Goal: Ask a question: Seek information or help from site administrators or community

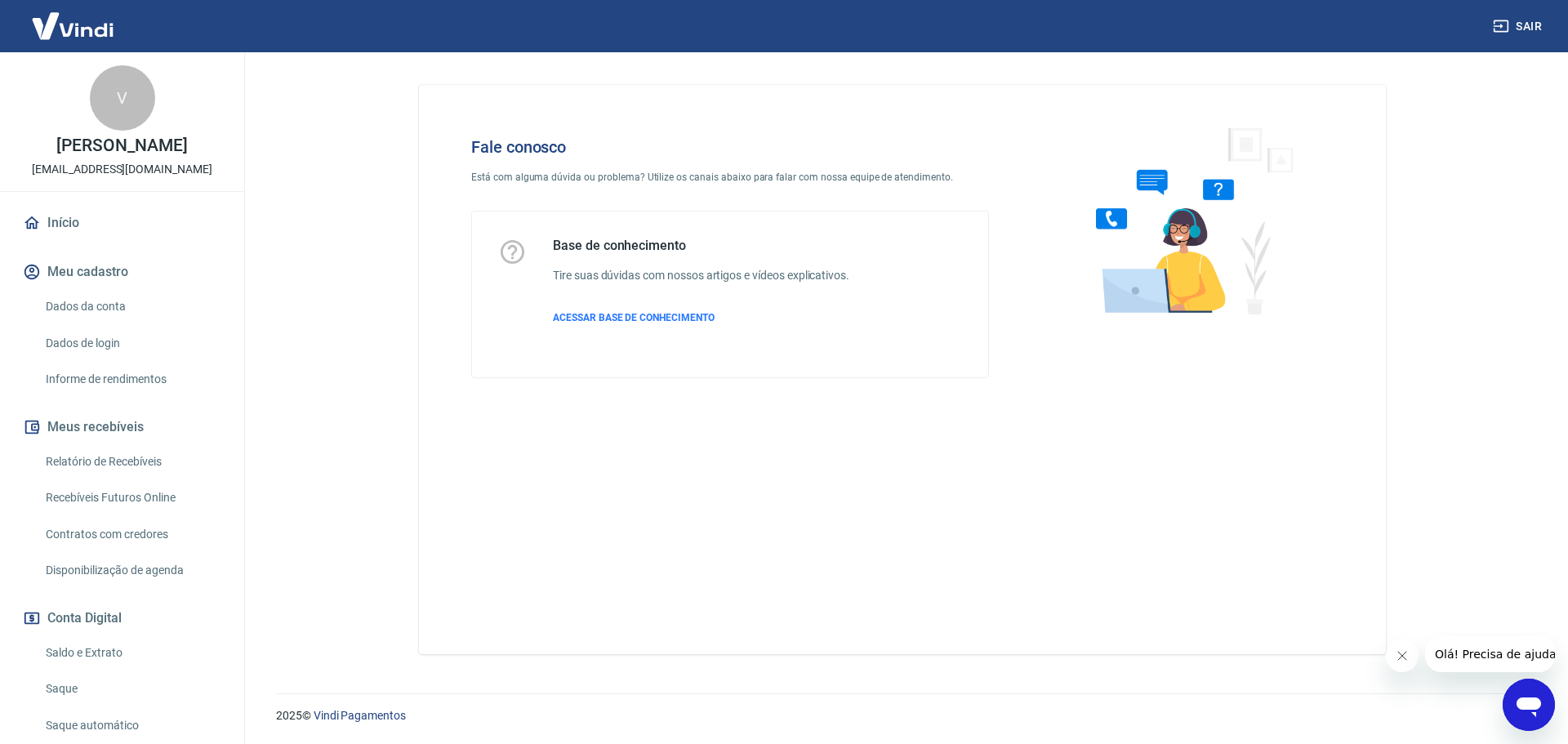
click at [1529, 702] on icon "Abrir janela de mensagens" at bounding box center [1528, 707] width 24 height 19
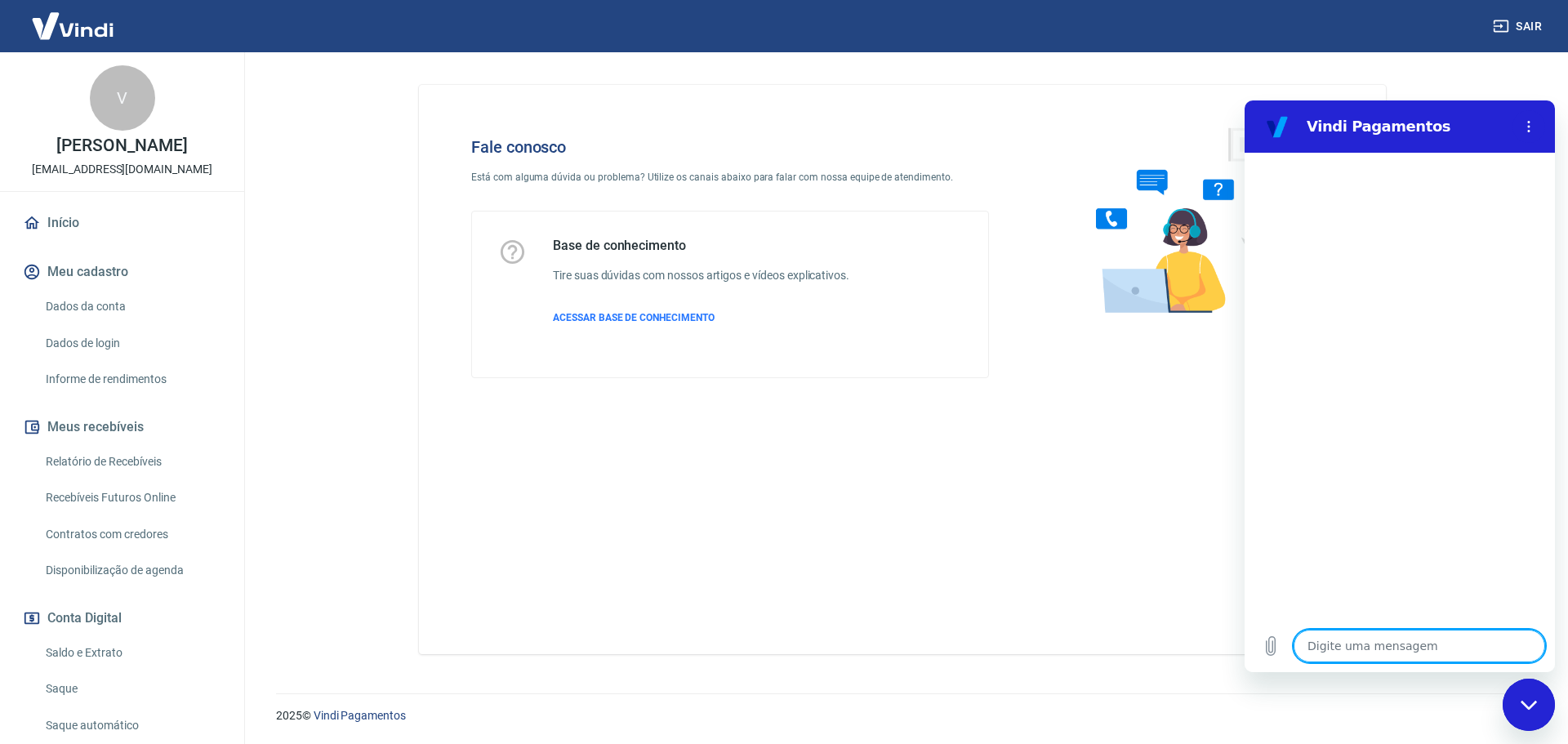
click at [1374, 640] on textarea at bounding box center [1419, 646] width 252 height 33
type textarea "O"
type textarea "x"
type textarea "Ol"
type textarea "x"
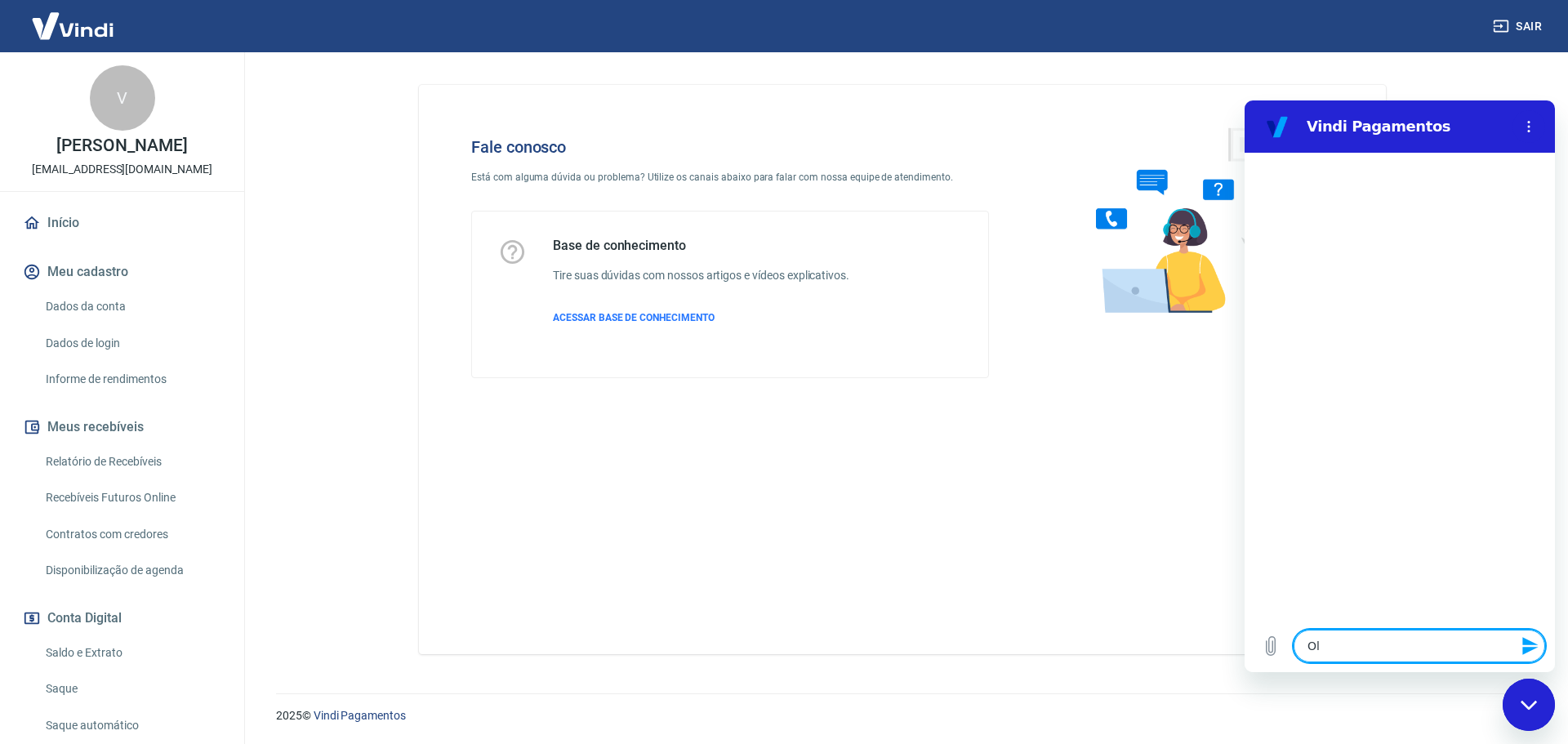
type textarea "Olá"
type textarea "x"
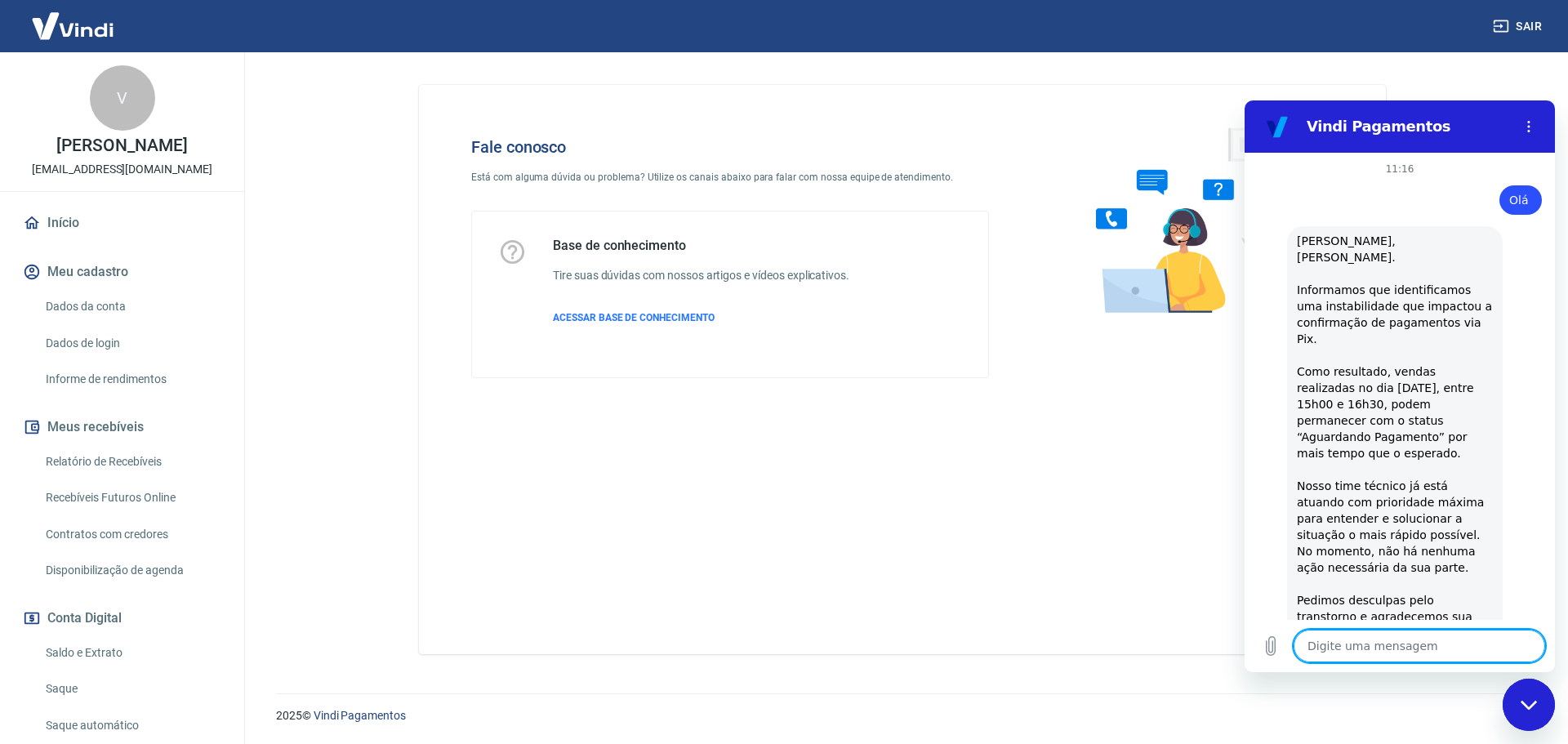
scroll to position [385, 0]
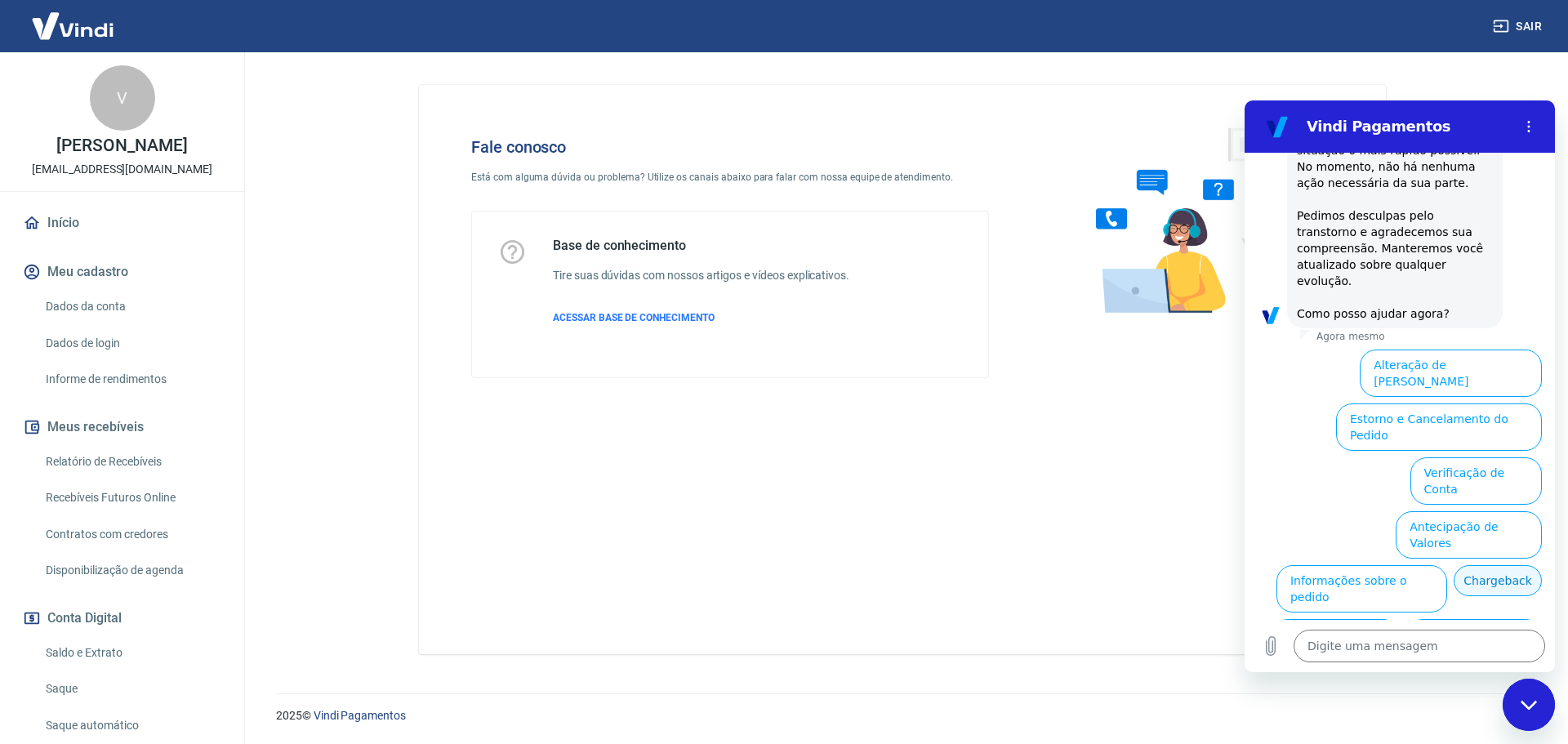
click at [1454, 565] on button "Chargeback" at bounding box center [1498, 580] width 88 height 31
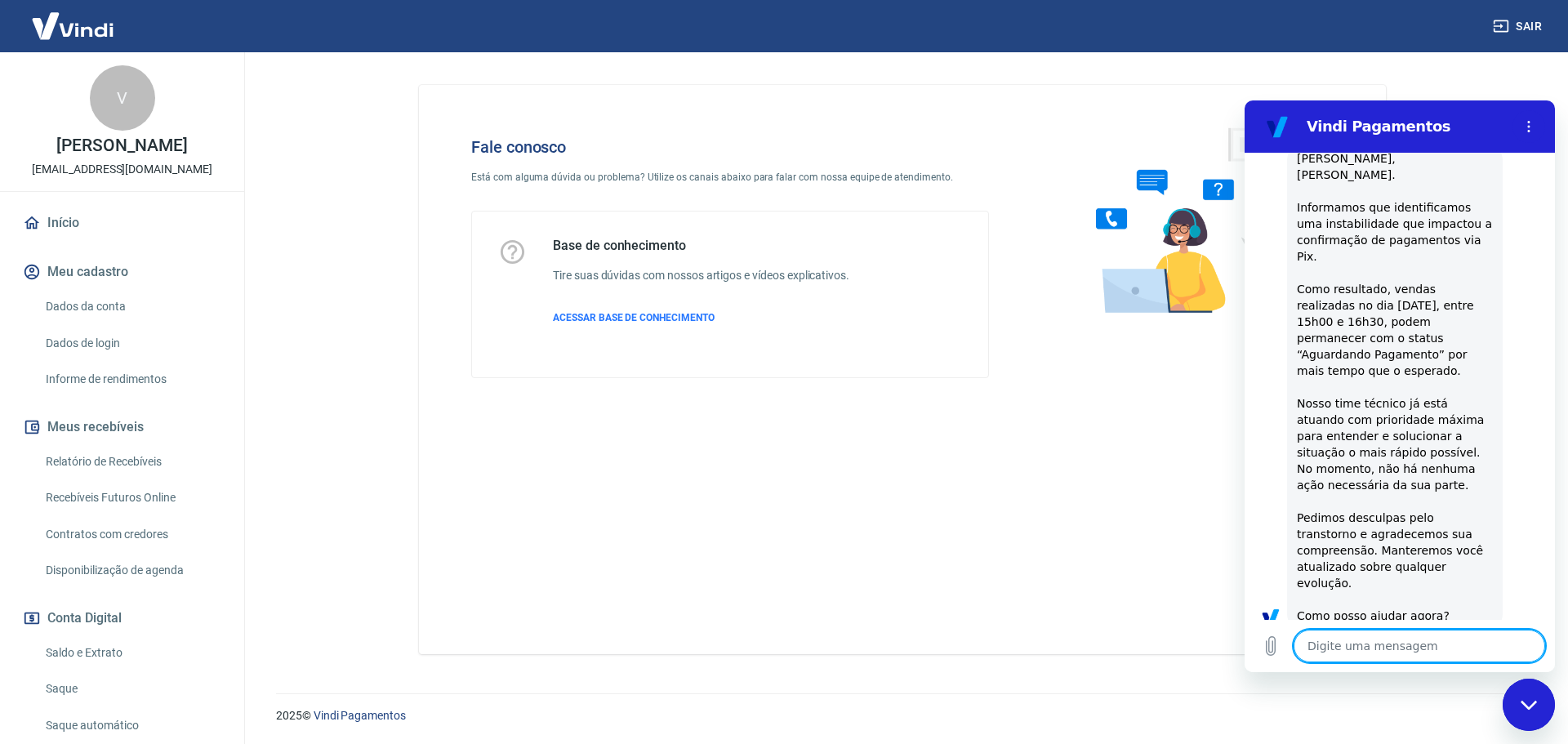
scroll to position [86, 0]
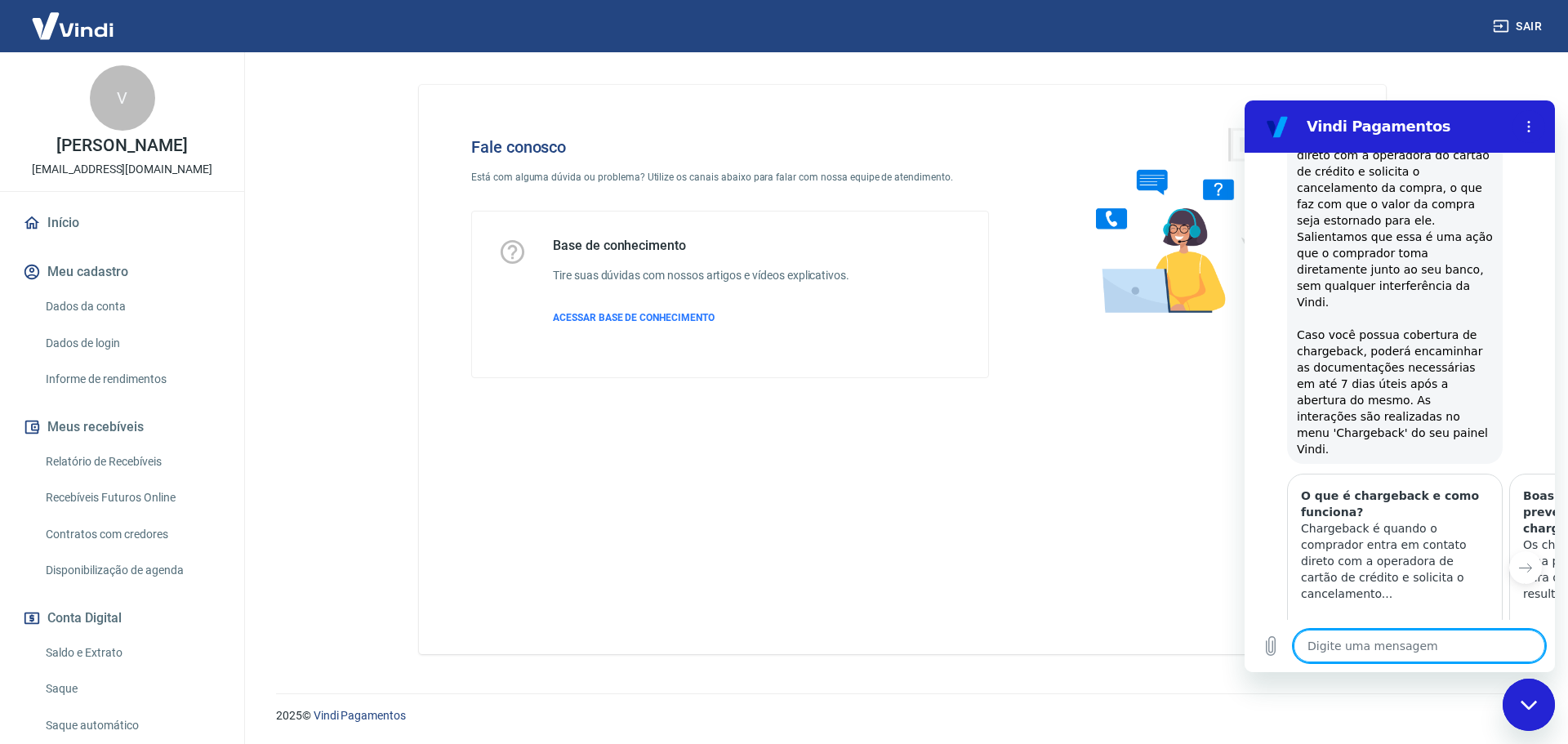
type textarea "x"
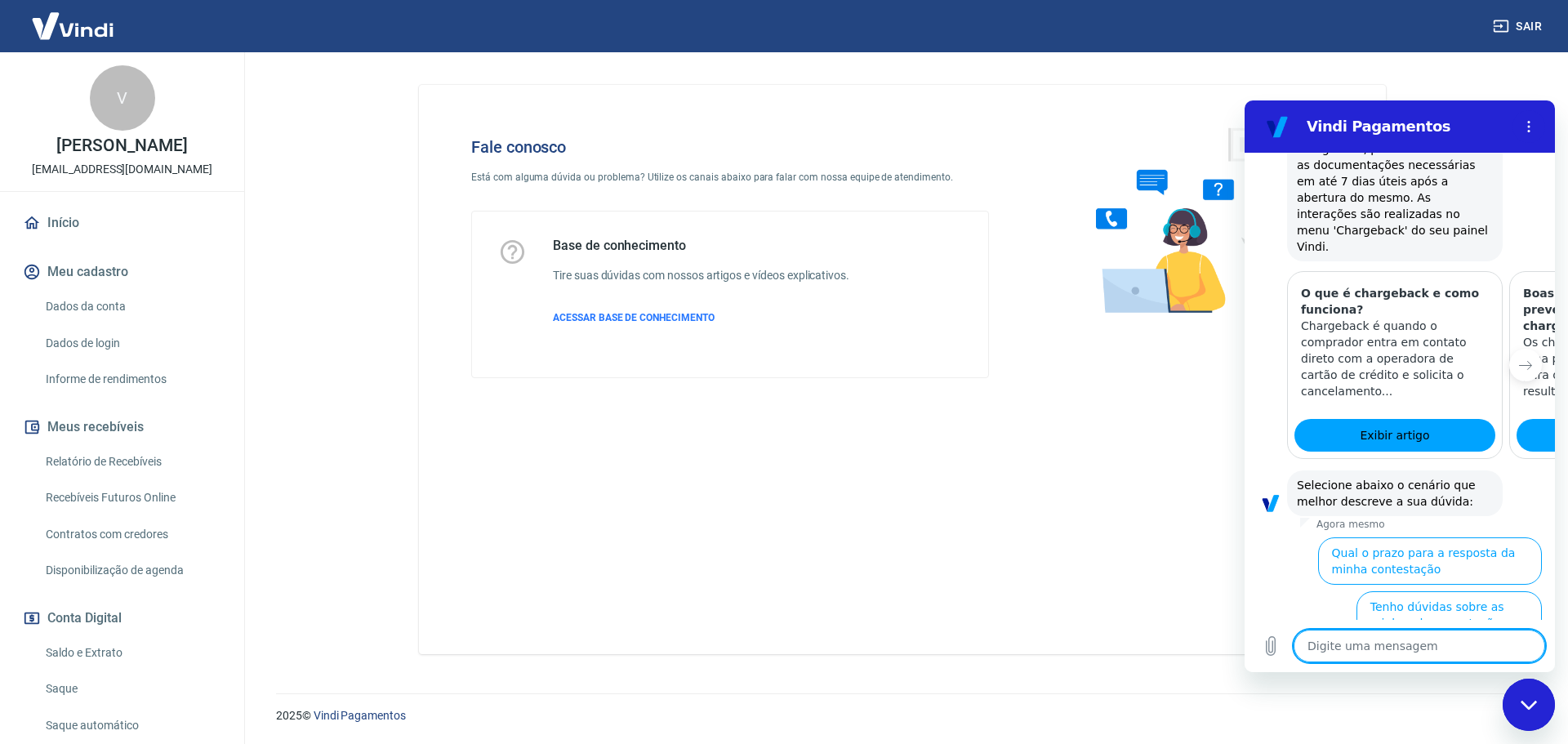
click at [1453, 640] on textarea at bounding box center [1419, 646] width 252 height 33
type textarea "F"
type textarea "x"
type textarea "Fa"
type textarea "x"
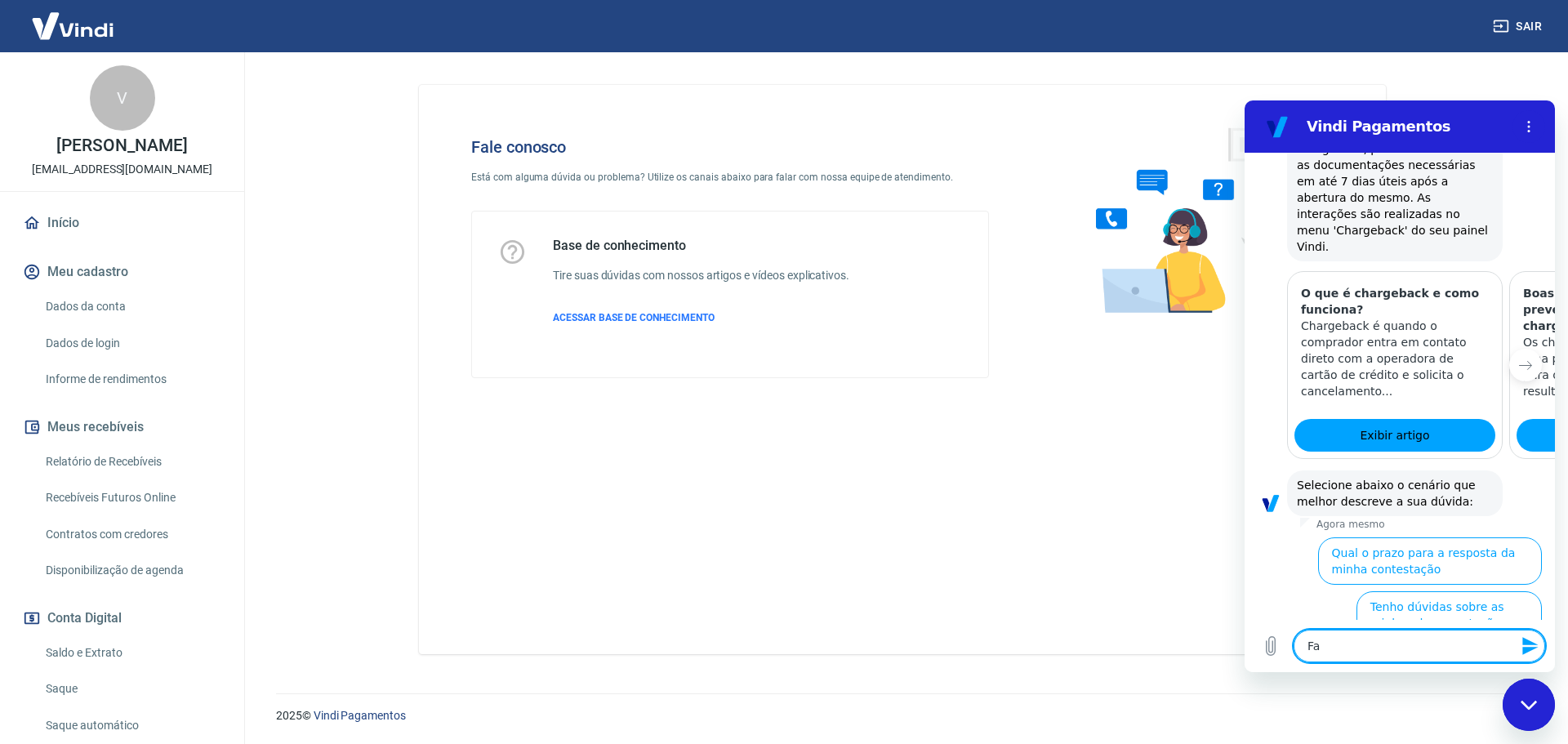
type textarea "Fal"
type textarea "x"
type textarea "Fala"
type textarea "x"
type textarea "Falar"
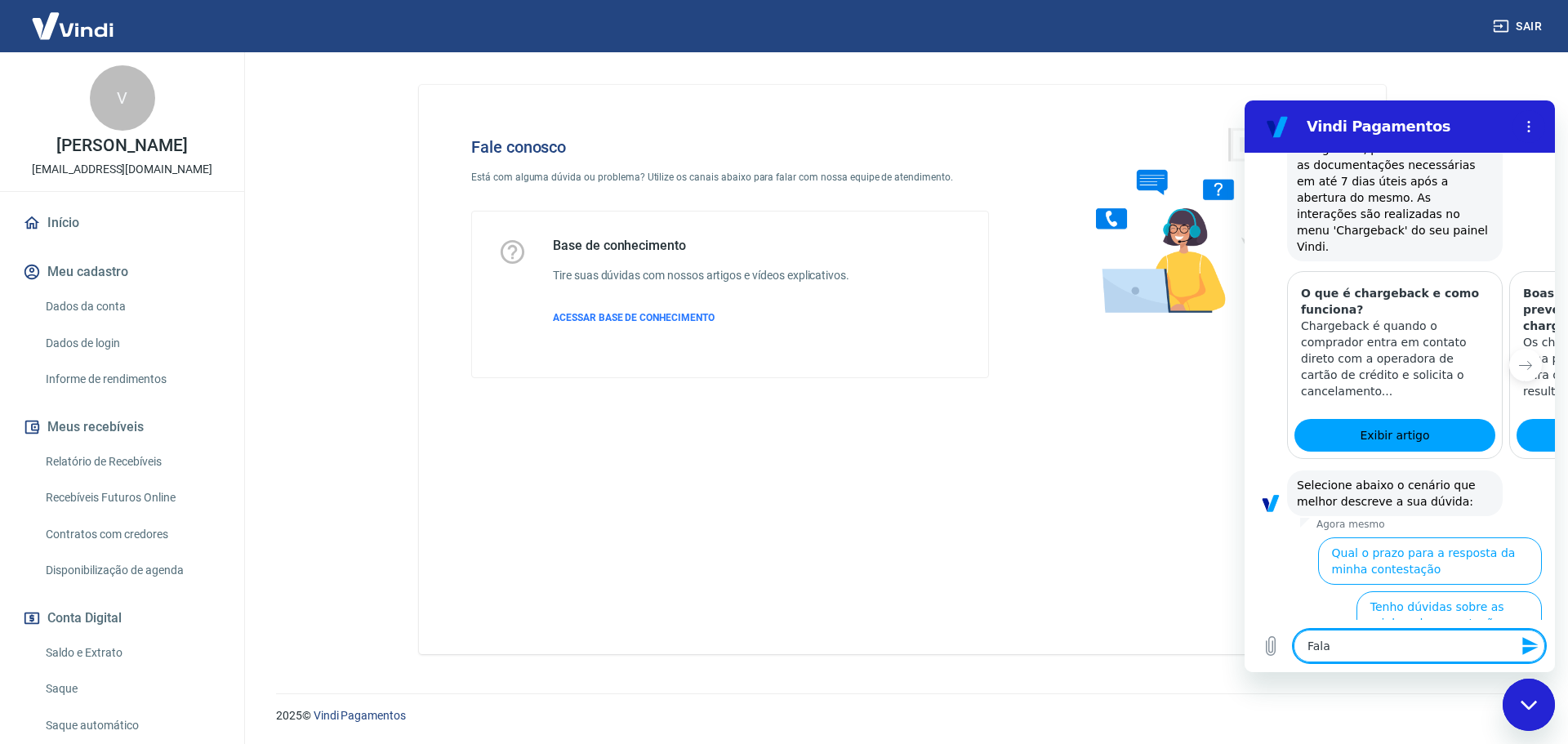
type textarea "x"
type textarea "Falarc"
type textarea "x"
type textarea "Falar"
type textarea "x"
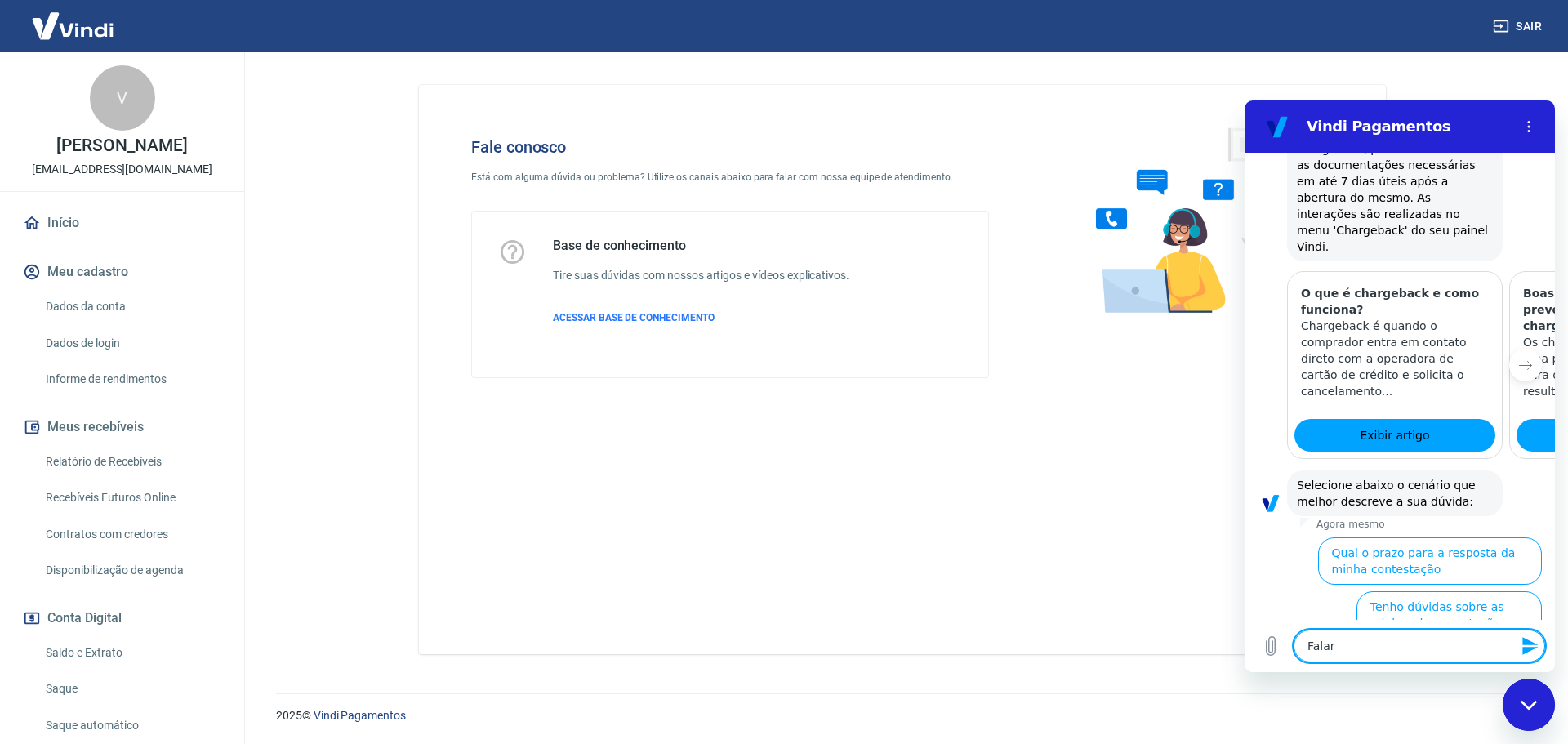
type textarea "Falar"
type textarea "x"
type textarea "Falar c"
type textarea "x"
type textarea "Falar co"
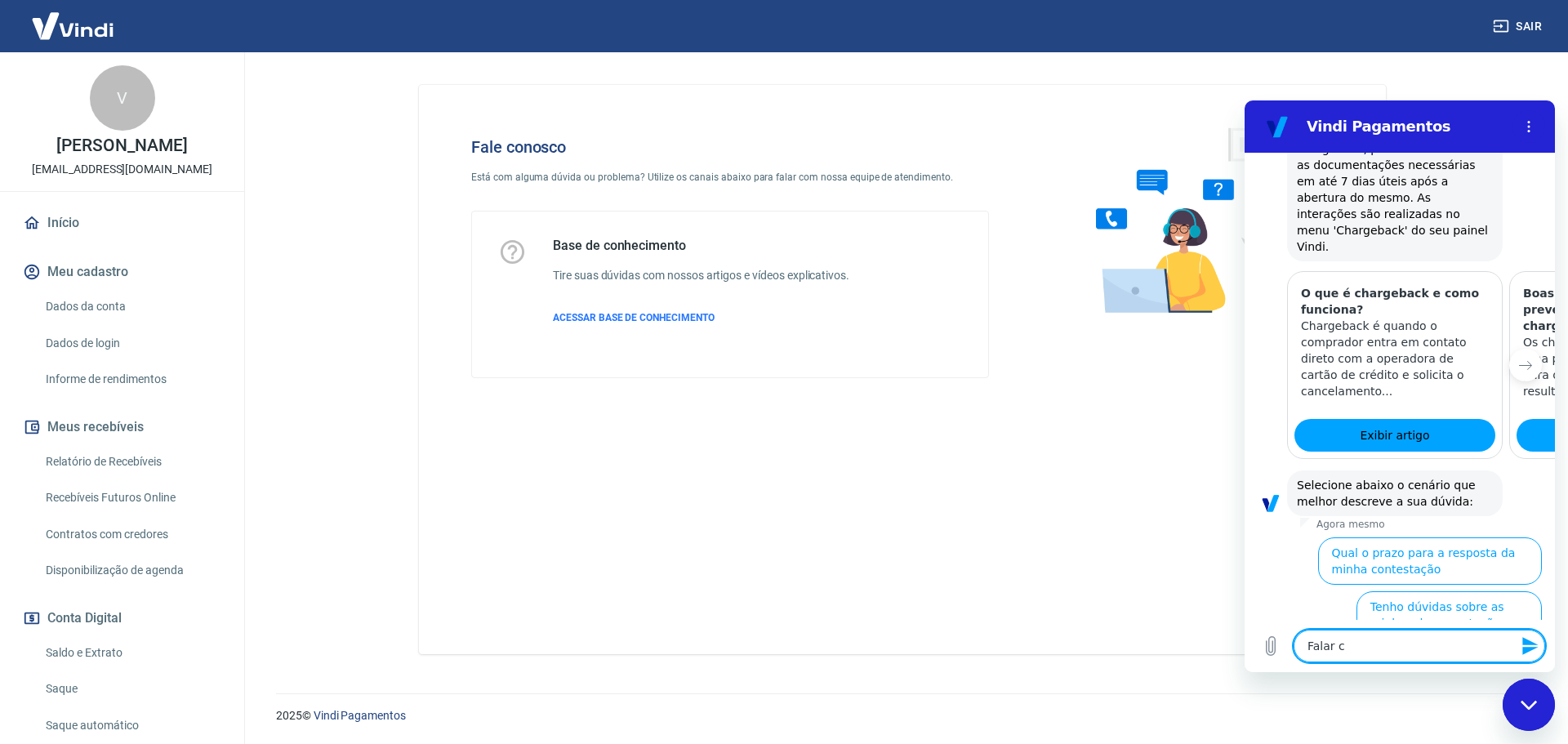
type textarea "x"
type textarea "Falar com"
type textarea "x"
type textarea "Falar com"
type textarea "x"
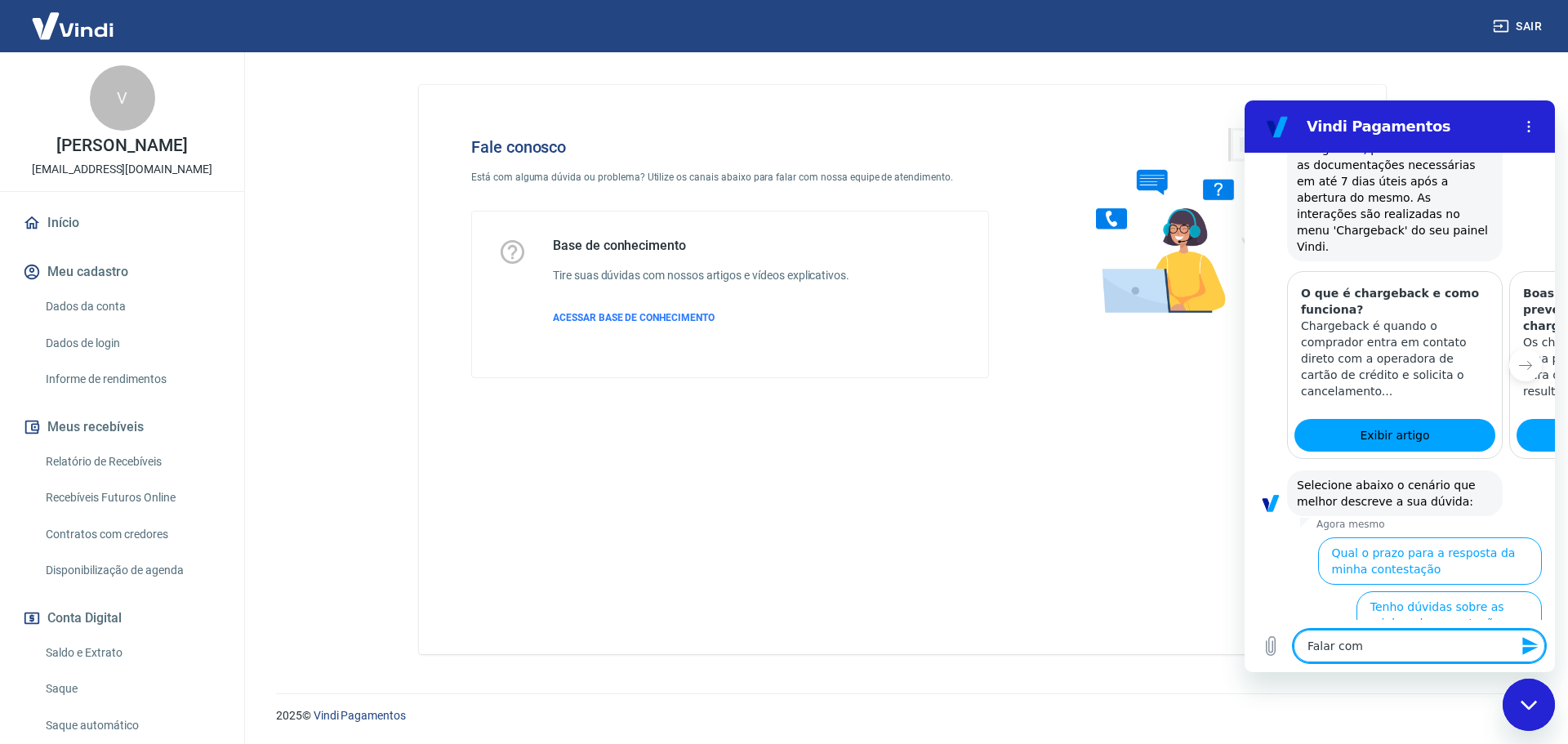
type textarea "Falar com H"
type textarea "x"
type textarea "Falar com HU"
type textarea "x"
type textarea "Falar com HUm"
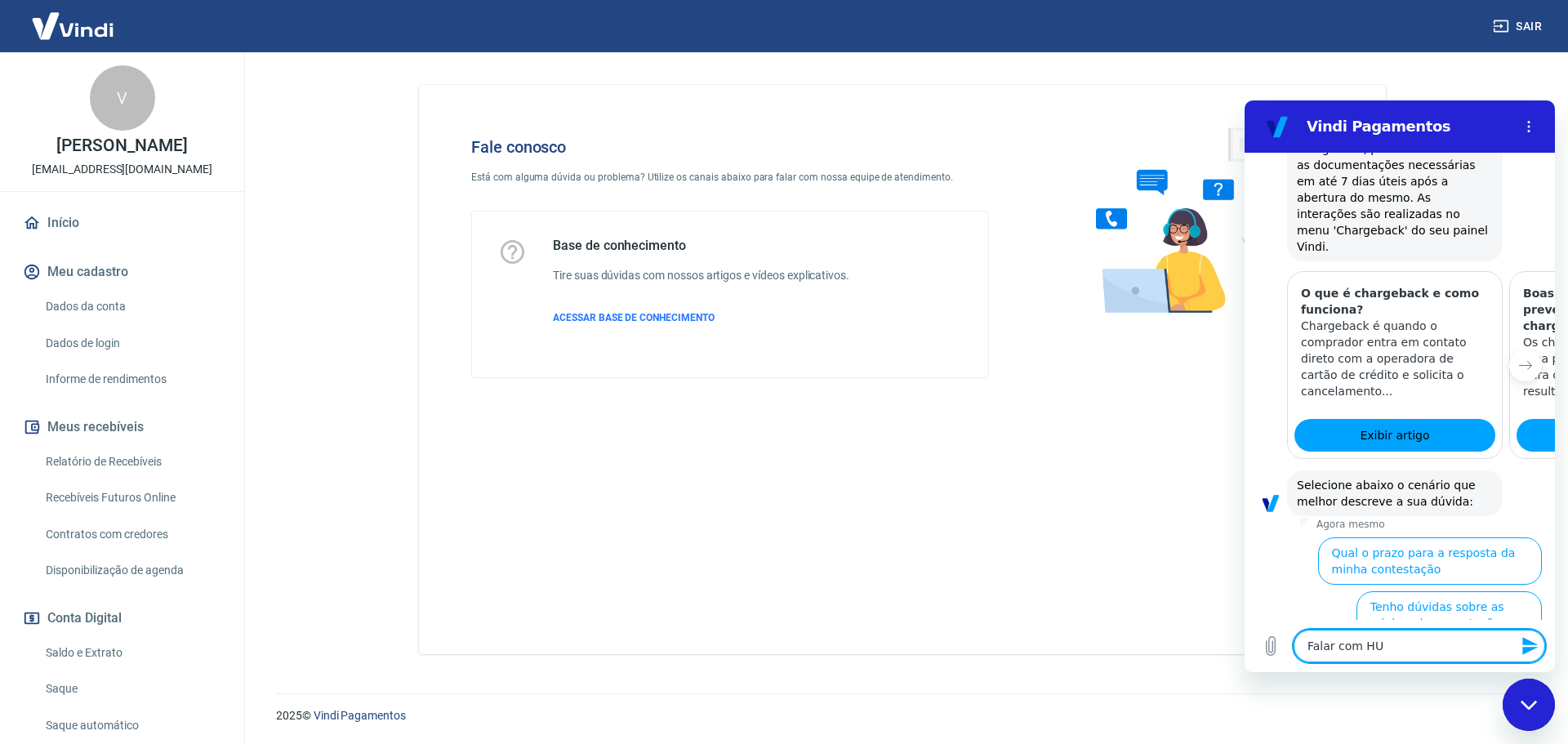
type textarea "x"
type textarea "Falar com HUma"
type textarea "x"
type textarea "Falar com HUman"
type textarea "x"
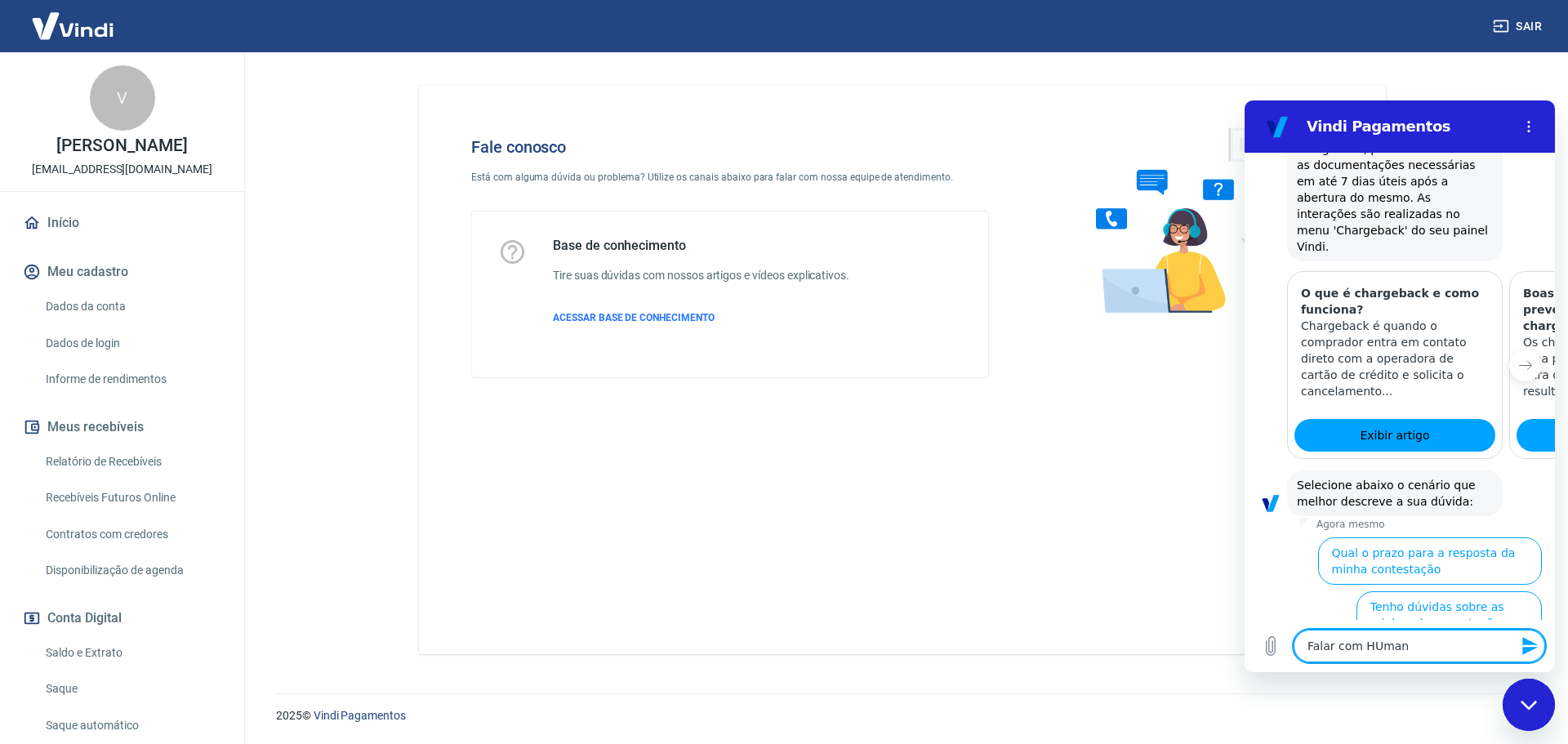
type textarea "Falar com HUmano"
type textarea "x"
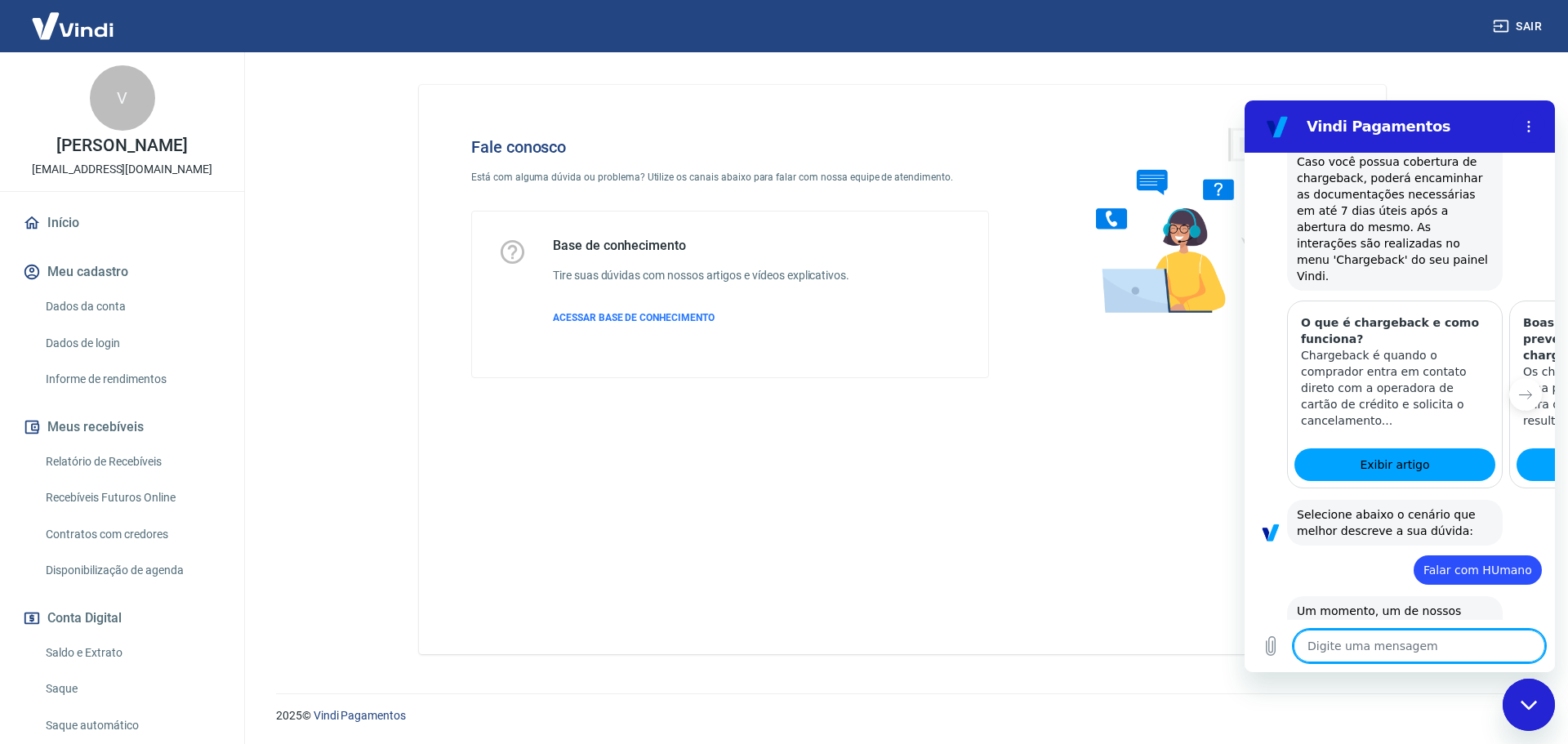
scroll to position [1081, 0]
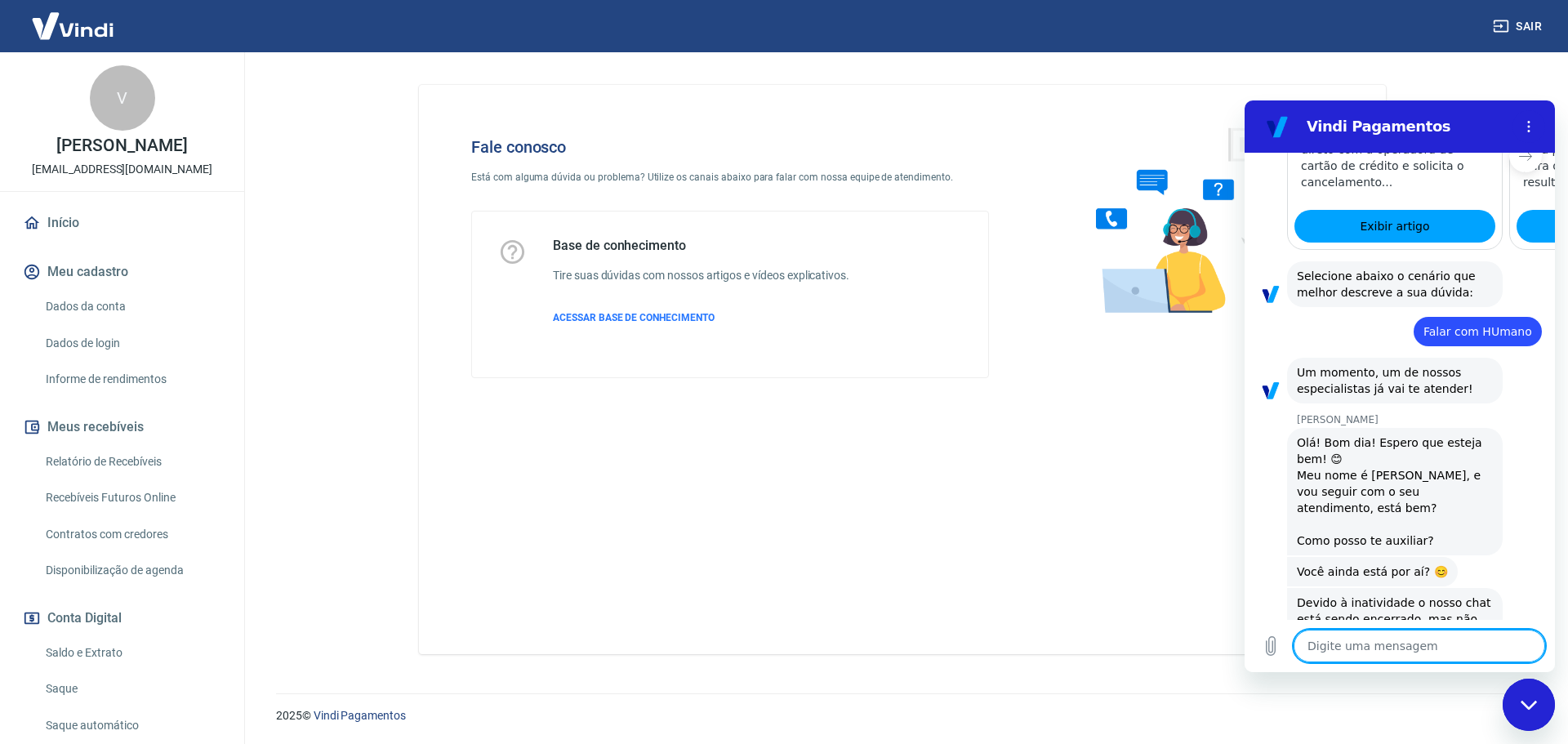
type textarea "x"
click at [1372, 653] on textarea at bounding box center [1419, 646] width 252 height 33
type textarea "O"
type textarea "x"
type textarea "Ol"
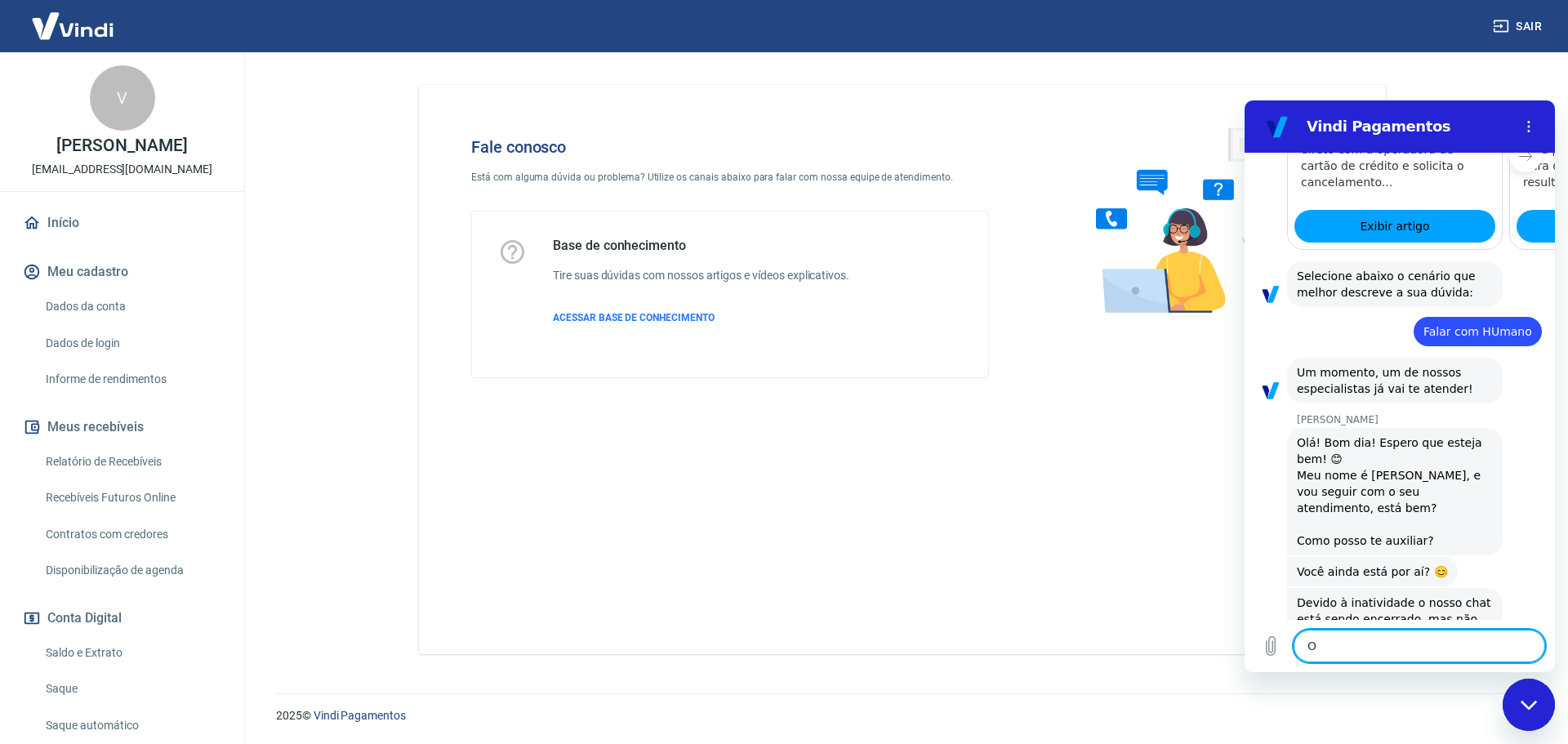
type textarea "x"
type textarea "Olá"
type textarea "x"
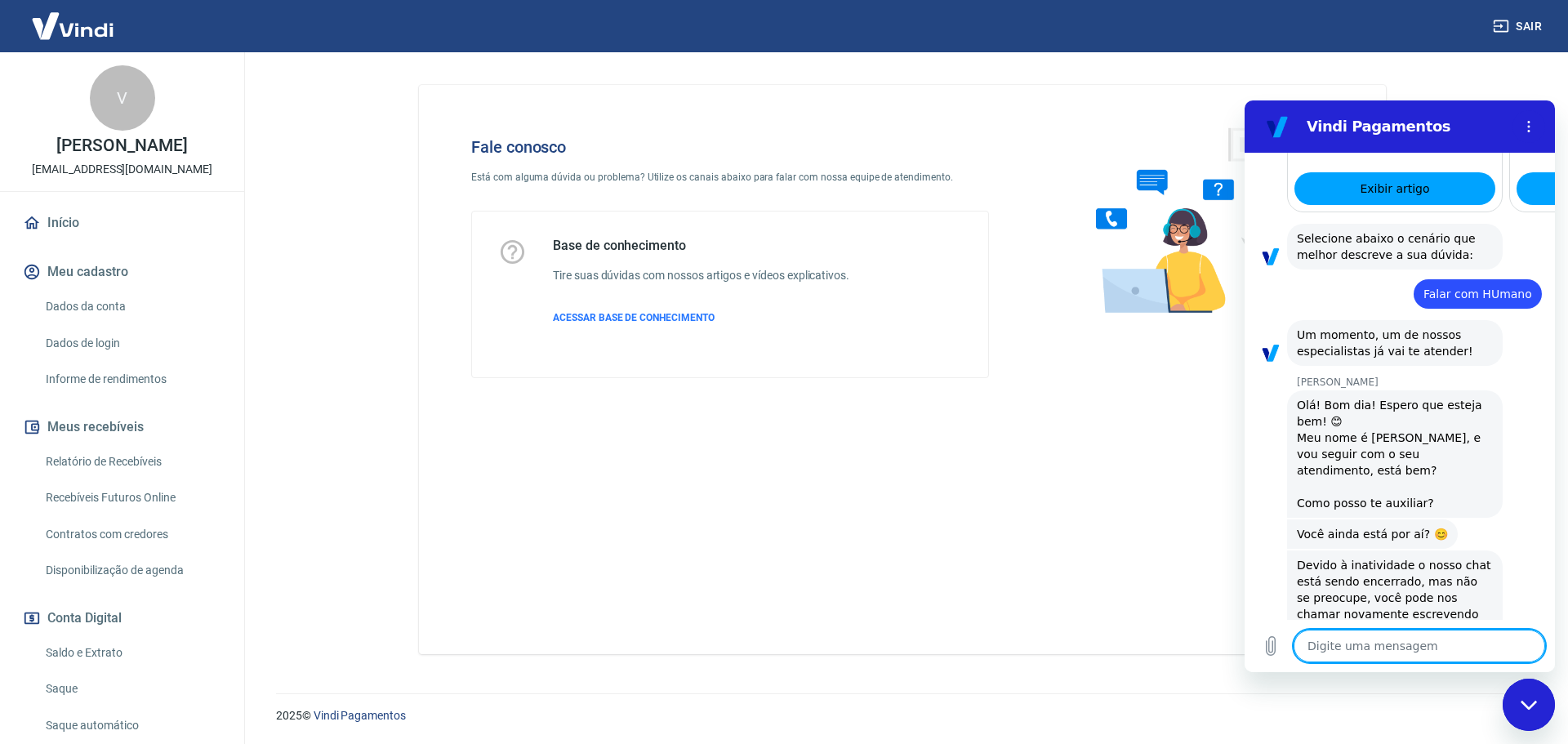
type textarea "x"
type textarea "B"
type textarea "x"
type textarea "Bo"
type textarea "x"
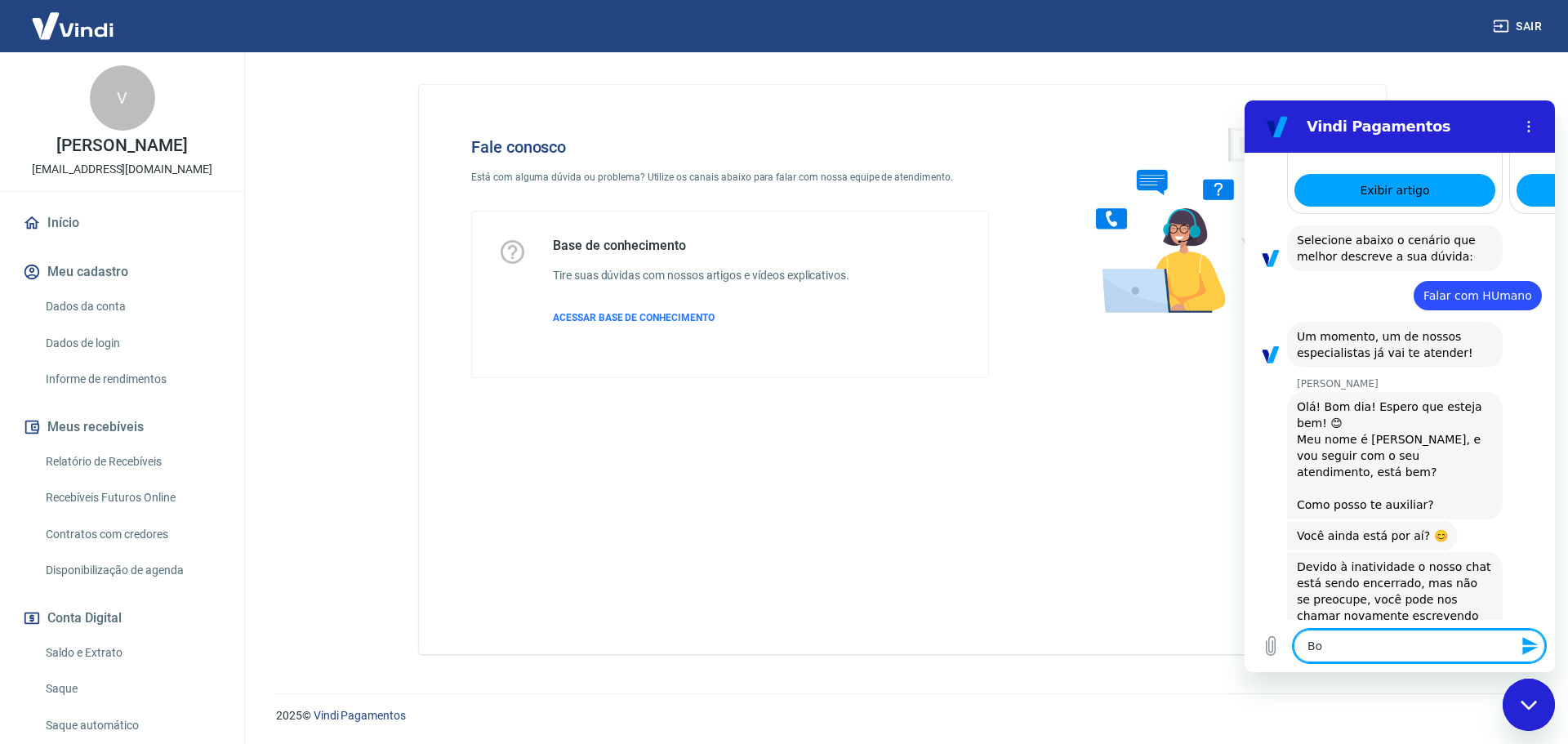
type textarea "Boa"
type textarea "x"
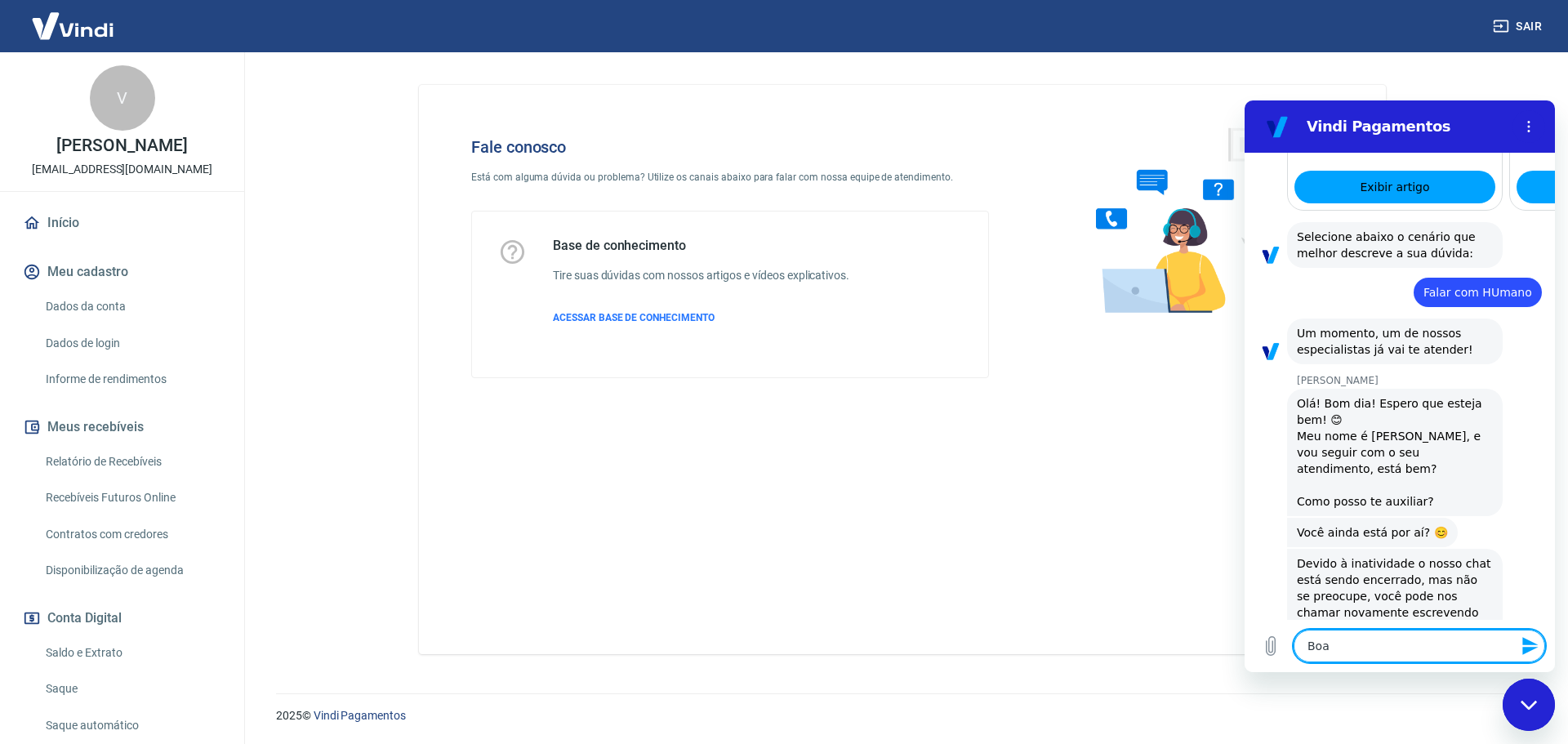
type textarea "Boa"
type textarea "x"
type textarea "Boa T"
type textarea "x"
type textarea "Boa Ta"
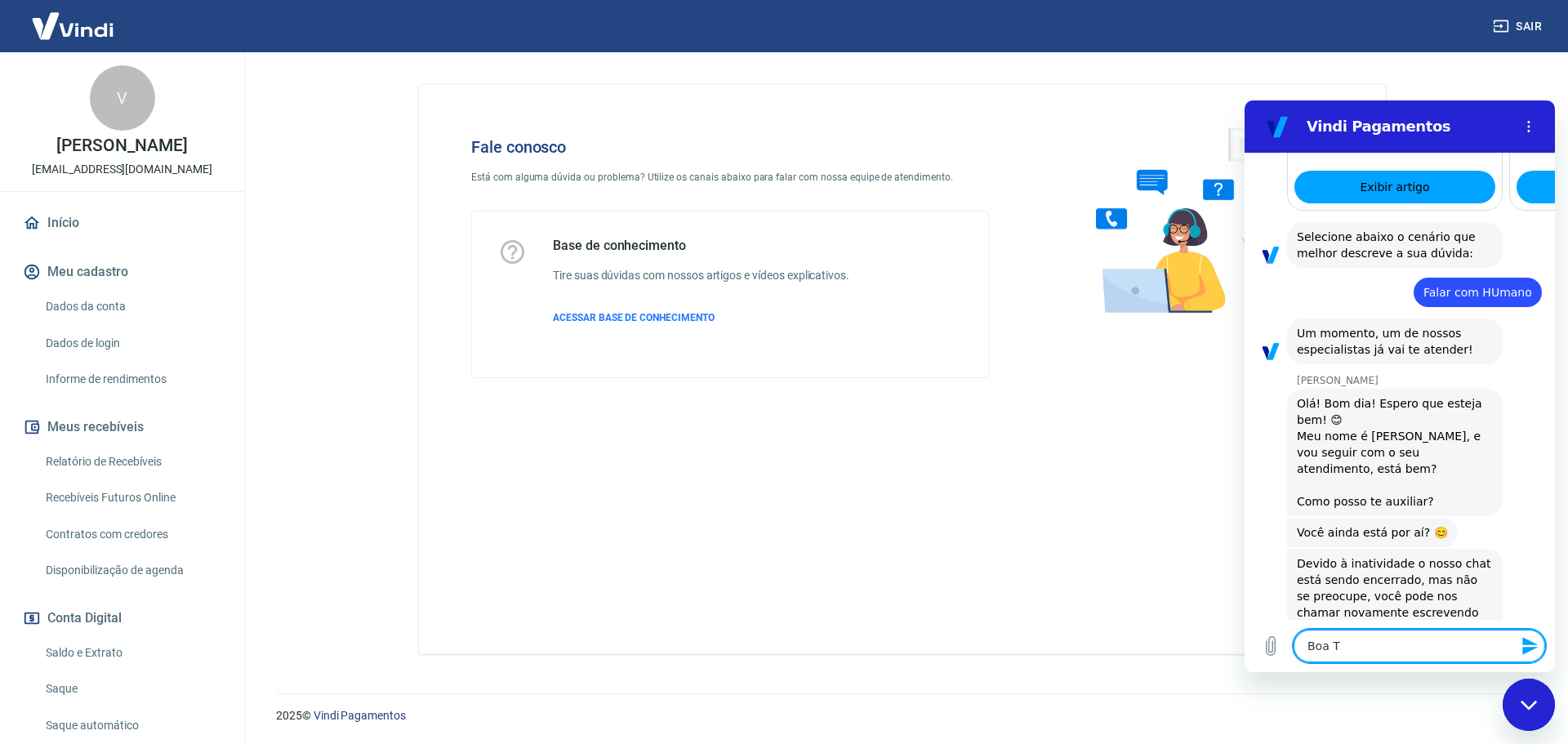
type textarea "x"
type textarea "Boa Tar"
type textarea "x"
type textarea "Boa Tard"
type textarea "x"
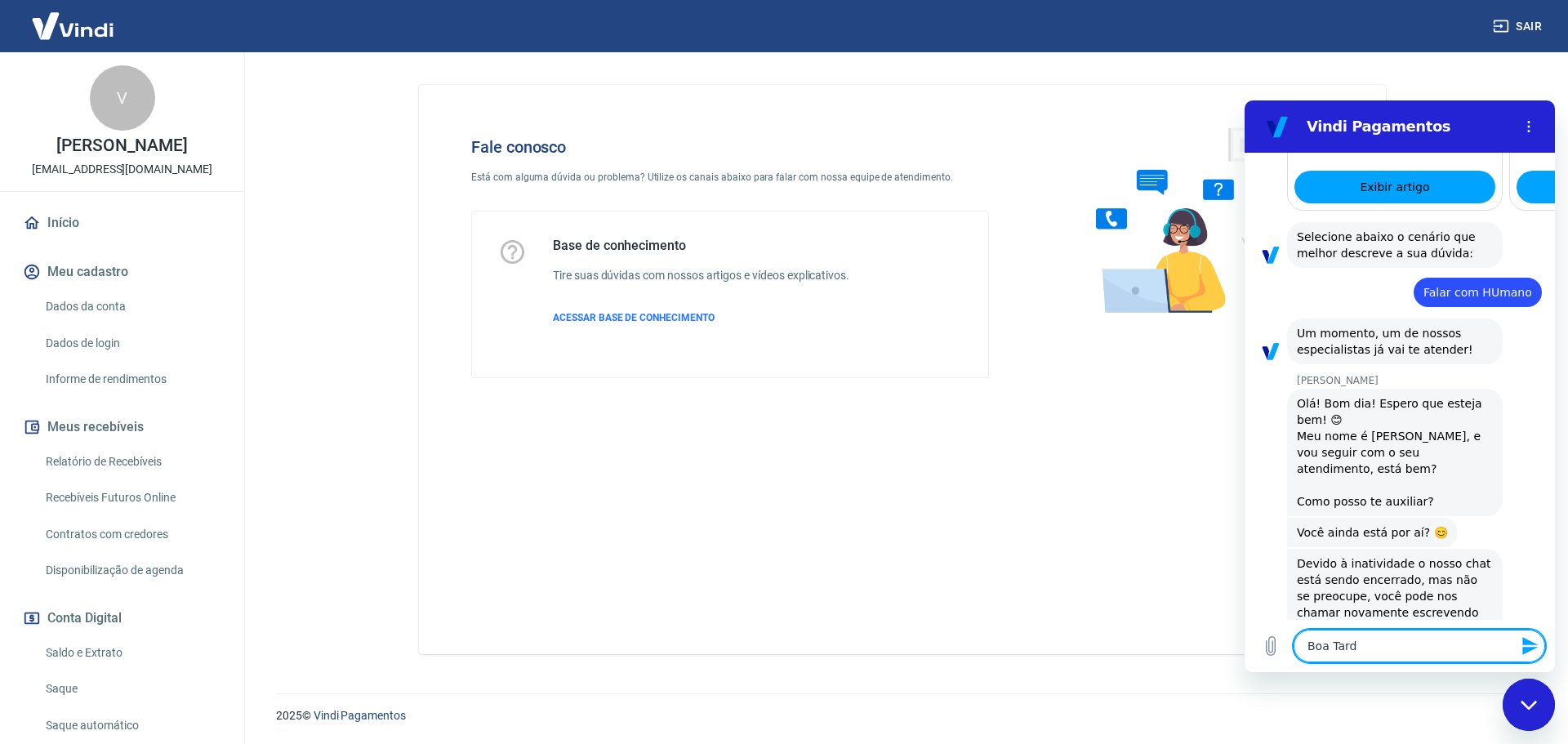
type textarea "Boa Tarde"
type textarea "x"
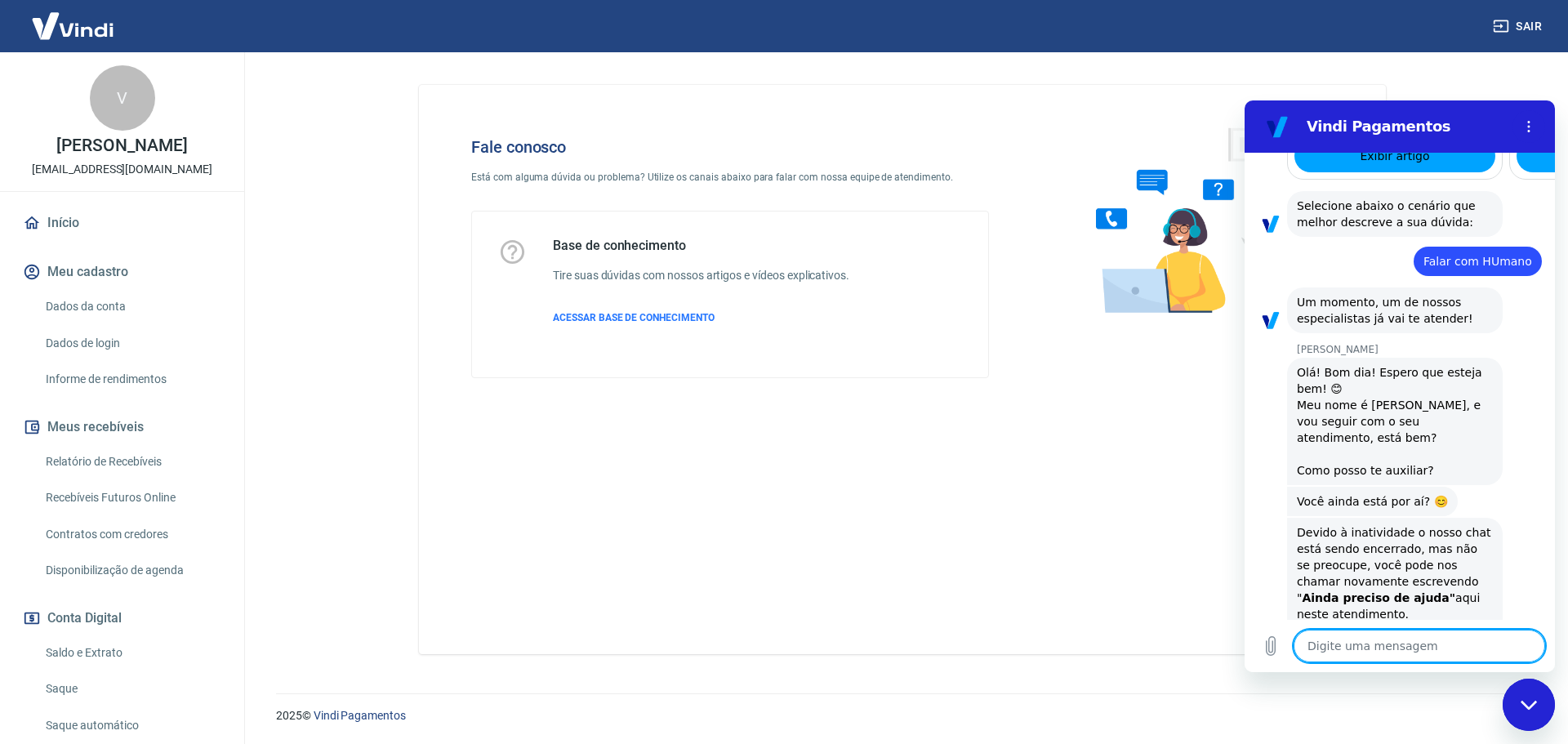
scroll to position [1270, 0]
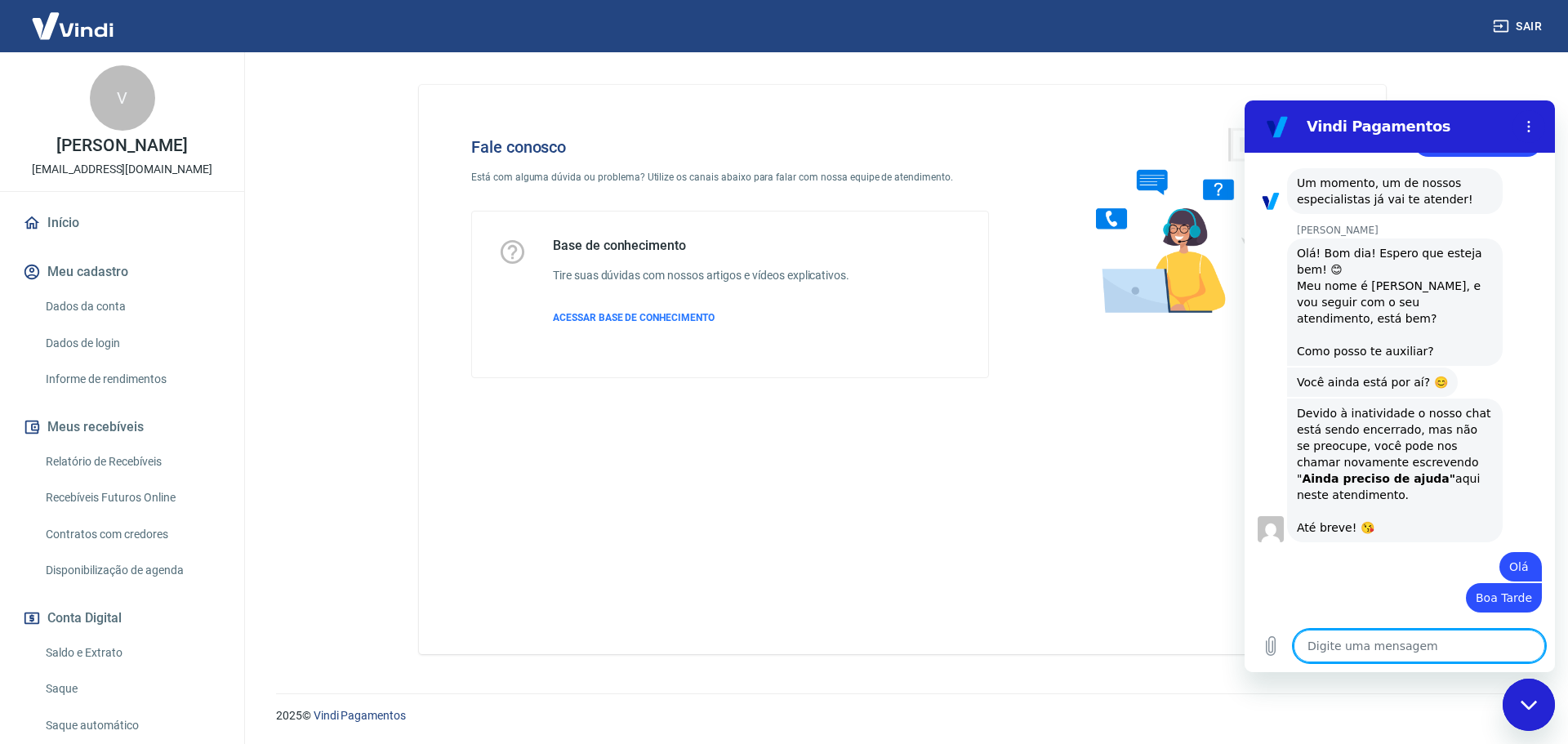
type textarea "x"
click at [1369, 644] on textarea at bounding box center [1419, 646] width 252 height 33
type textarea "F"
type textarea "x"
type textarea "Fa"
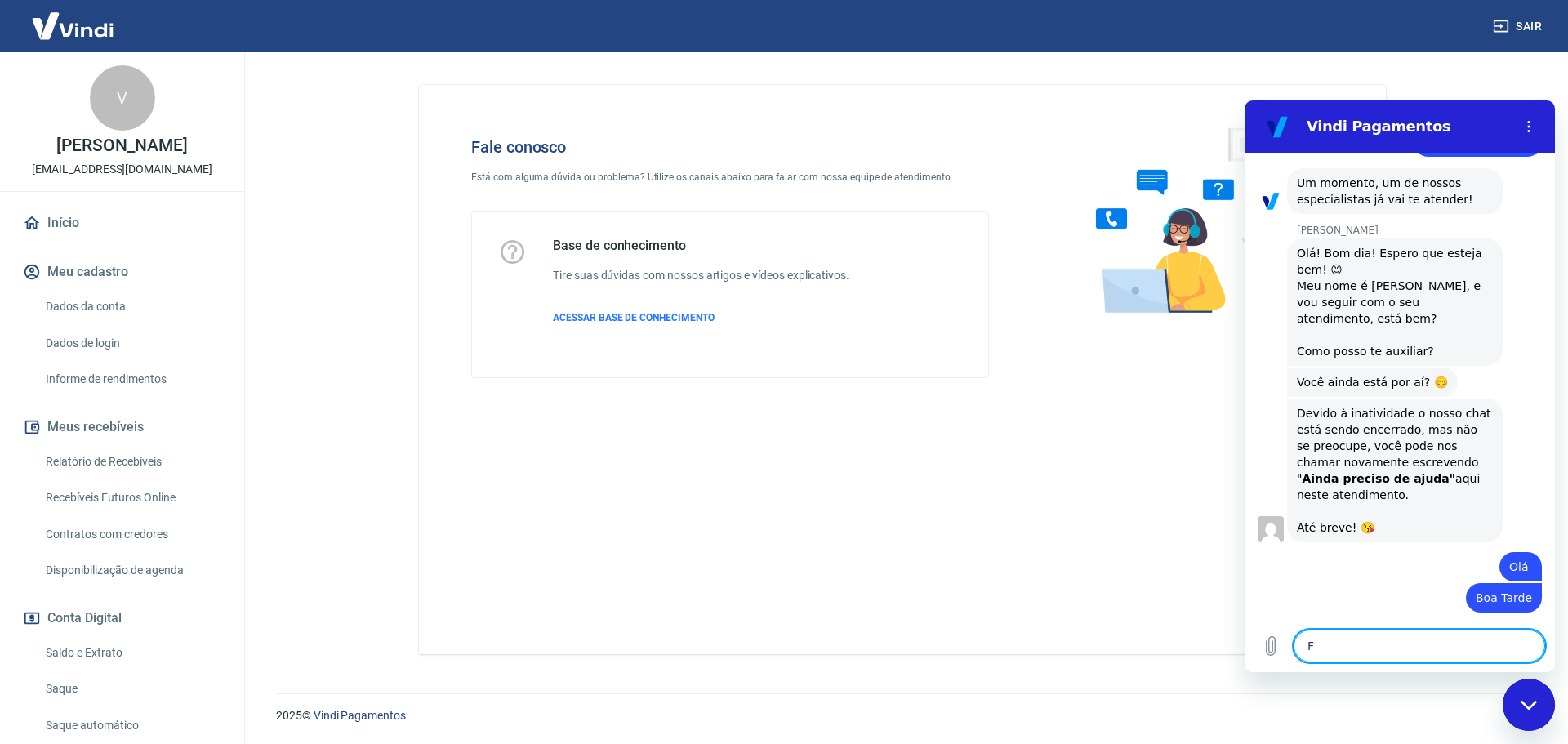
type textarea "x"
type textarea "Fal"
type textarea "x"
type textarea "Fala"
type textarea "x"
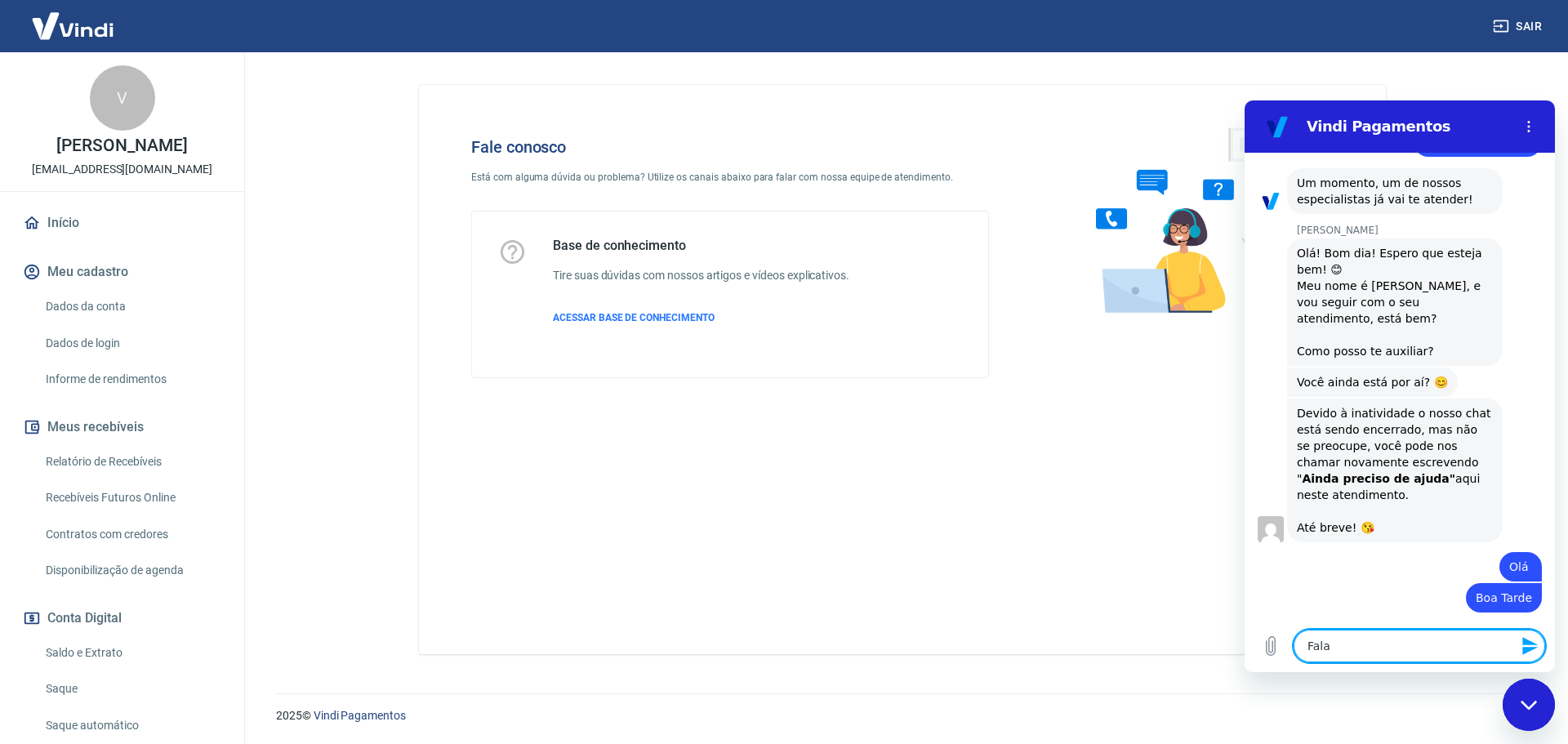
type textarea "Falar"
type textarea "x"
type textarea "Falar"
type textarea "x"
type textarea "Falar c"
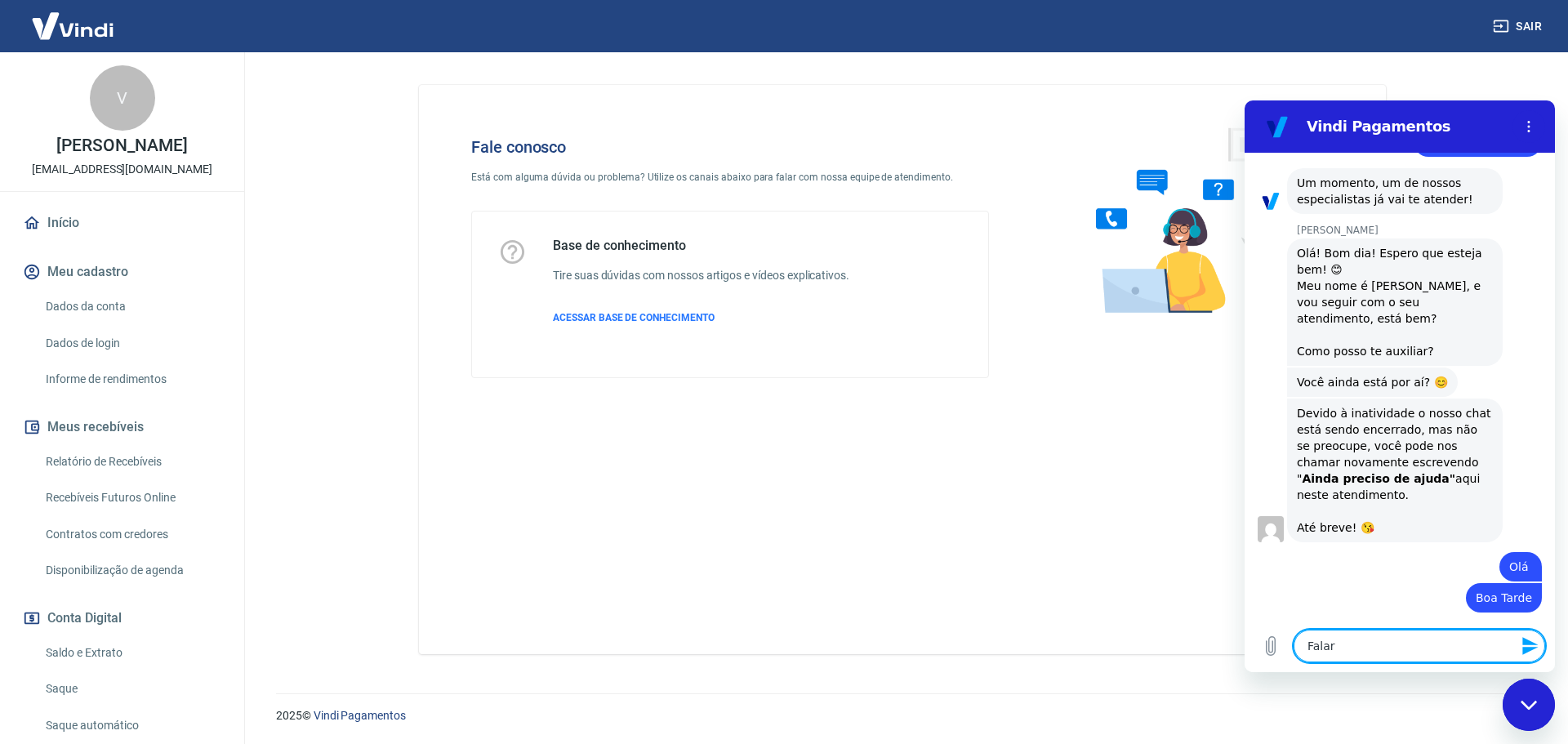
type textarea "x"
type textarea "Falar co"
type textarea "x"
type textarea "Falar com"
type textarea "x"
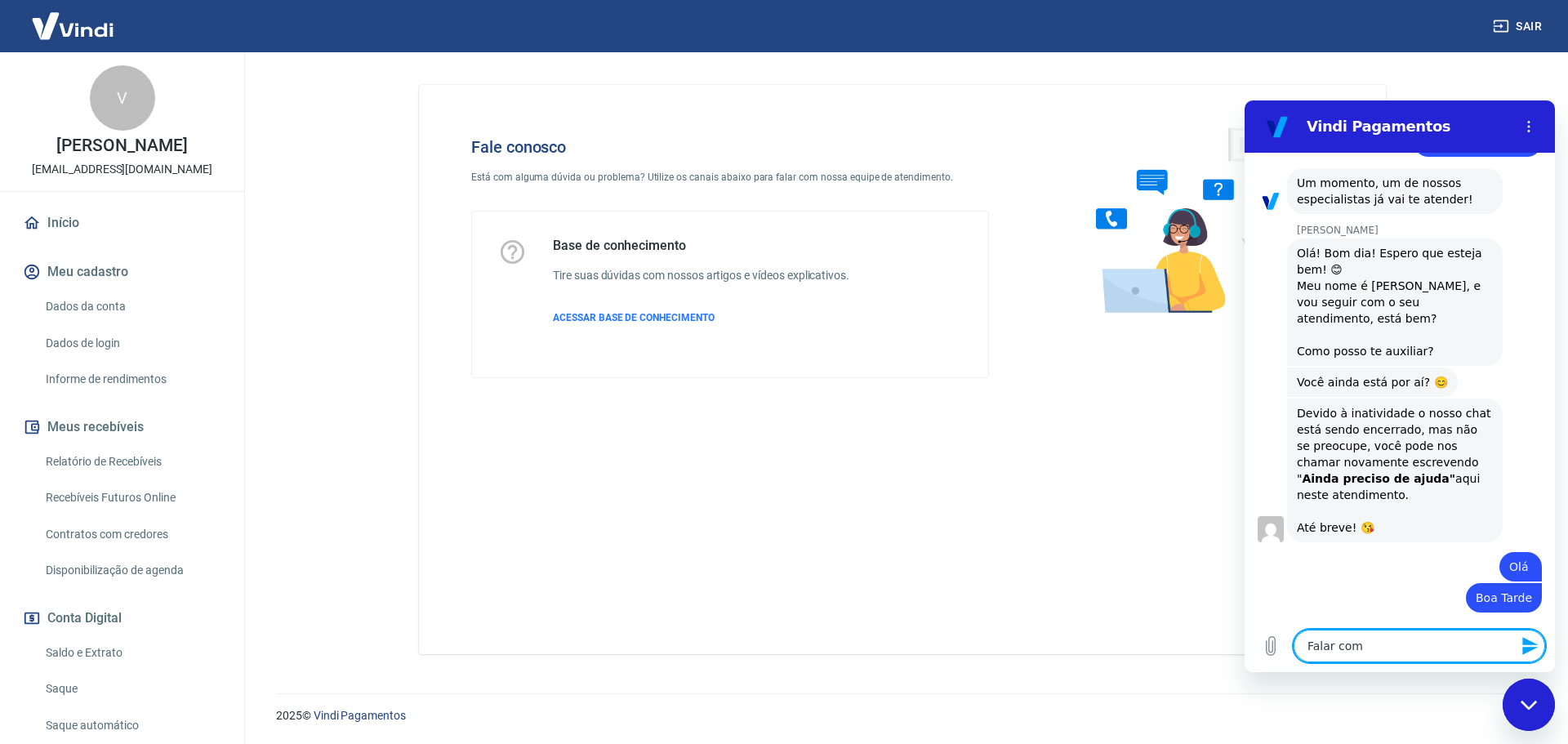
type textarea "Falar com"
type textarea "x"
type textarea "Falar com H"
type textarea "x"
type textarea "Falar com [PERSON_NAME]"
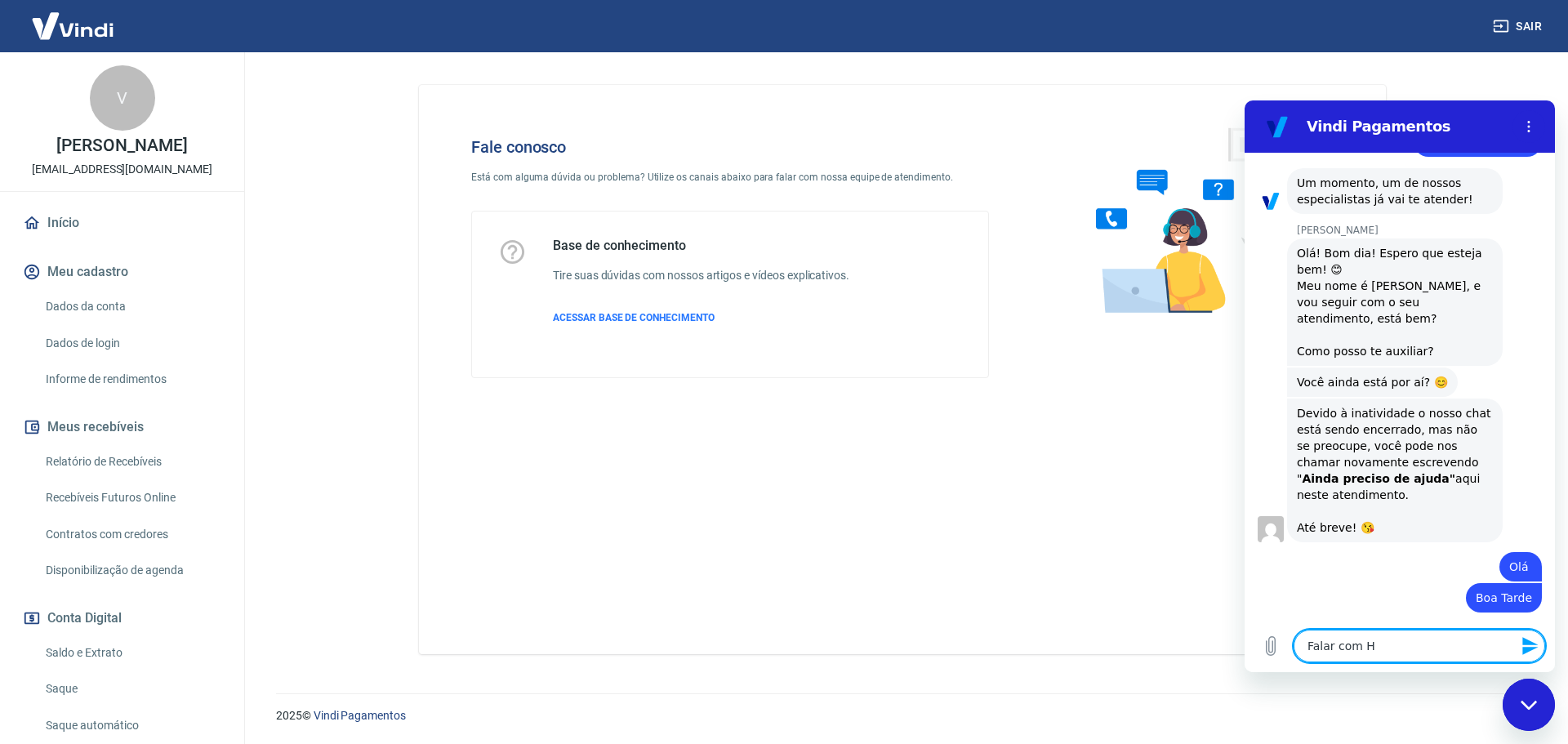
type textarea "x"
type textarea "Falar com Hum"
type textarea "x"
type textarea "Falar com Huma"
type textarea "x"
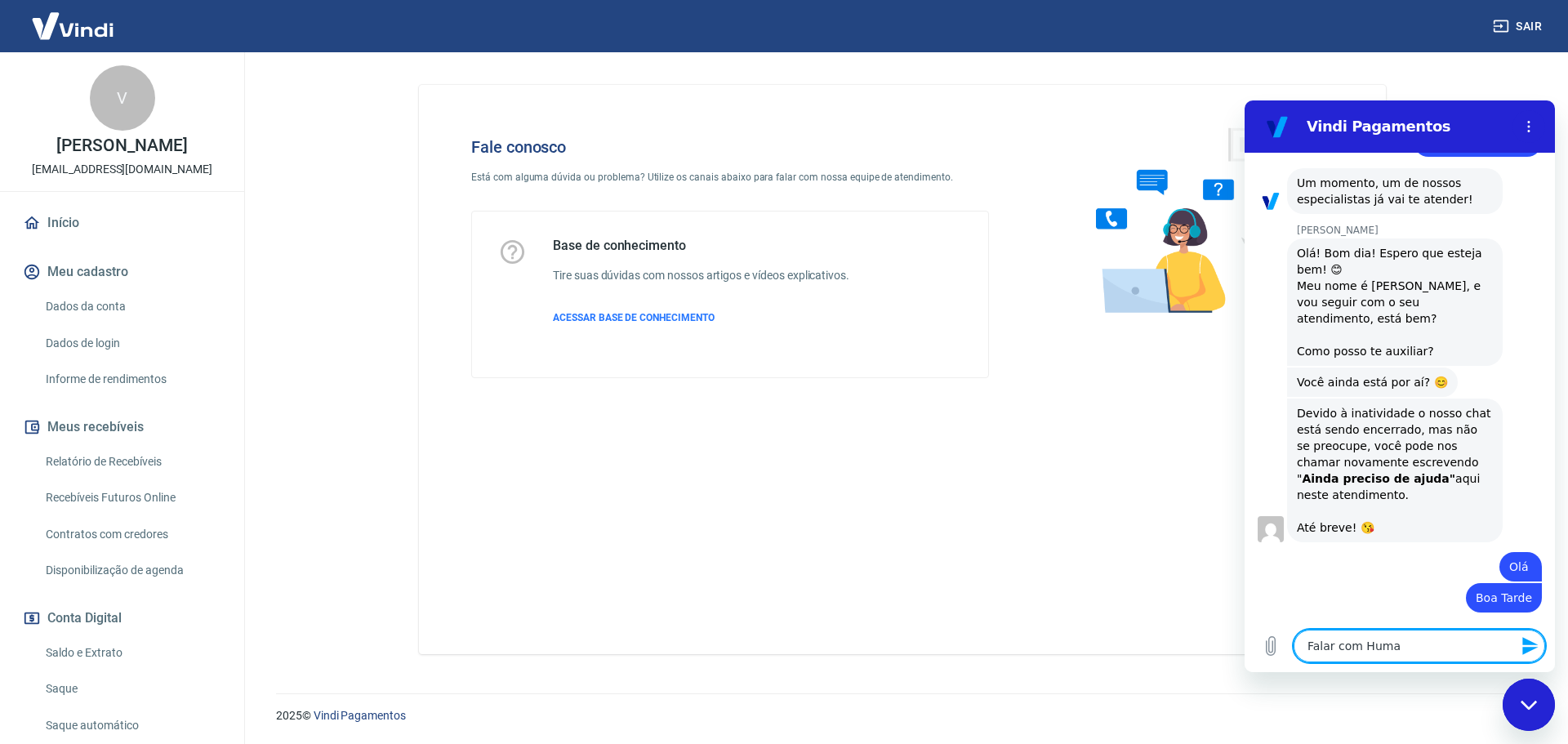
type textarea "Falar com Human"
type textarea "x"
type textarea "Falar com Humano"
type textarea "x"
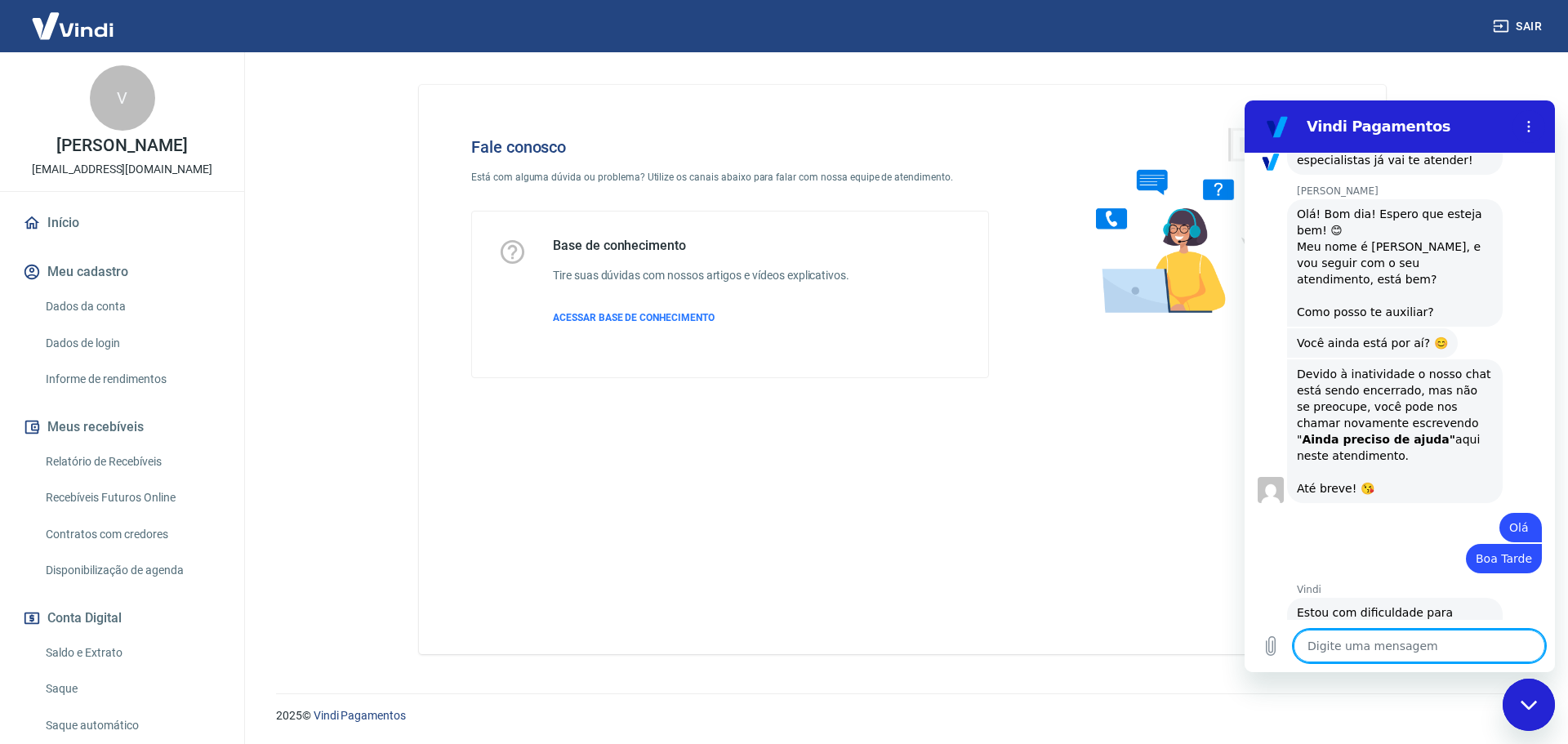
scroll to position [1819, 0]
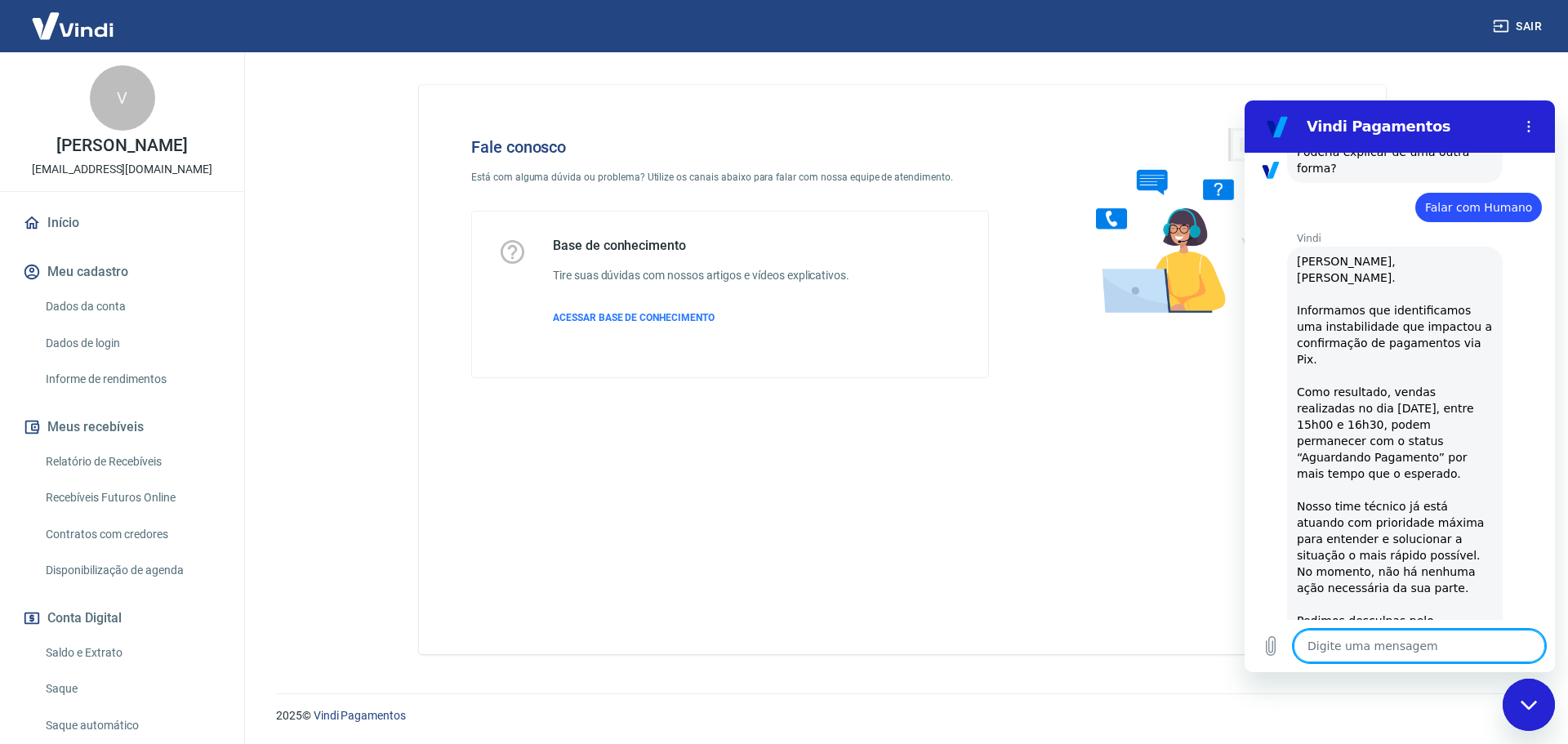
type textarea "x"
type textarea "I"
type textarea "x"
type textarea "O"
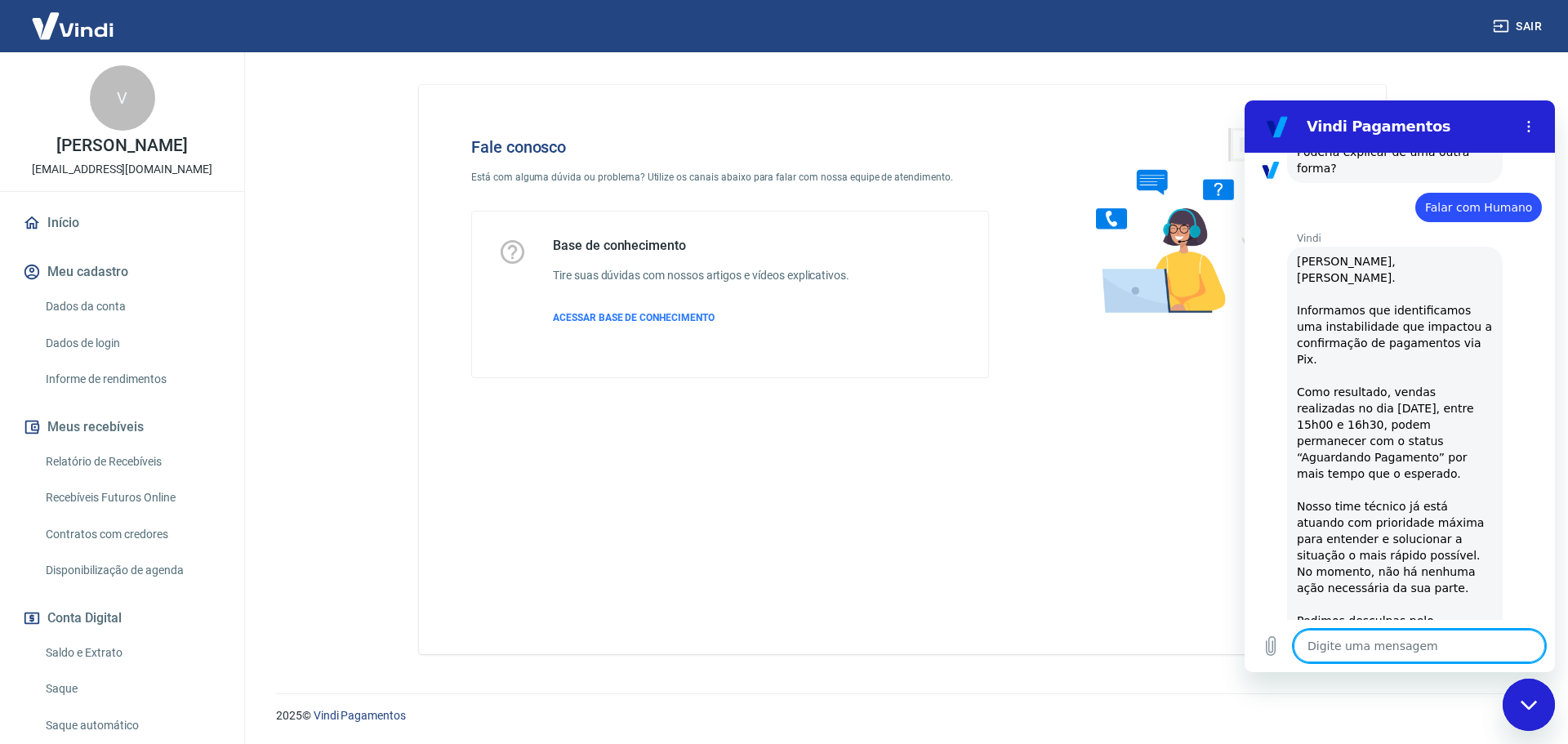
type textarea "x"
type textarea "Ol"
type textarea "x"
type textarea "Olá"
type textarea "x"
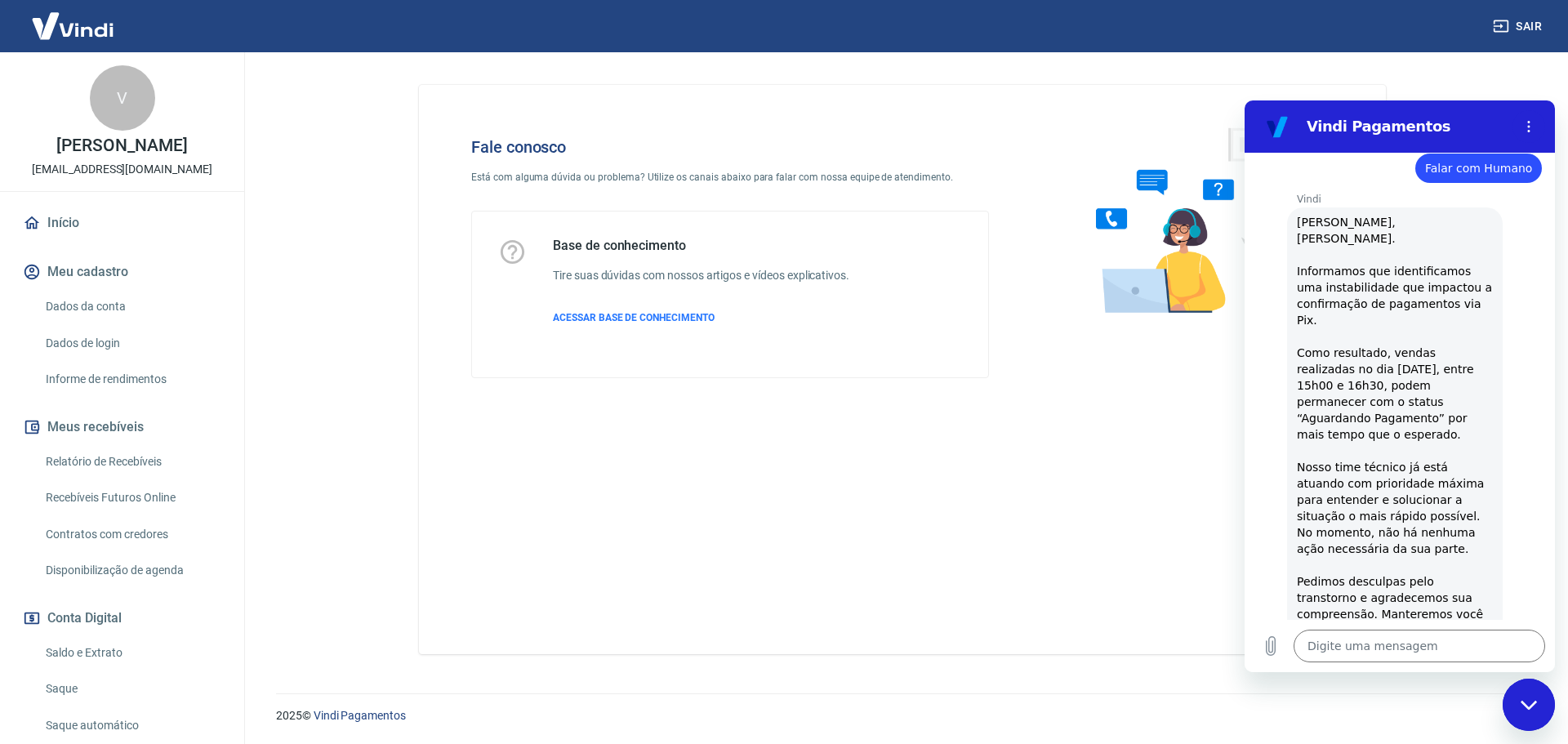
scroll to position [1945, 0]
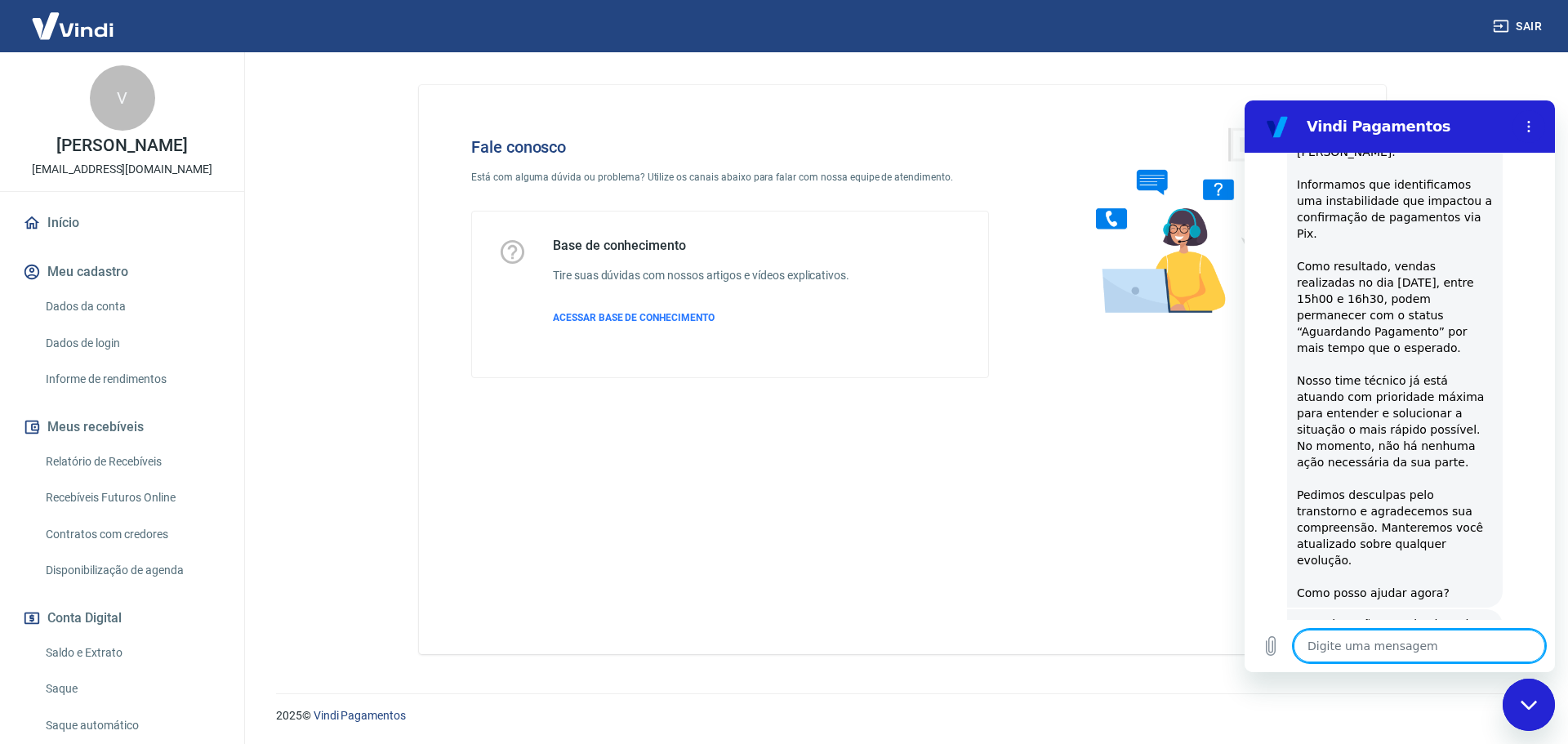
type textarea "x"
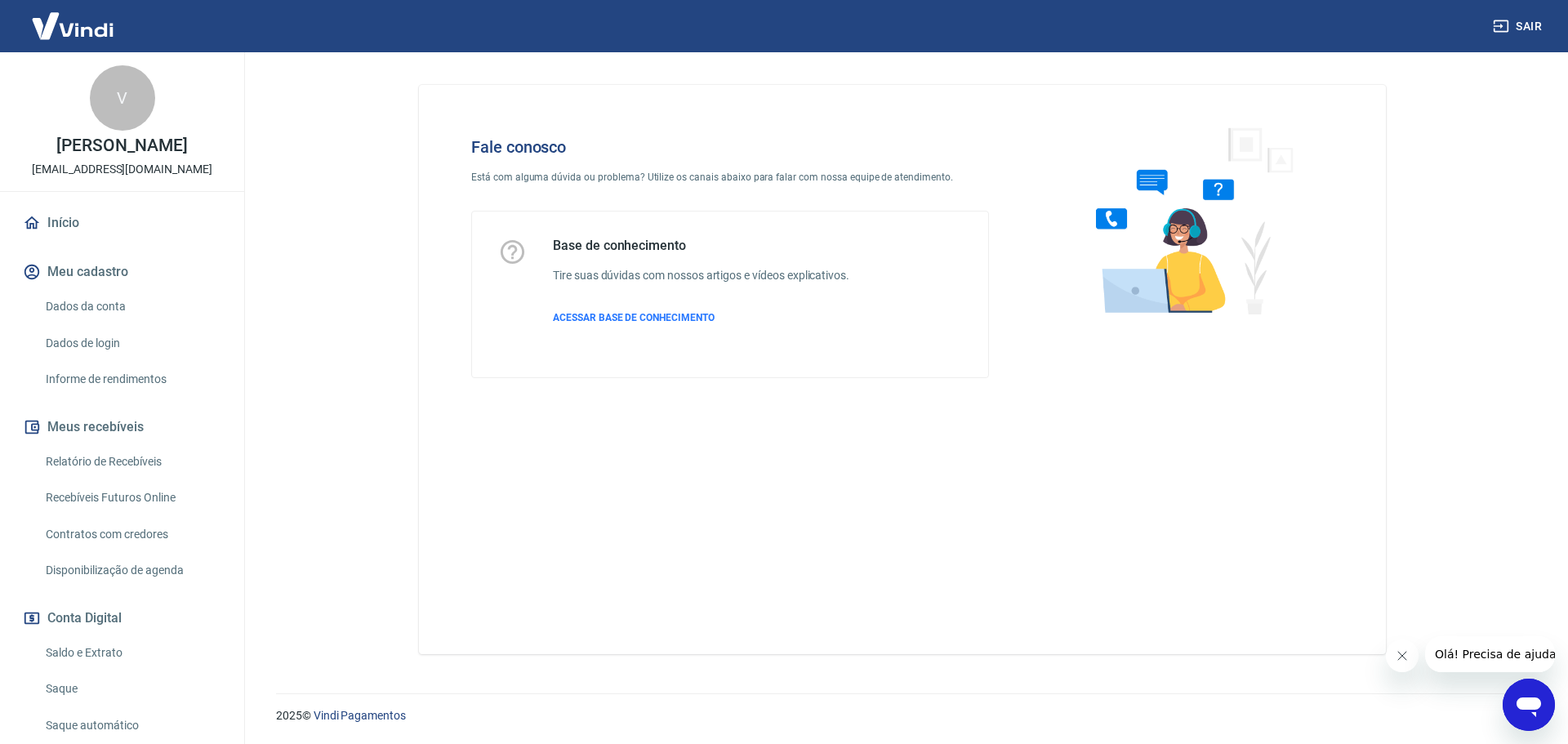
click at [1538, 692] on icon "Abrir janela de mensagens" at bounding box center [1528, 704] width 30 height 30
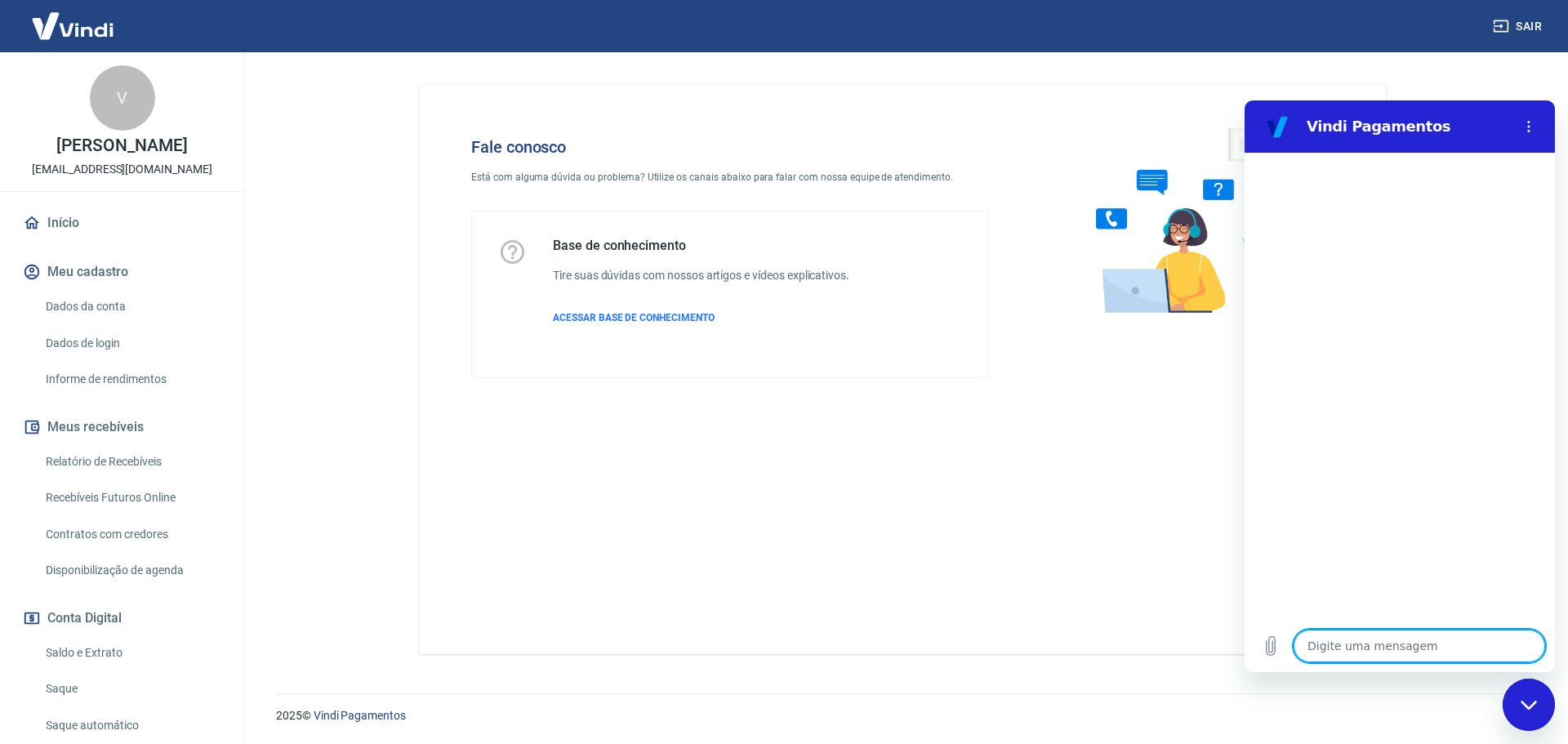
type textarea "x"
type textarea "O"
type textarea "x"
type textarea "Ol"
type textarea "x"
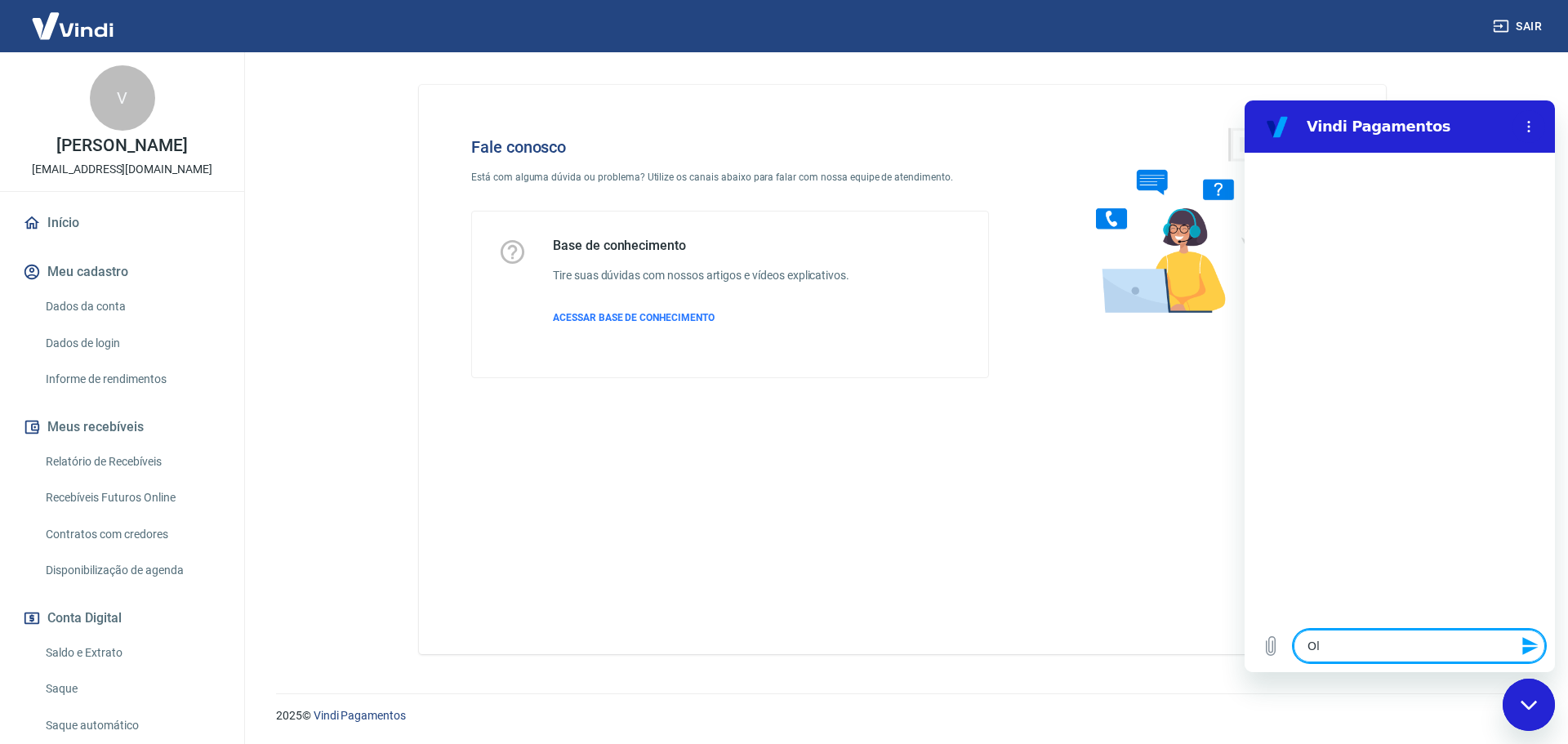
type textarea "Olá"
type textarea "x"
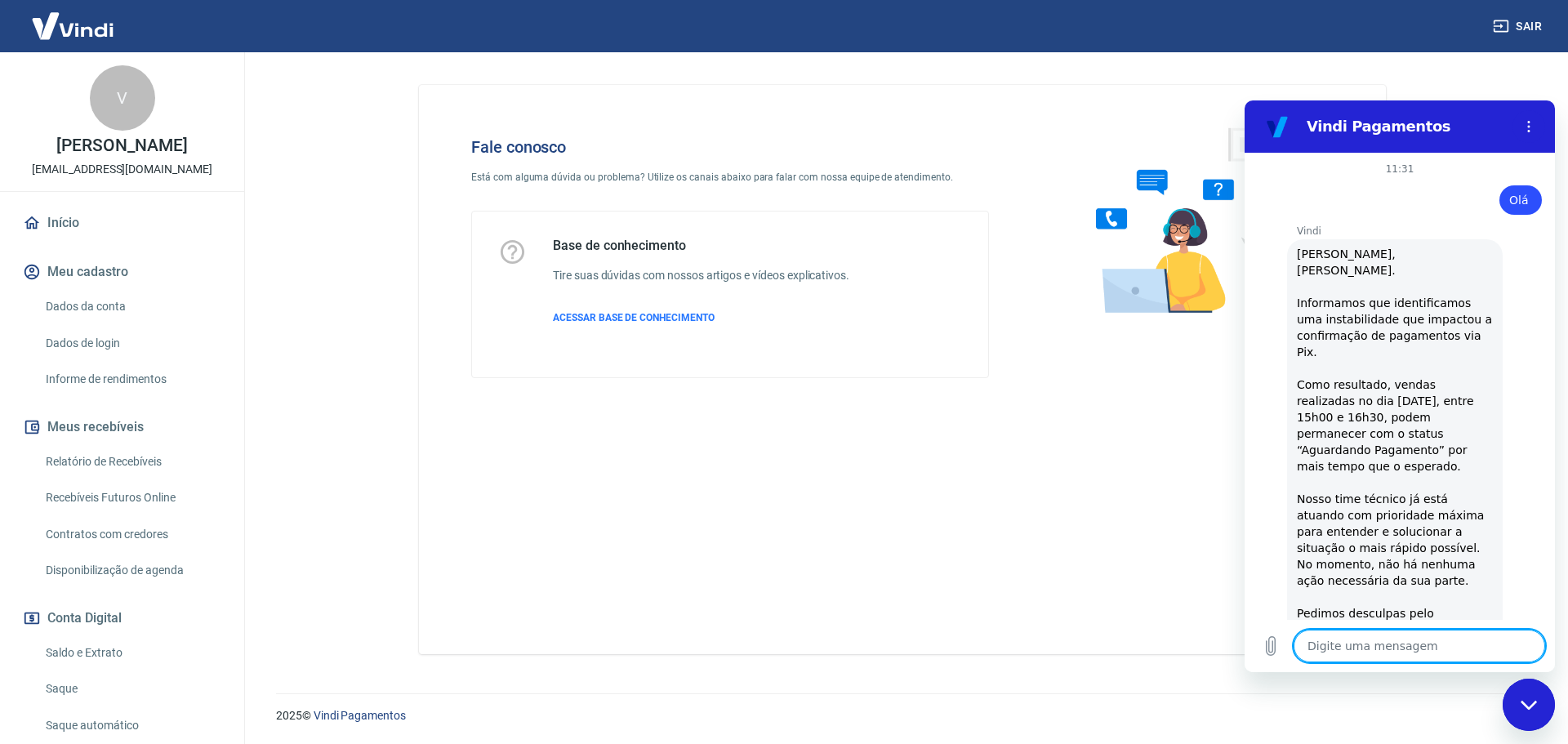
scroll to position [398, 0]
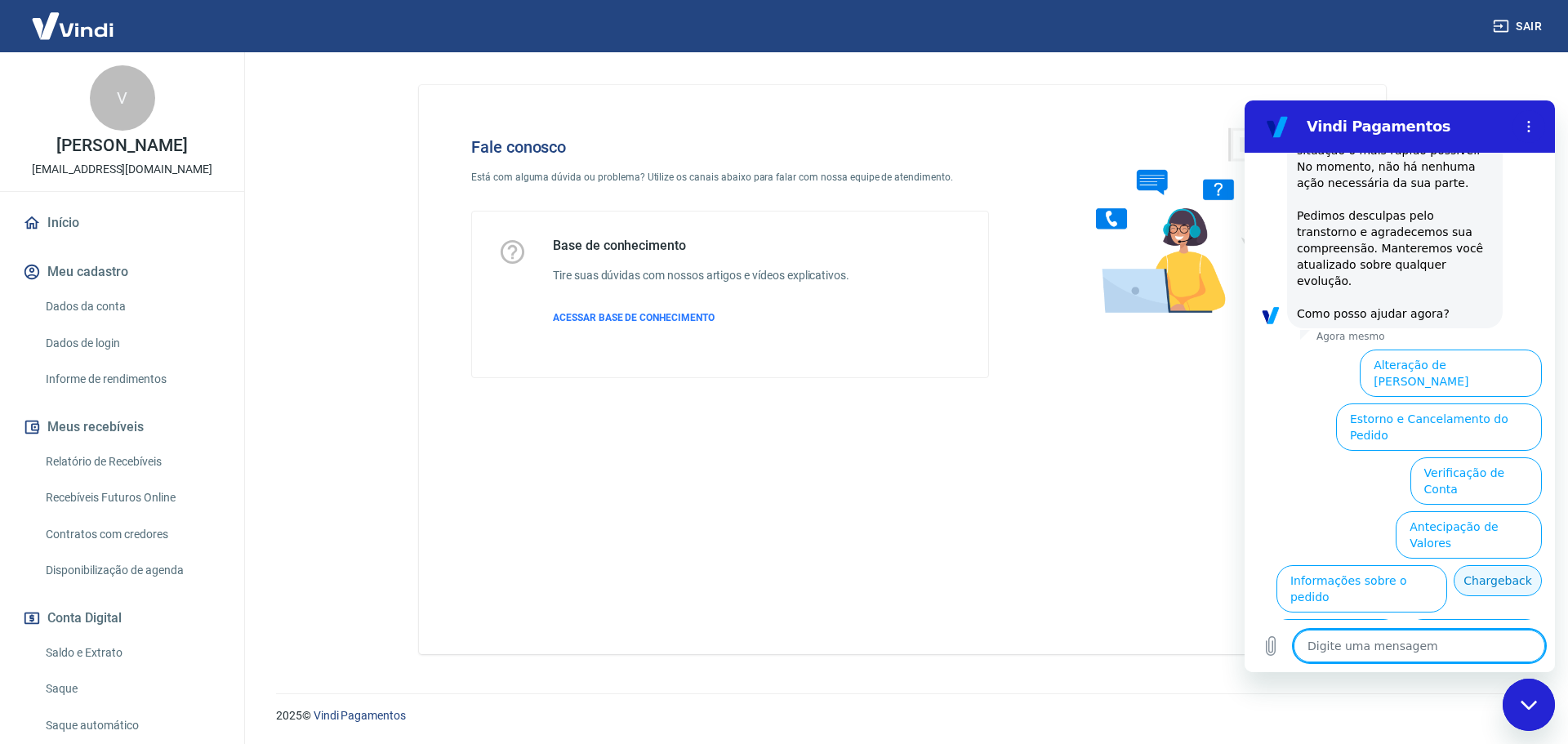
click at [1454, 565] on button "Chargeback" at bounding box center [1498, 580] width 88 height 31
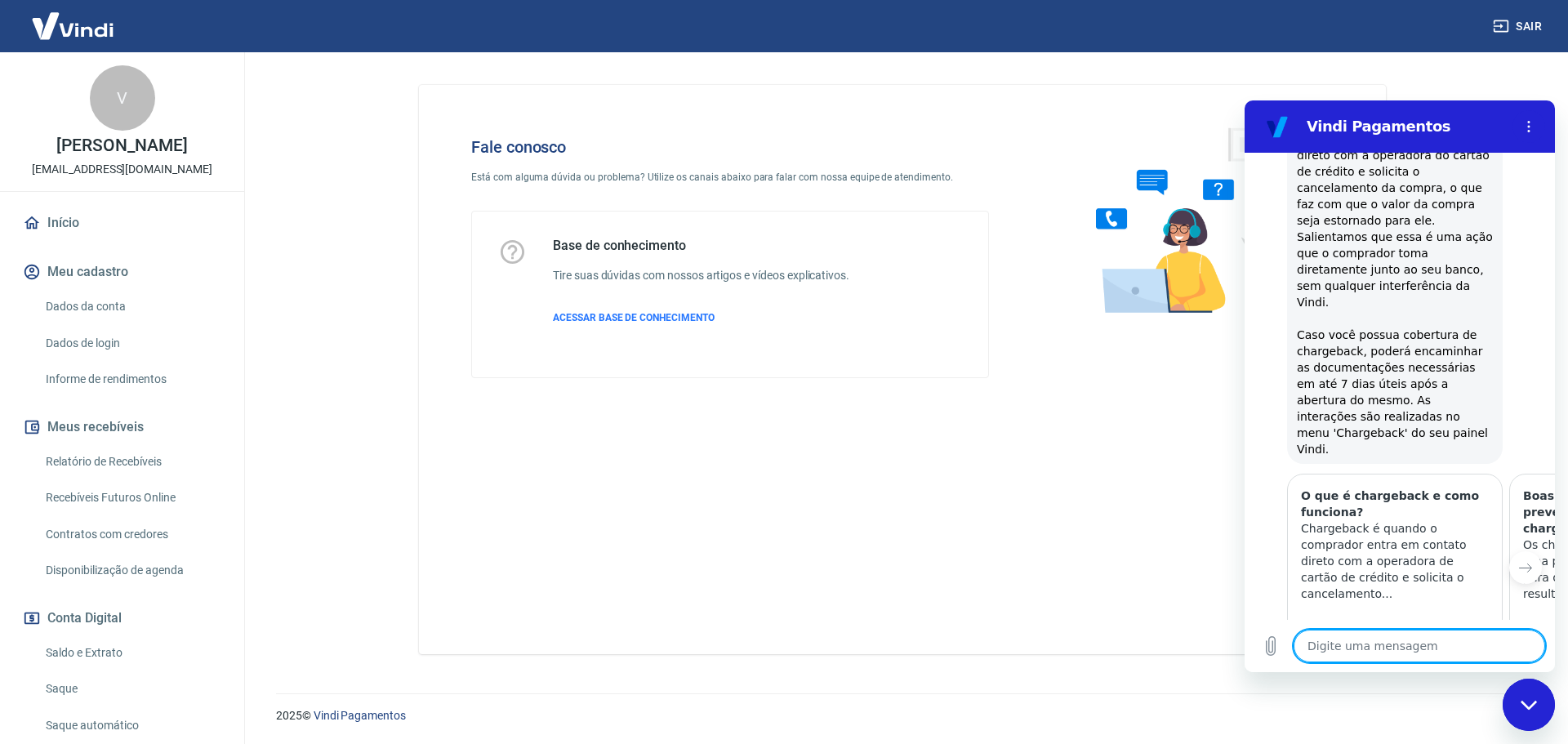
scroll to position [885, 0]
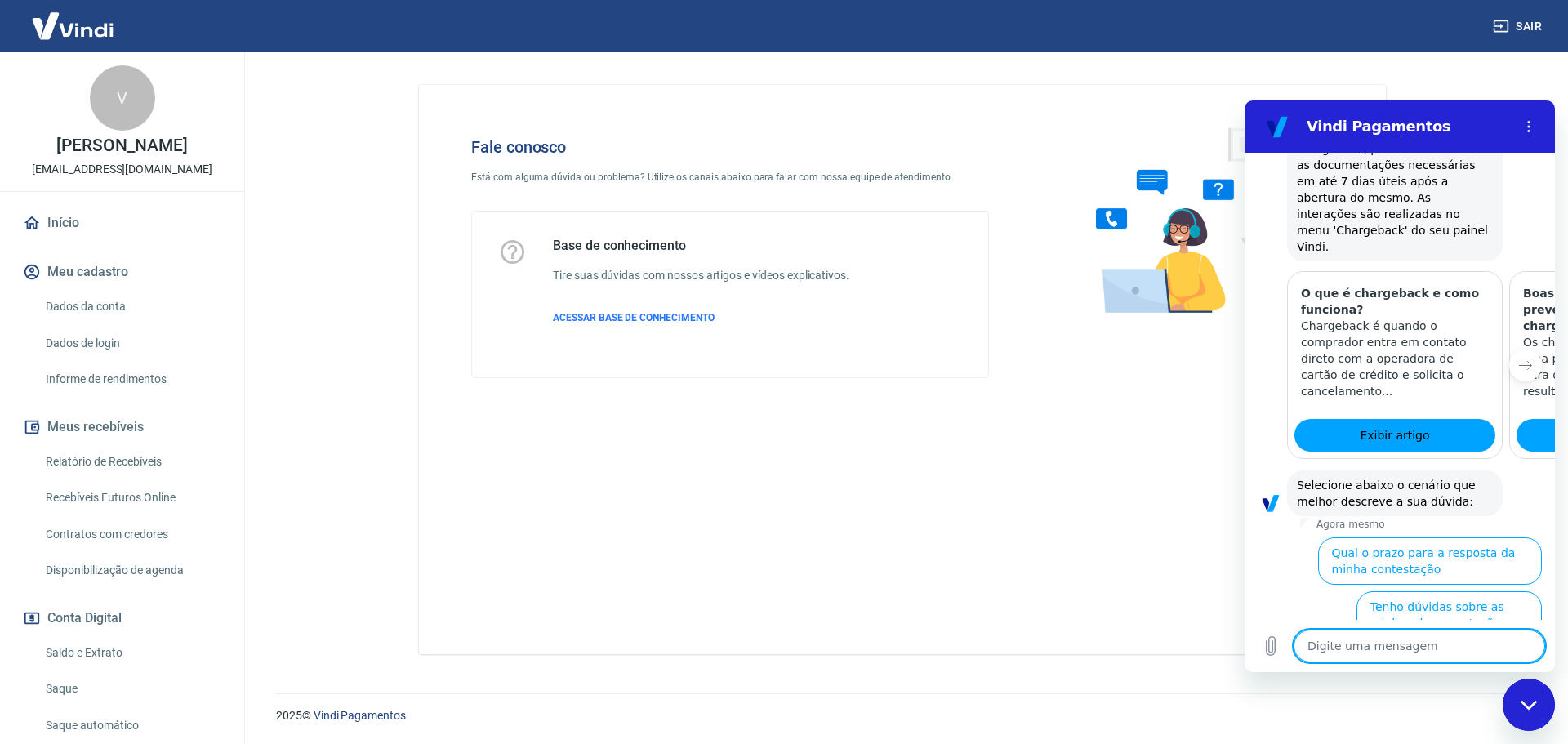
type textarea "x"
type textarea "F"
type textarea "x"
type textarea "Fa"
type textarea "x"
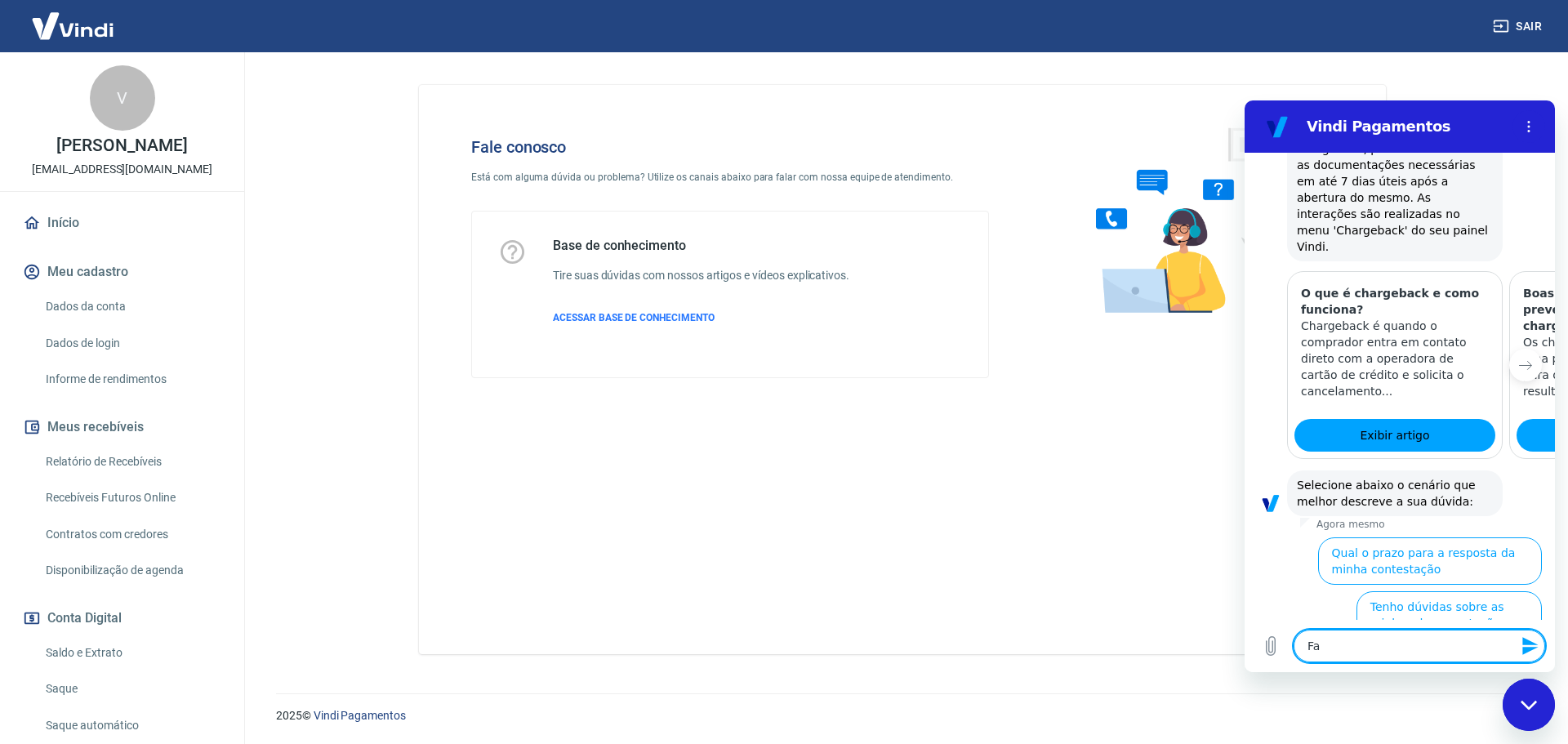
type textarea "Fal"
type textarea "x"
type textarea "Fala"
type textarea "x"
type textarea "Falar"
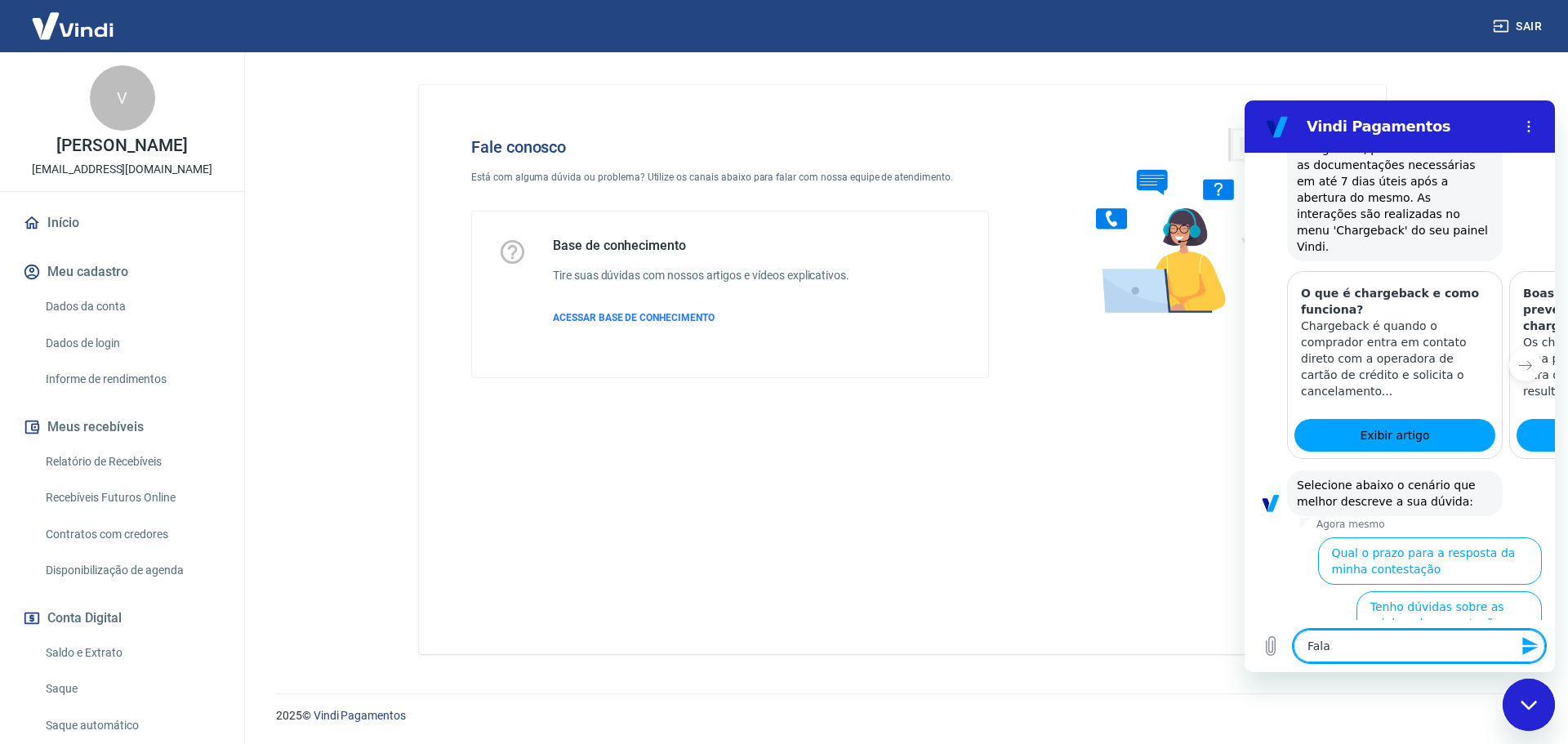
type textarea "x"
type textarea "Falar"
type textarea "x"
type textarea "Falar c"
type textarea "x"
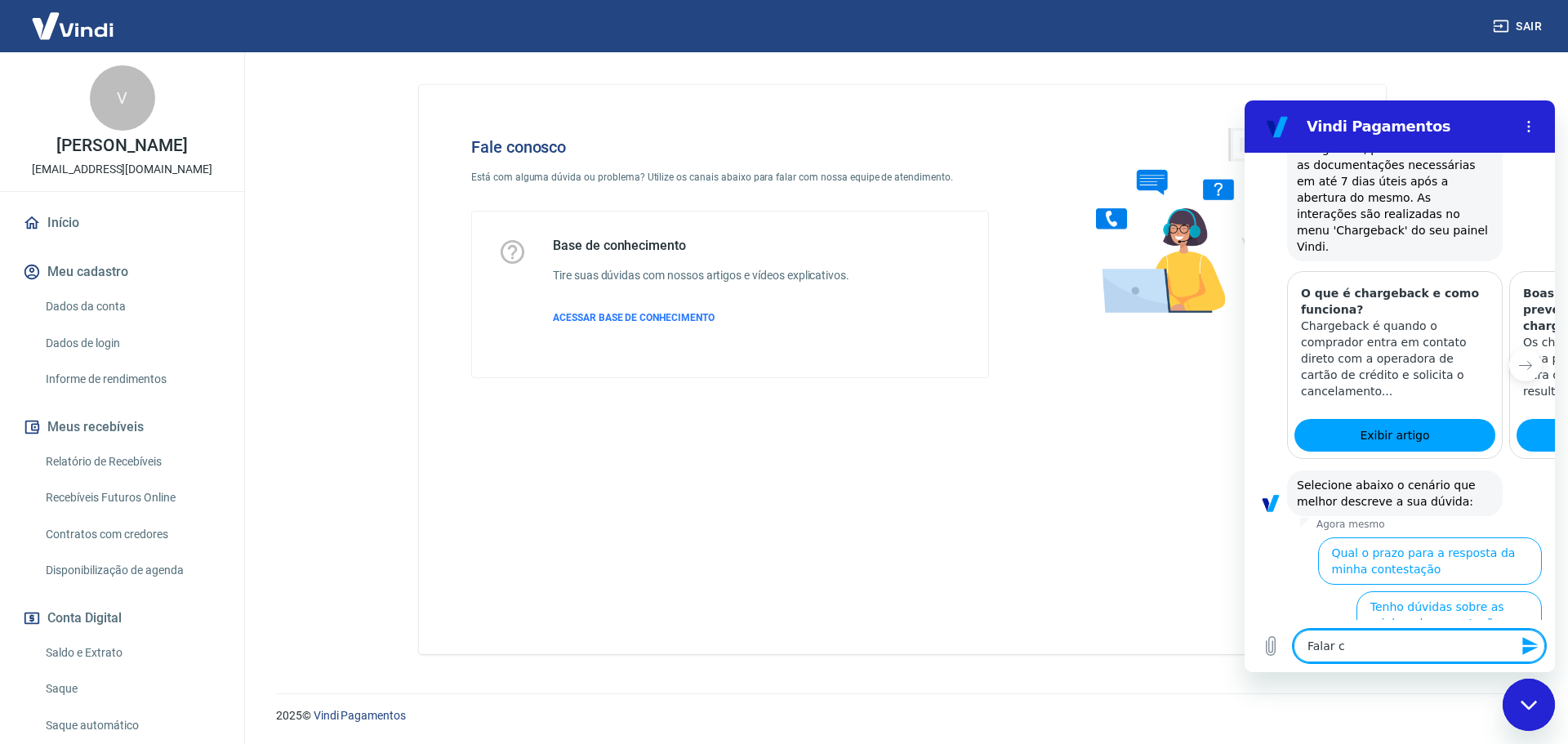
type textarea "Falar co"
type textarea "x"
type textarea "Falar com"
type textarea "x"
type textarea "Falar com"
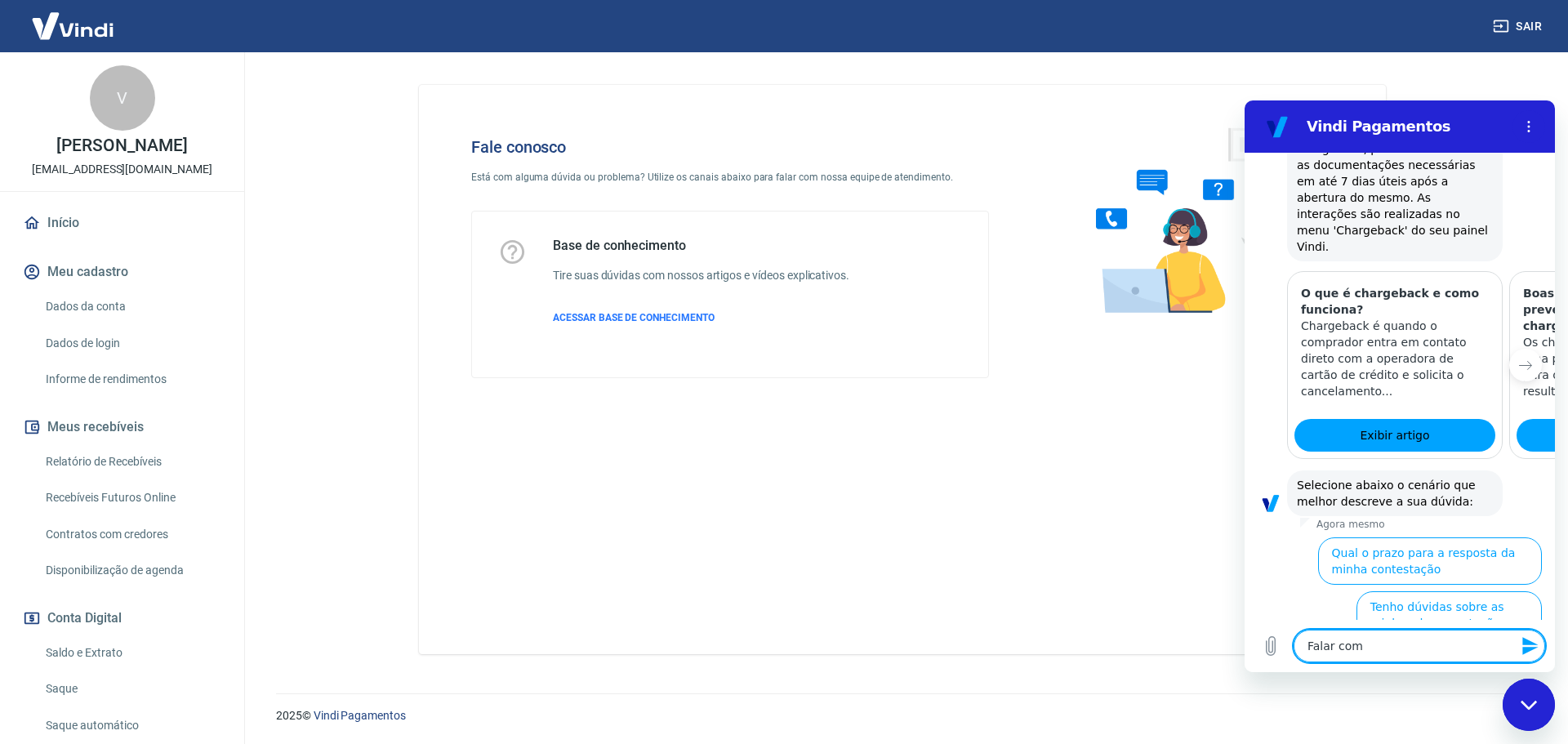
type textarea "x"
type textarea "Falar com H"
type textarea "x"
type textarea "Falar com [PERSON_NAME]"
type textarea "x"
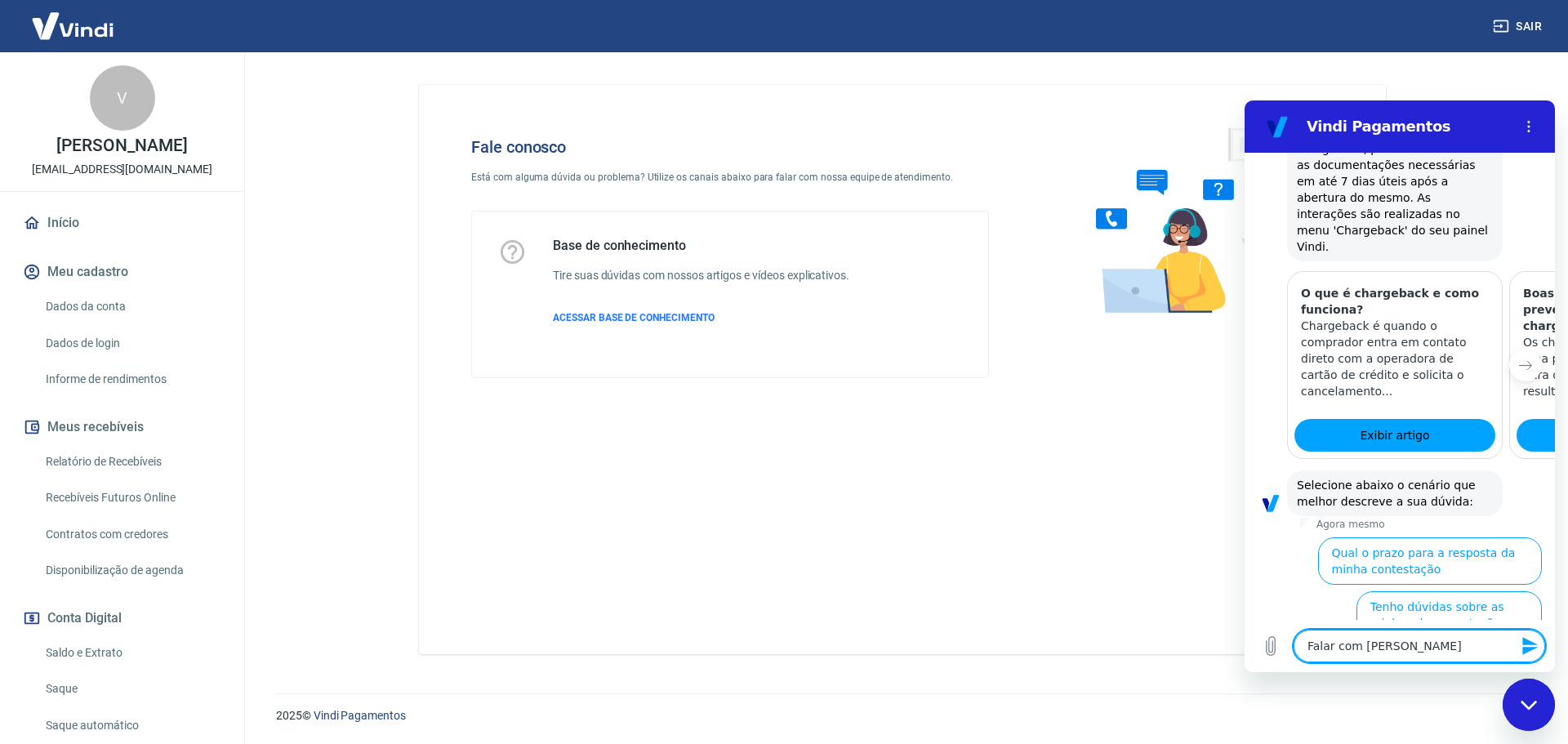
type textarea "Falar com Hum"
type textarea "x"
type textarea "Falar com Huma"
type textarea "x"
type textarea "Falar com Human"
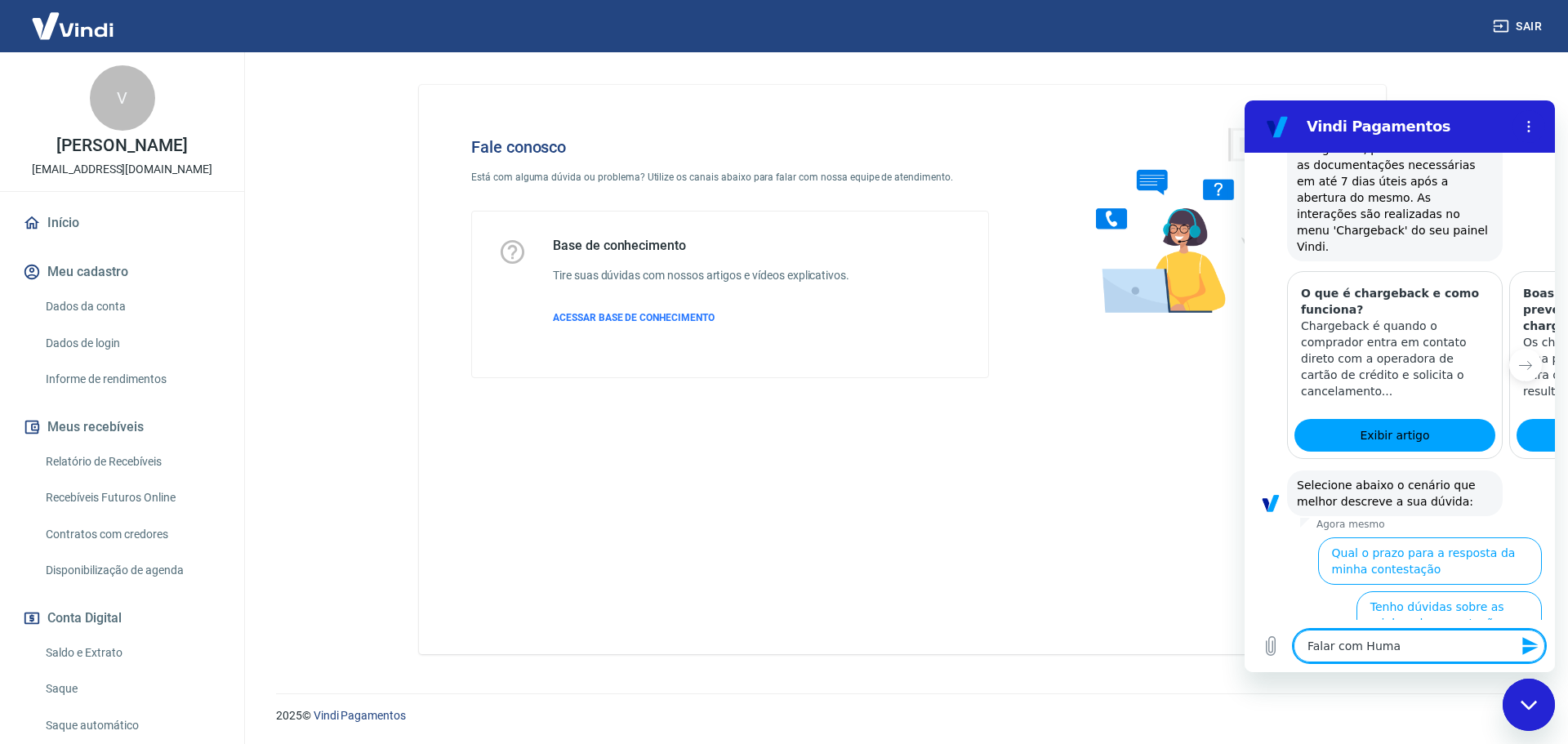
type textarea "x"
type textarea "Falar com Humano"
type textarea "x"
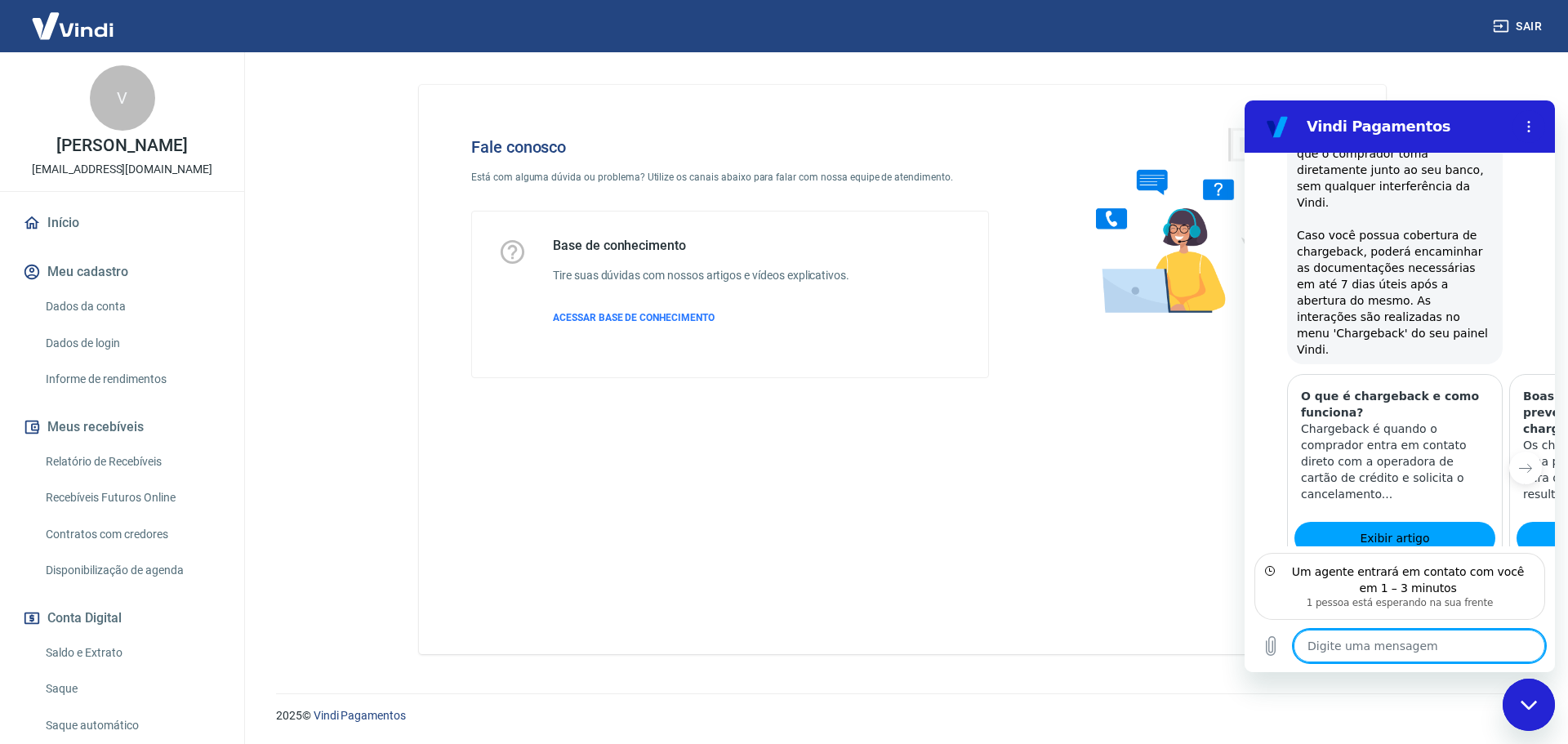
scroll to position [855, 0]
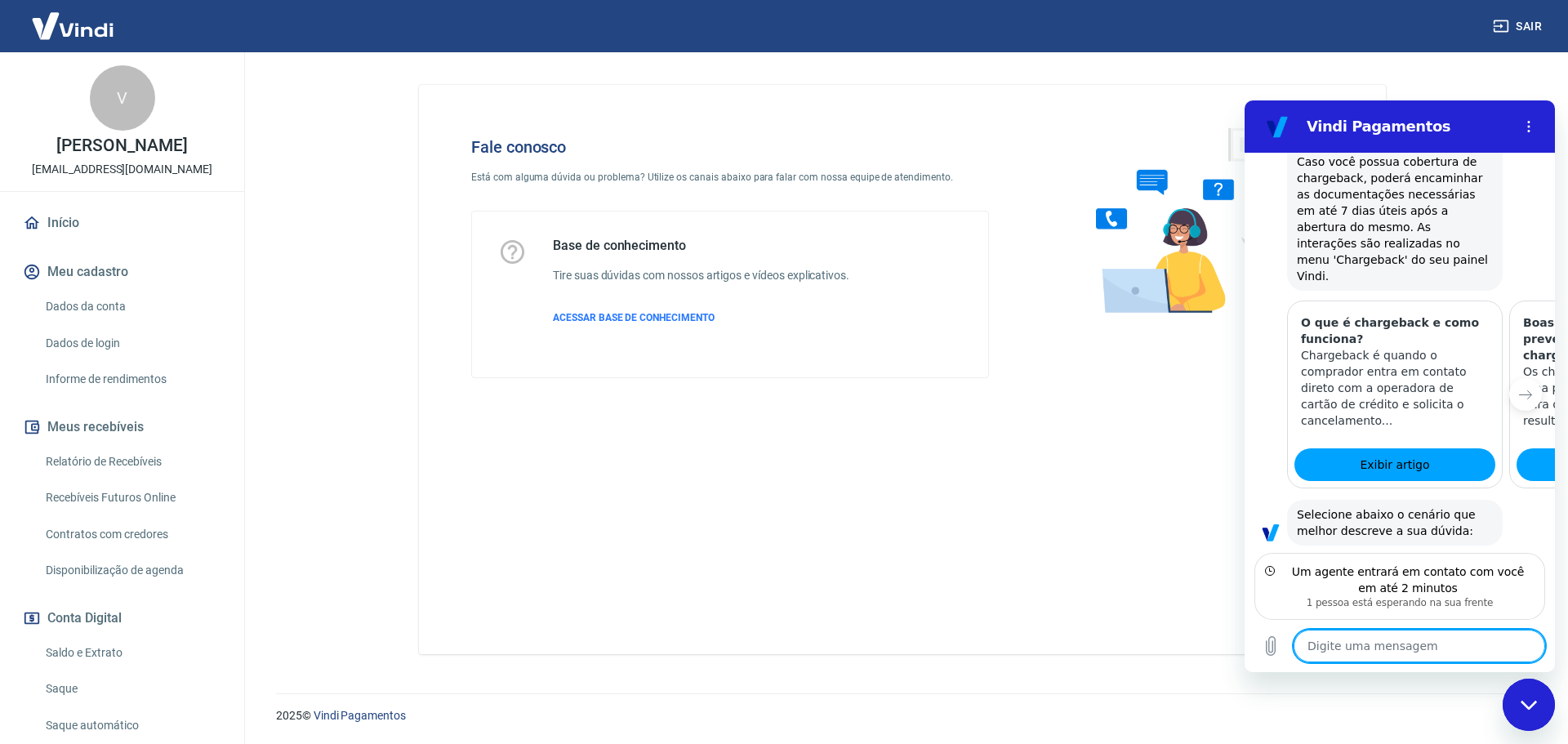
type textarea "x"
click at [1370, 642] on textarea at bounding box center [1419, 646] width 252 height 33
type textarea "O"
type textarea "x"
type textarea "OK"
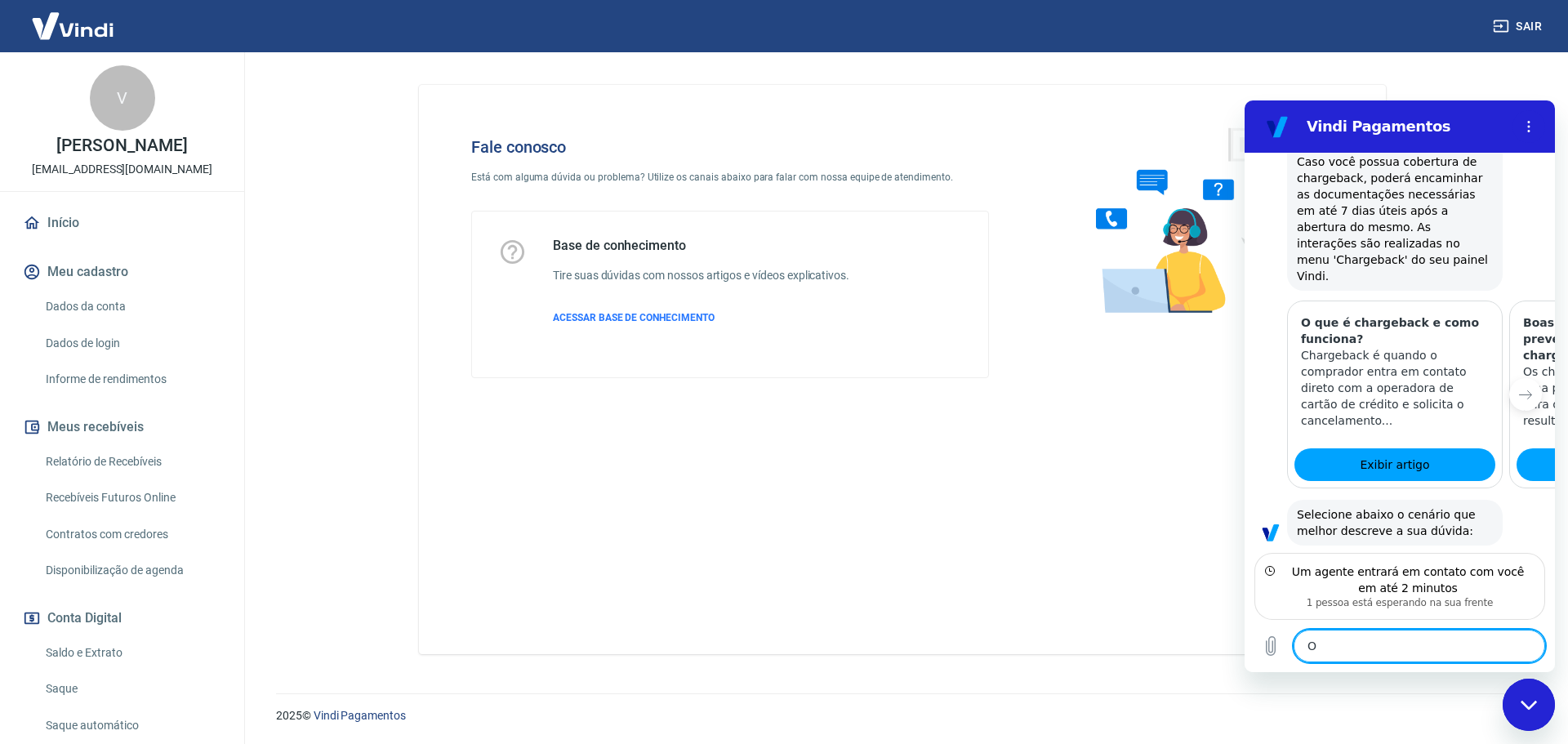
type textarea "x"
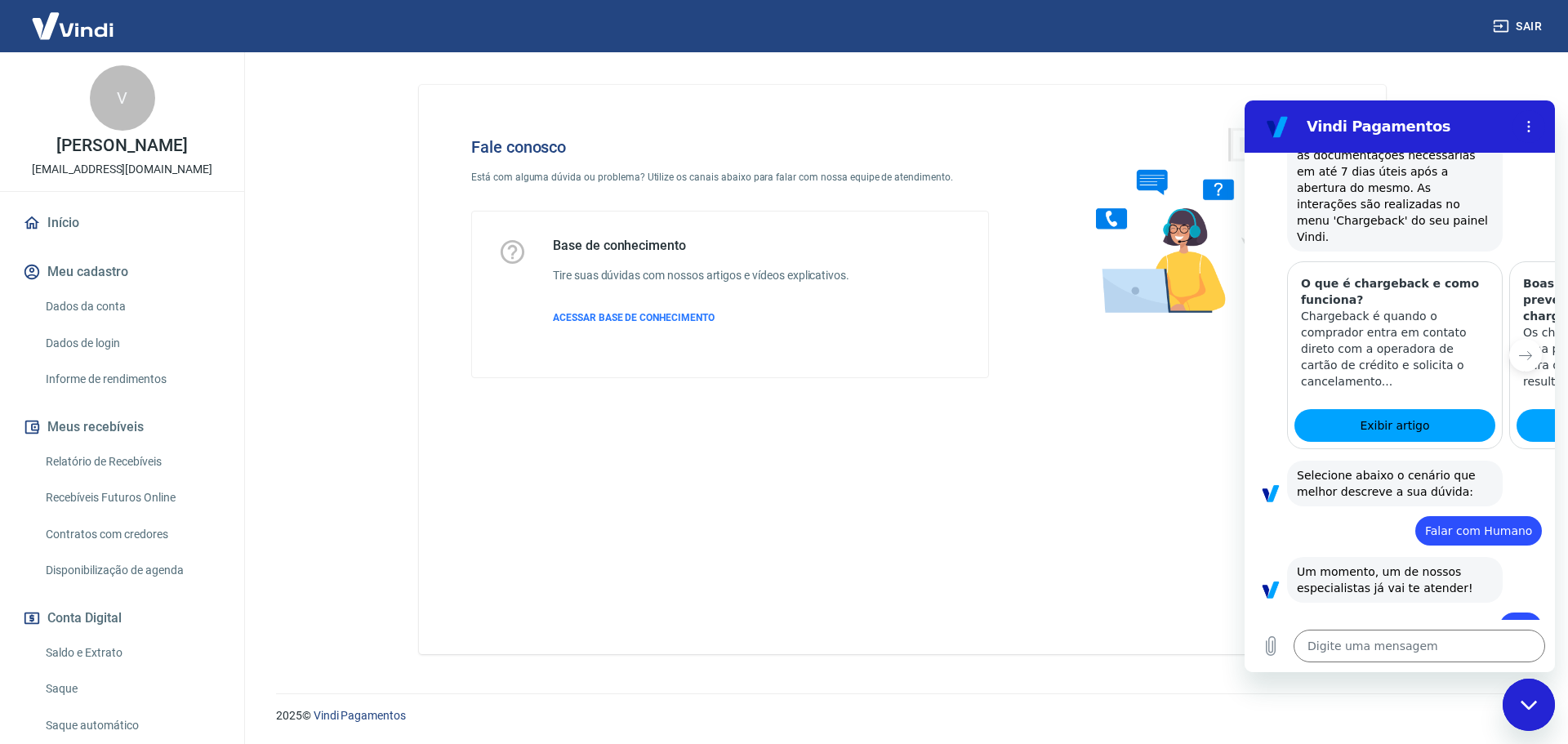
scroll to position [891, 0]
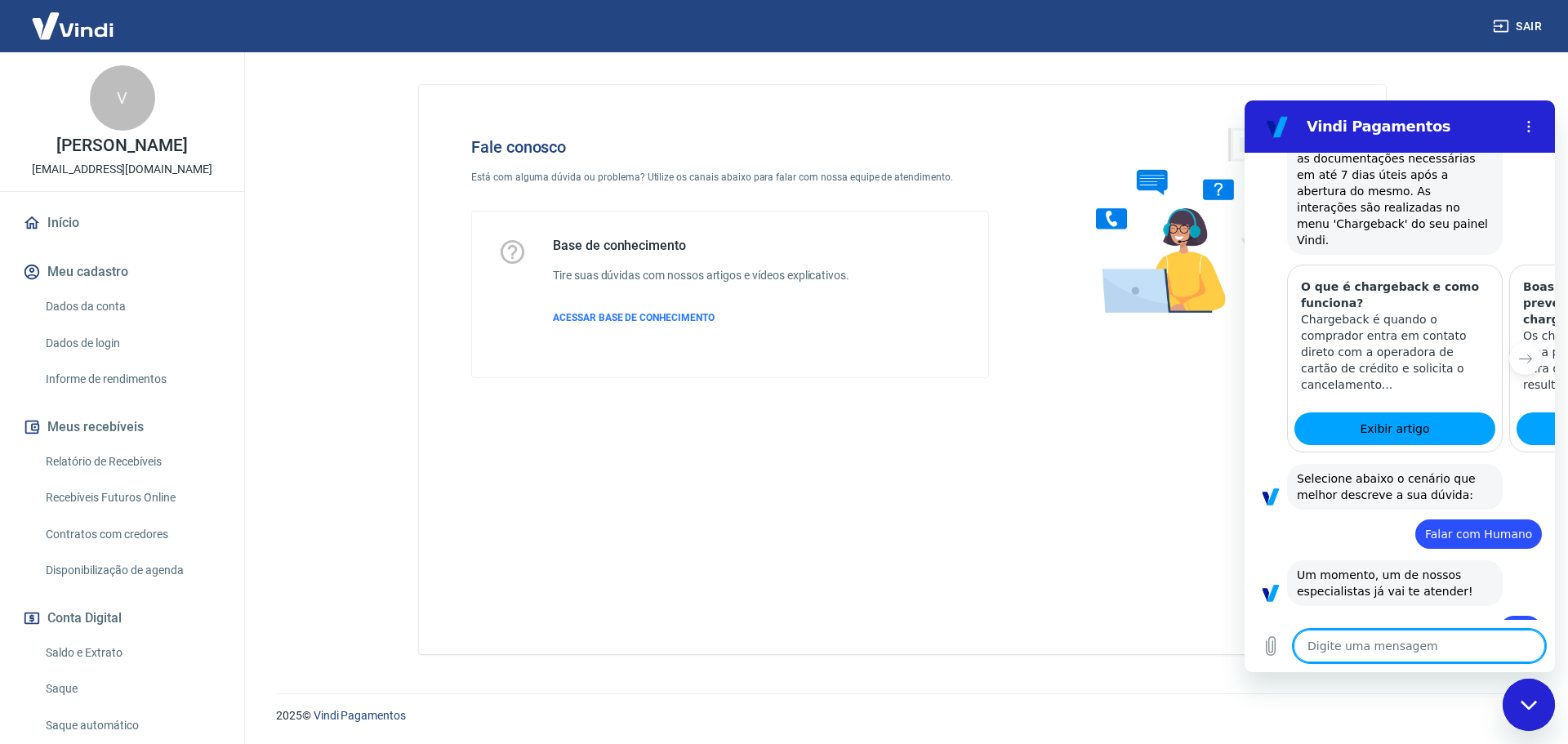
type textarea "x"
click at [1440, 641] on textarea at bounding box center [1419, 646] width 252 height 33
type textarea "O"
type textarea "x"
type textarea "Ol"
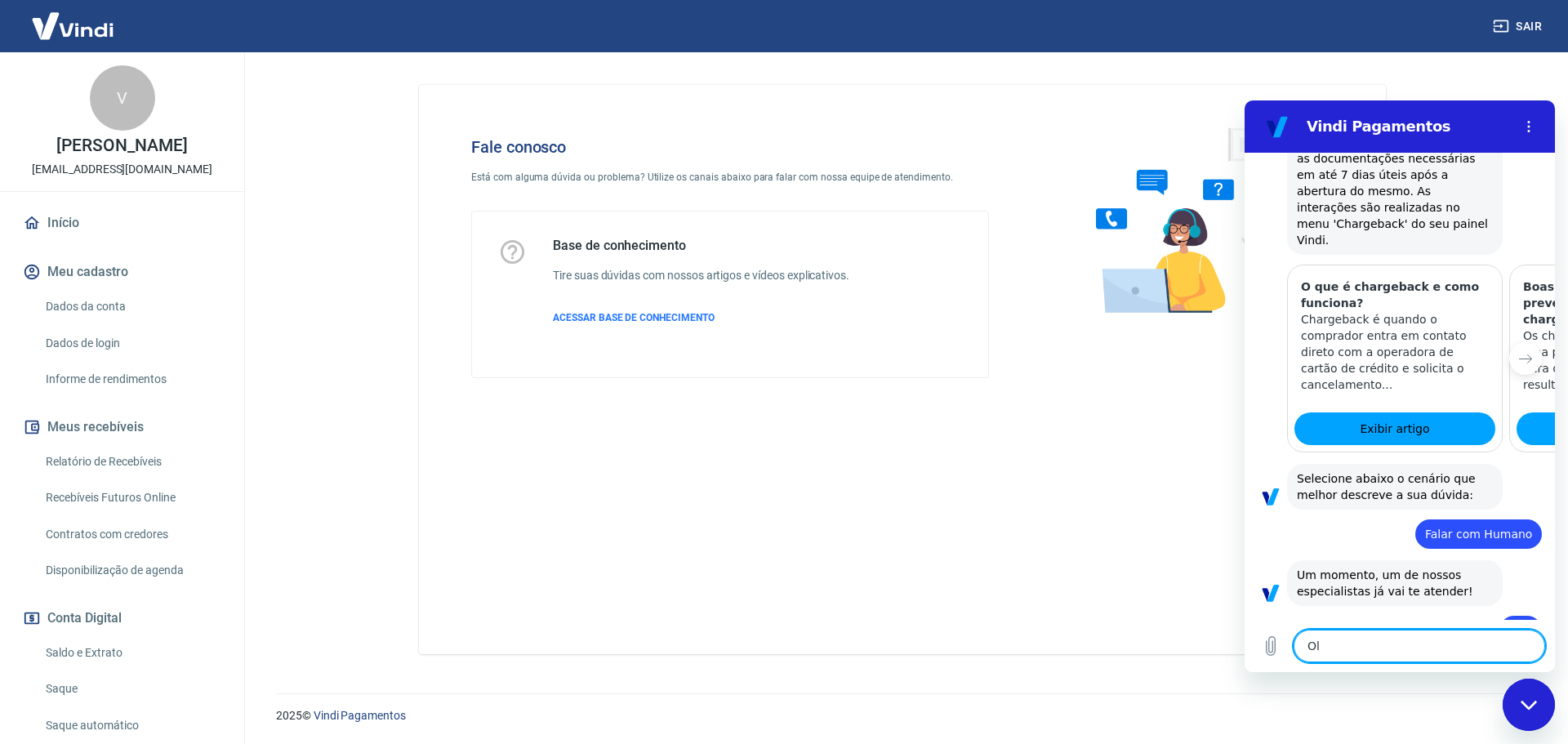
type textarea "x"
type textarea "Olá"
type textarea "x"
type textarea "Olá."
type textarea "x"
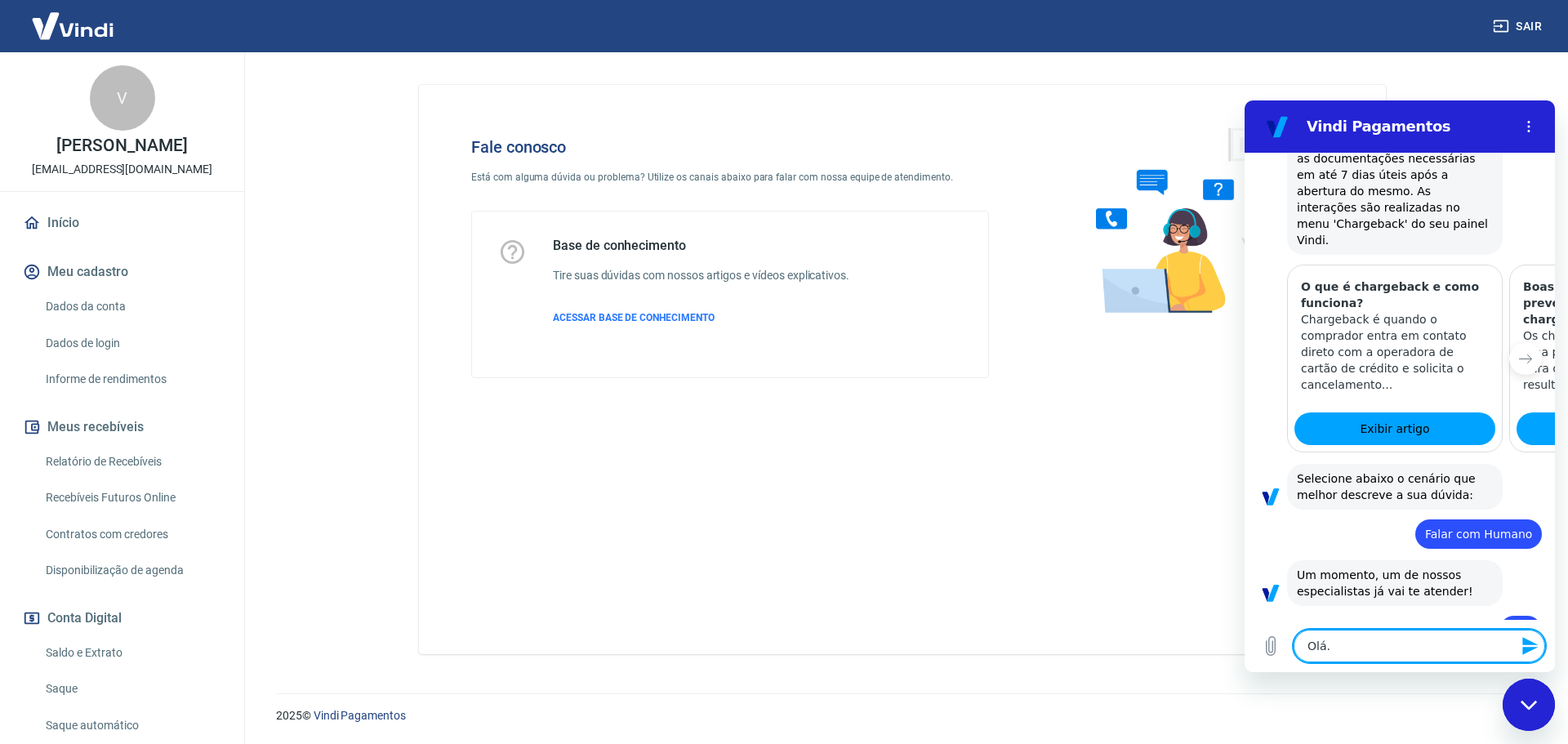
type textarea "Olá.,"
type textarea "x"
type textarea "Olá.,"
type textarea "x"
type textarea "Olá., M"
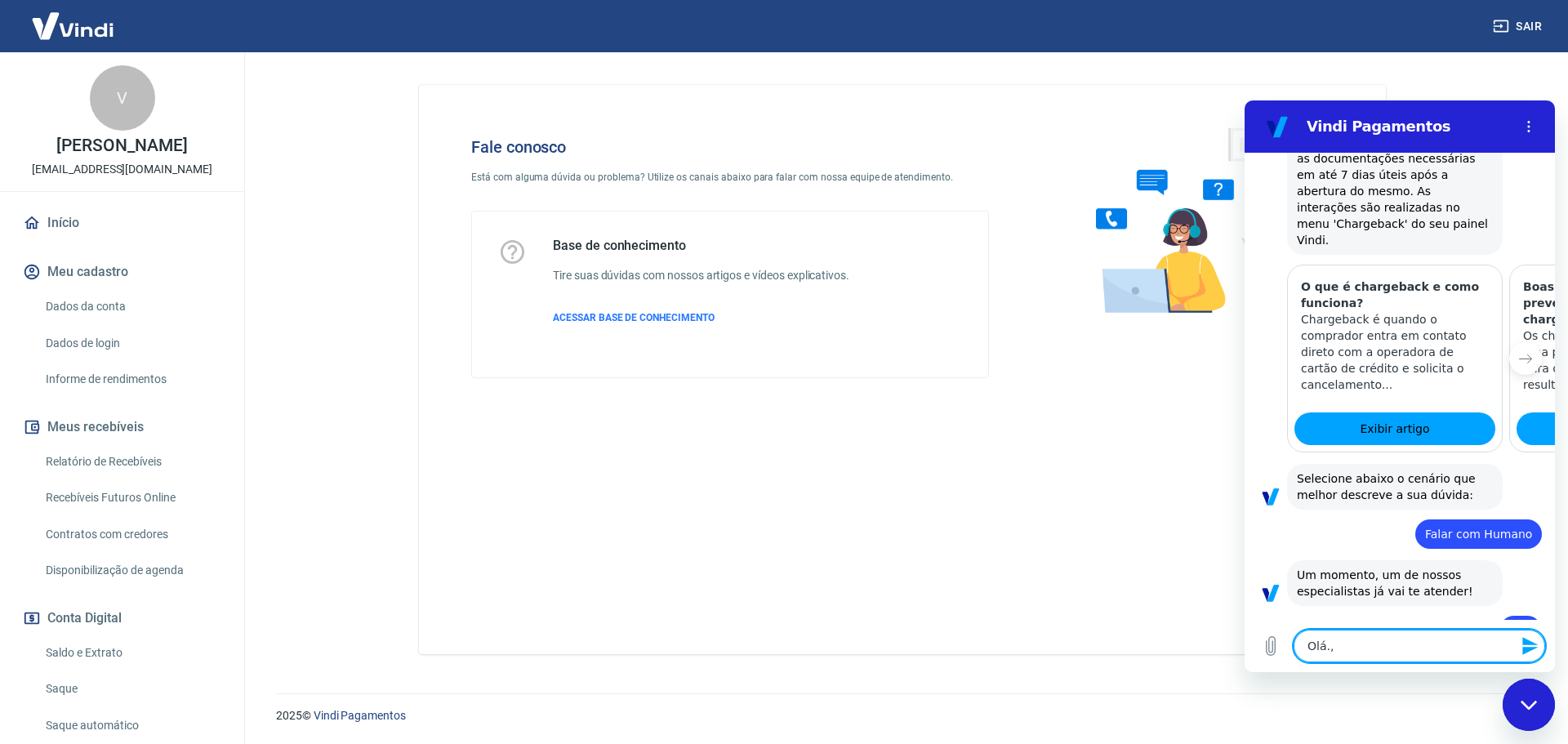
type textarea "x"
type textarea "Olá., Ma"
type textarea "x"
type textarea "Olá., Mar"
type textarea "x"
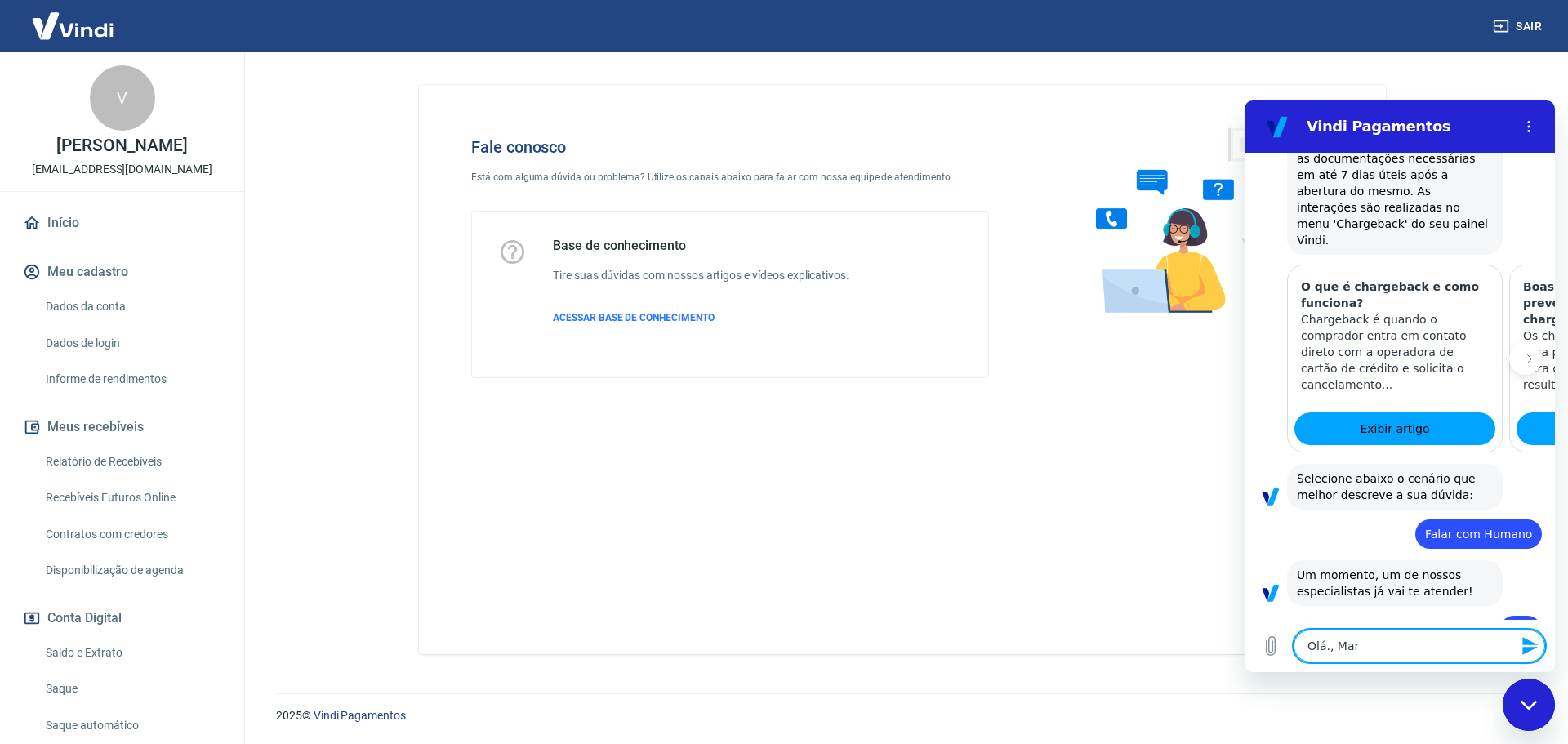
type textarea "Olá., Mari"
type textarea "x"
type textarea "Olá., Maria"
type textarea "x"
type textarea "Olá., Marian"
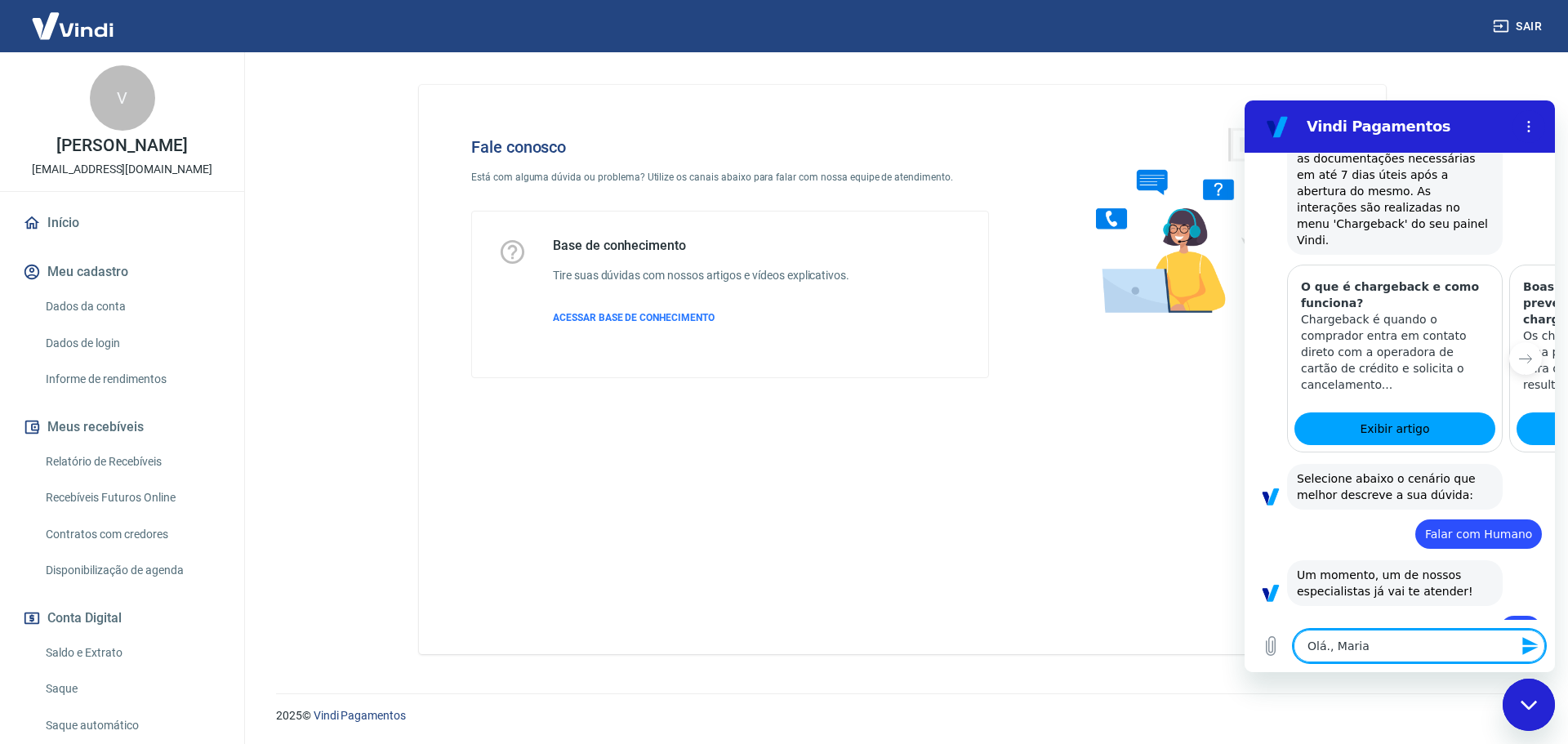
type textarea "x"
type textarea "Olá., Mariana"
type textarea "x"
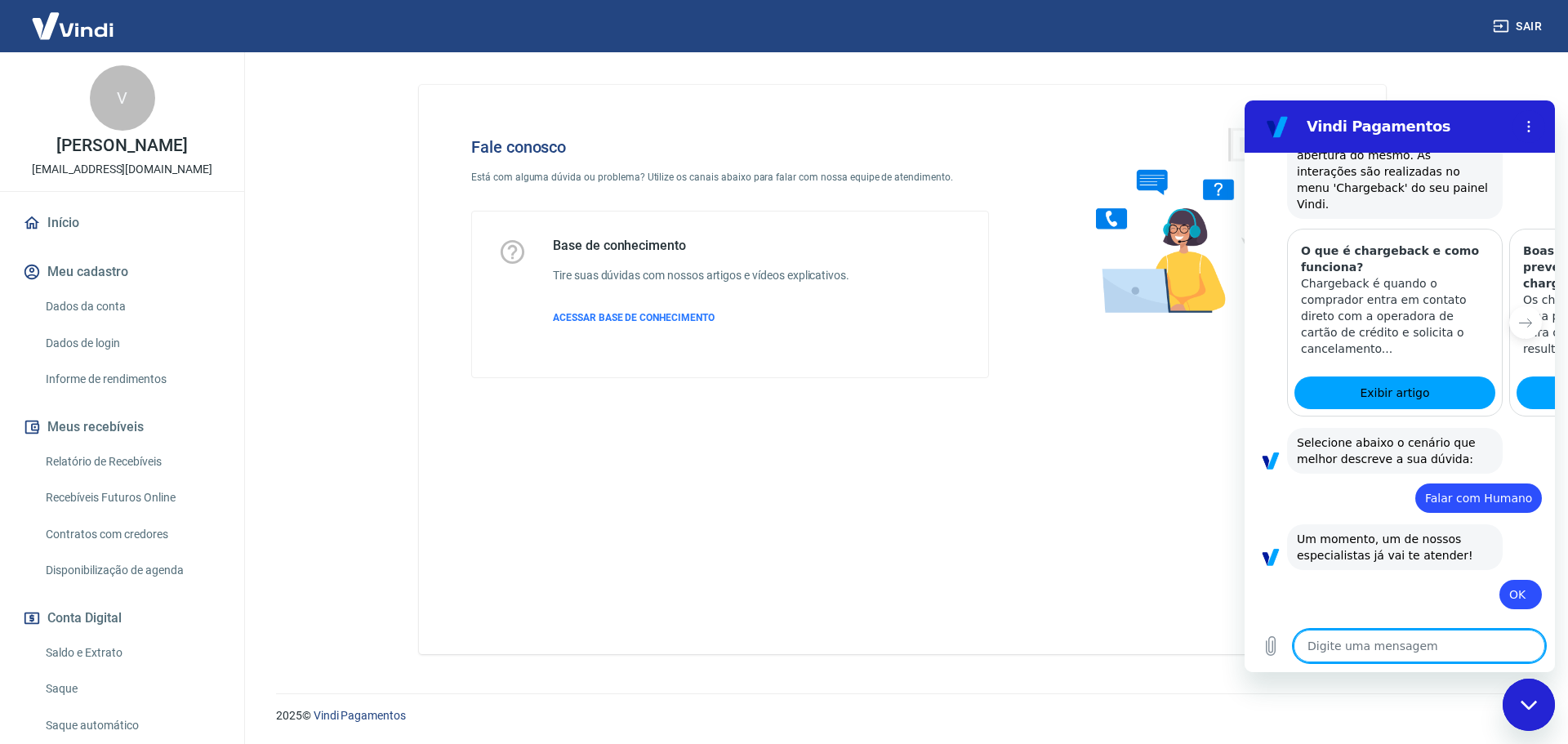
scroll to position [931, 0]
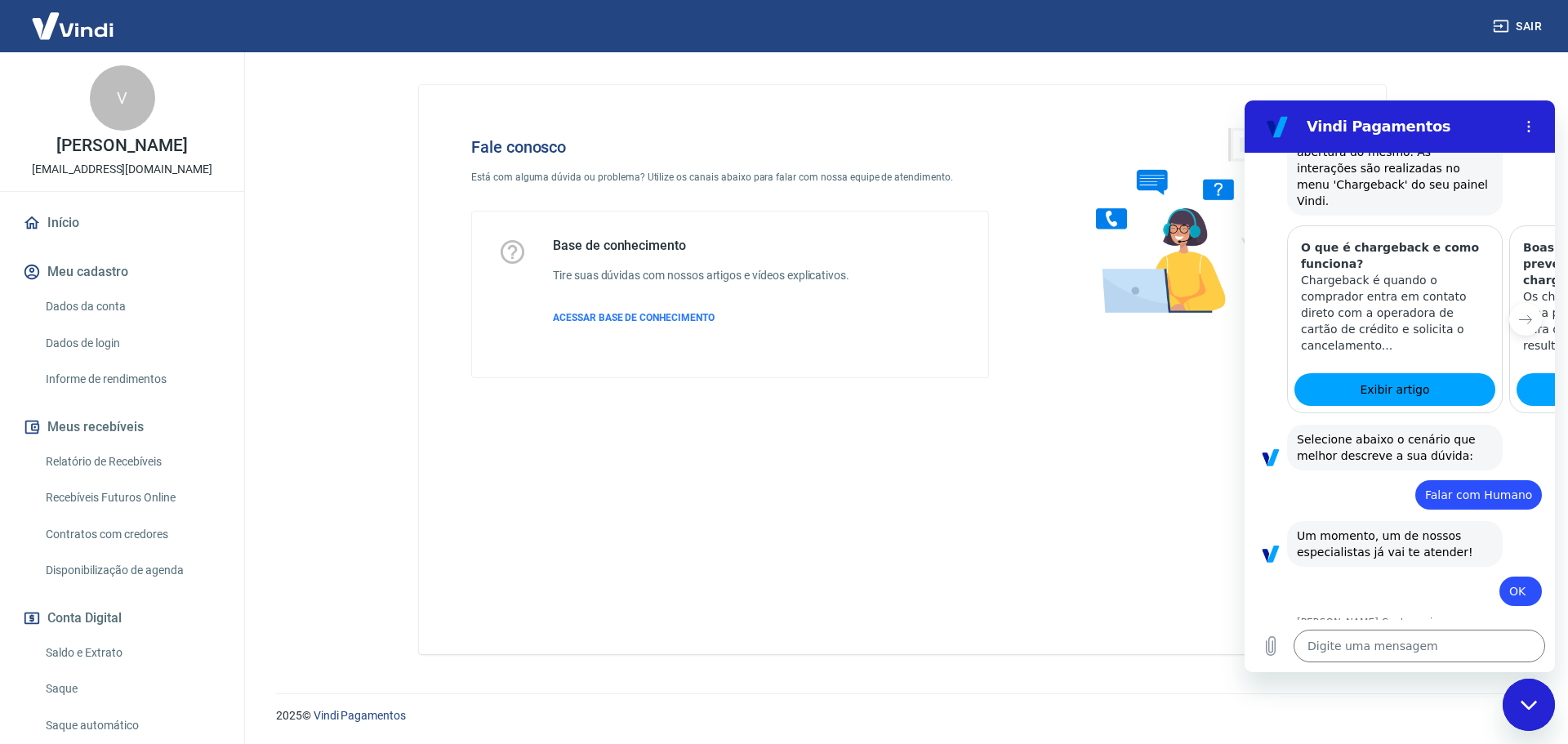
type textarea "x"
paste textarea "Chargeback do pedido 20945"
type textarea "Chargeback do pedido 20945"
type textarea "x"
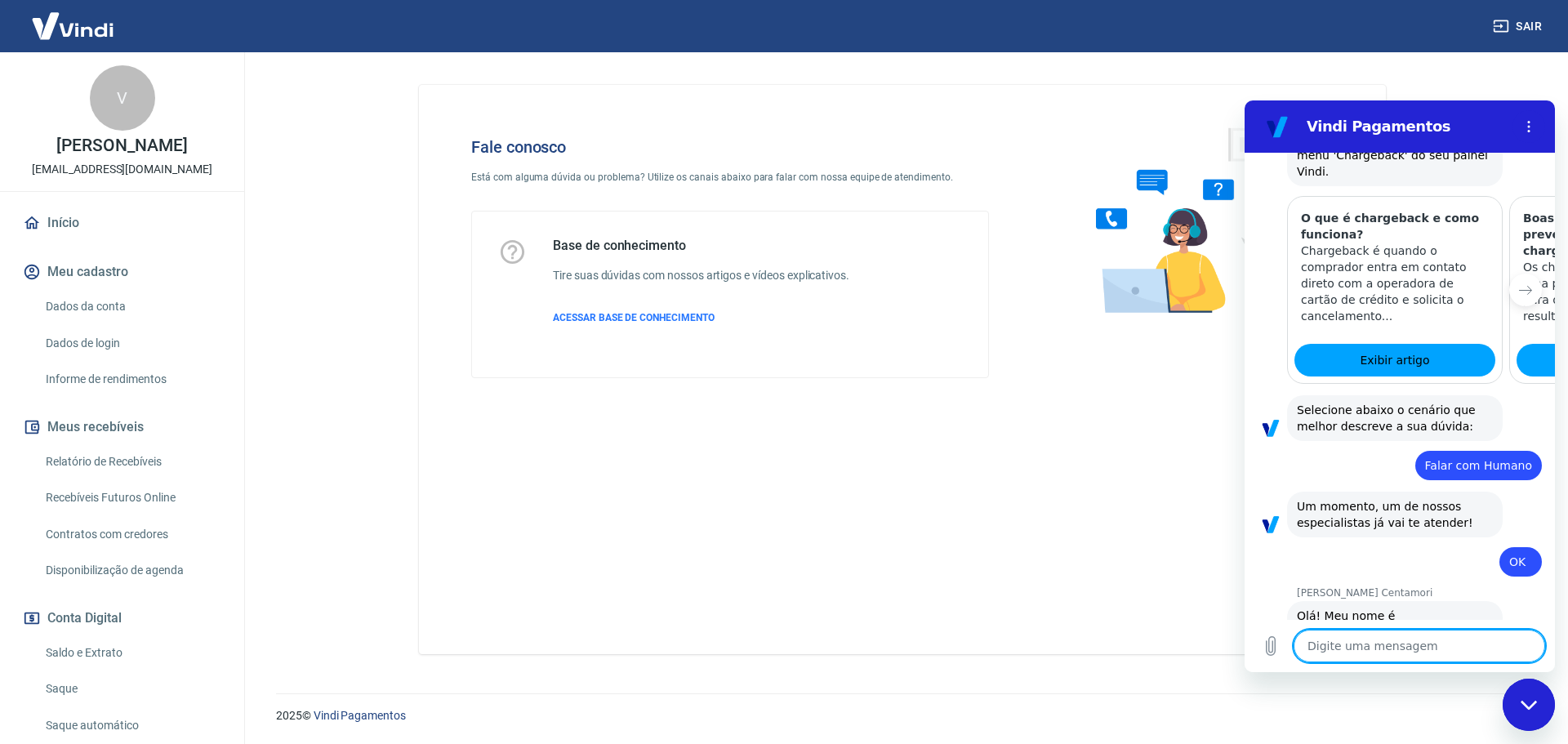
type textarea "x"
type textarea "V"
type textarea "x"
type textarea "Vo"
type textarea "x"
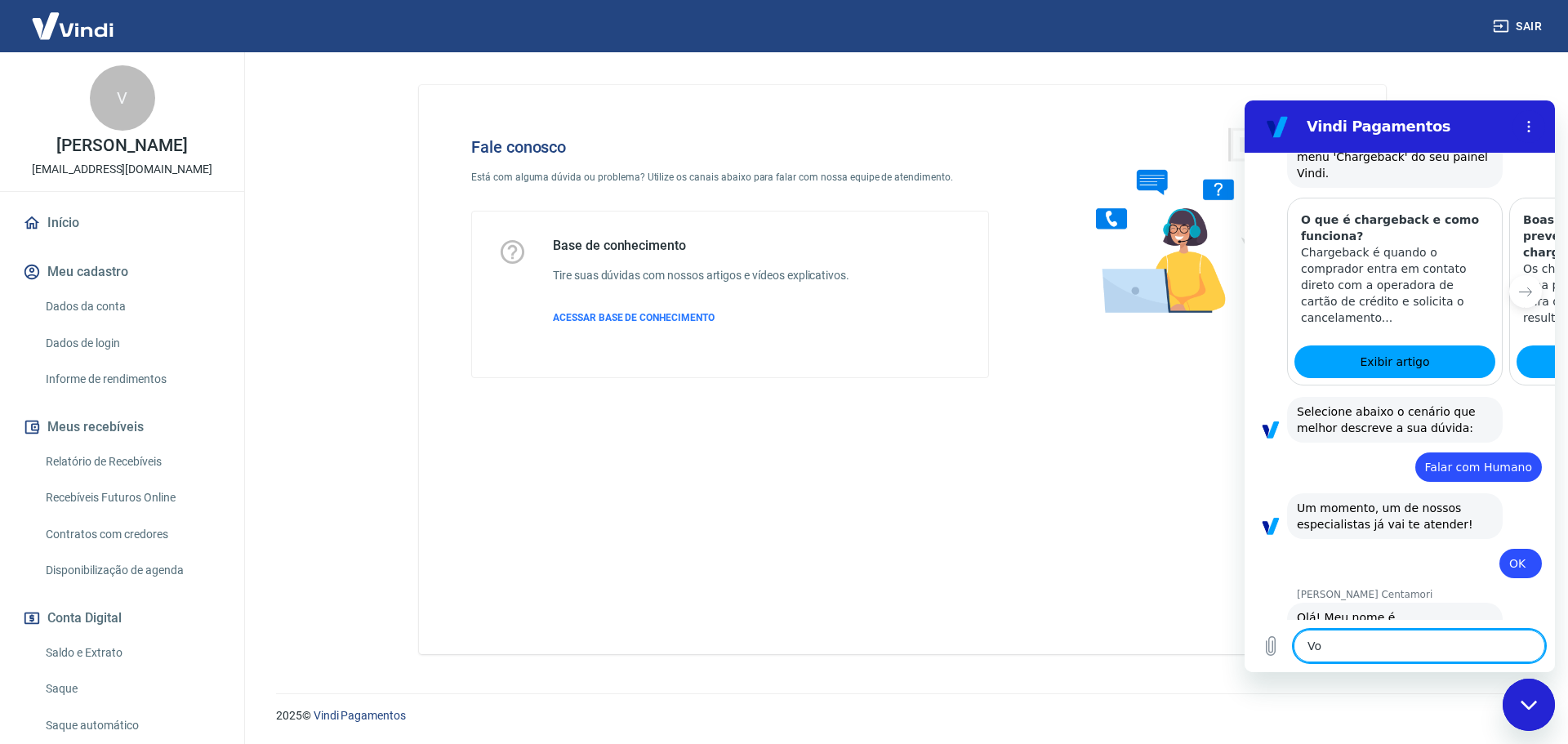
scroll to position [961, 0]
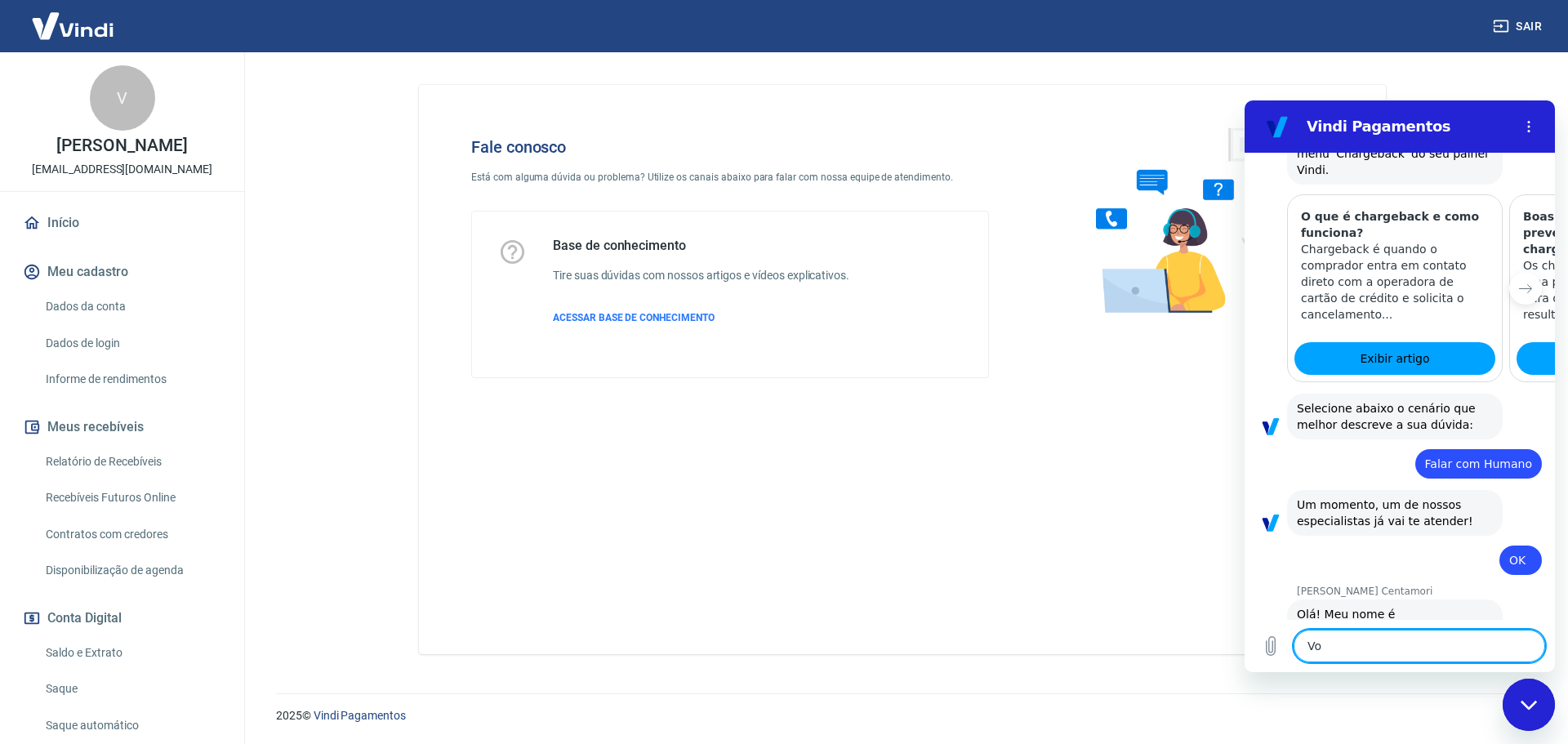
type textarea "Voc"
type textarea "x"
type textarea "Voce"
type textarea "x"
type textarea "Voces"
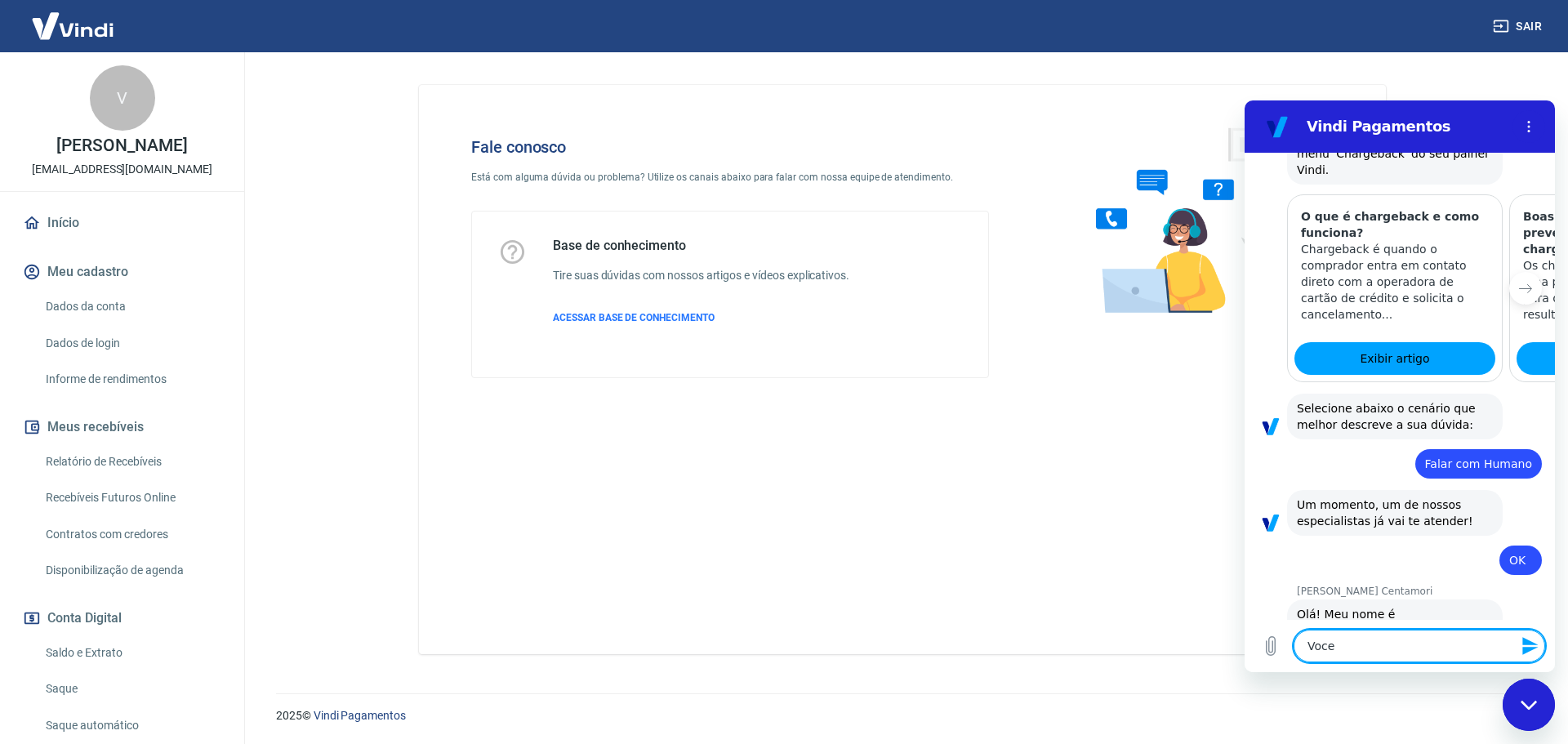
type textarea "x"
type textarea "Voces"
type textarea "x"
type textarea "Voces s"
type textarea "x"
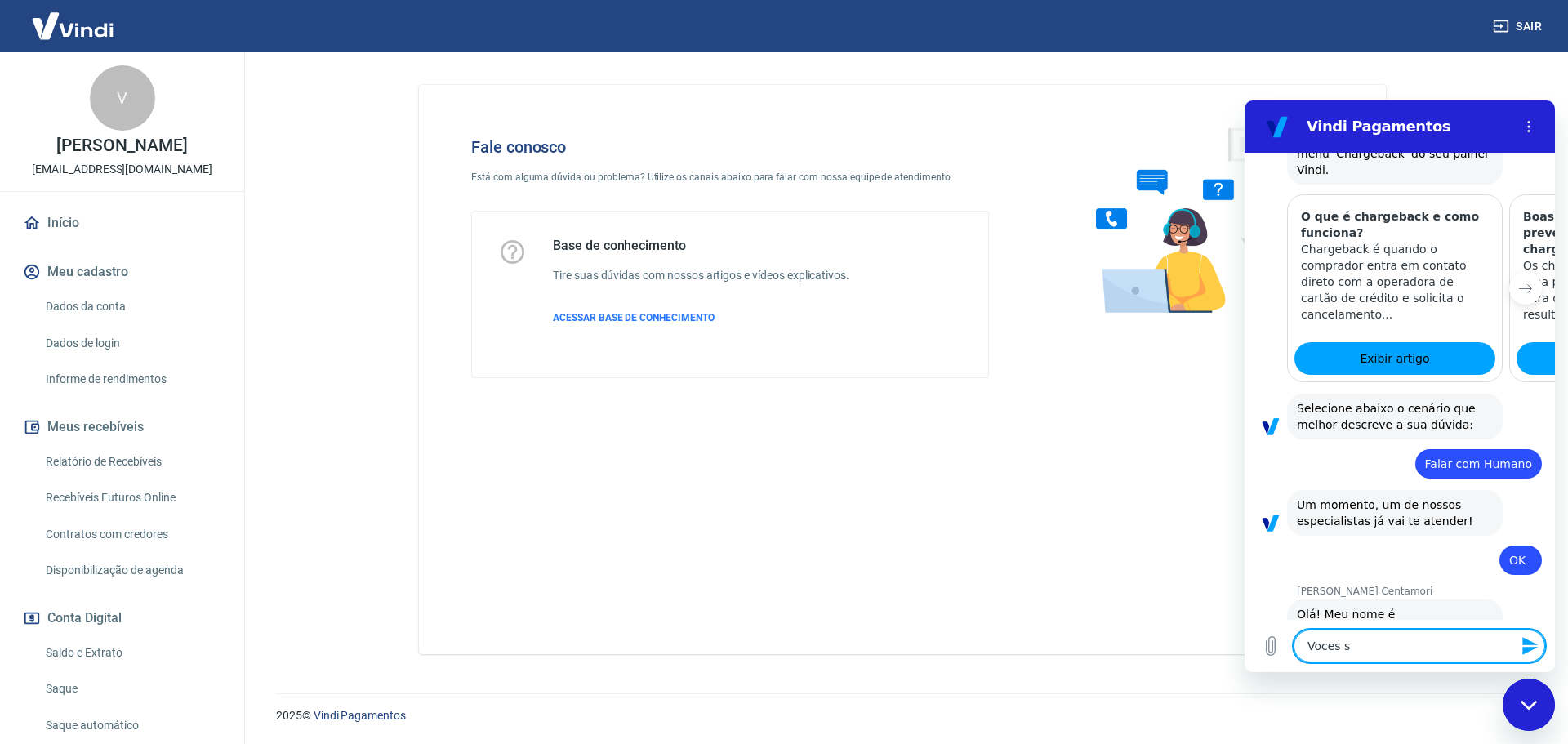
type textarea "Voces so"
type textarea "x"
type textarea "Voces sol"
type textarea "x"
type textarea "Voces soli"
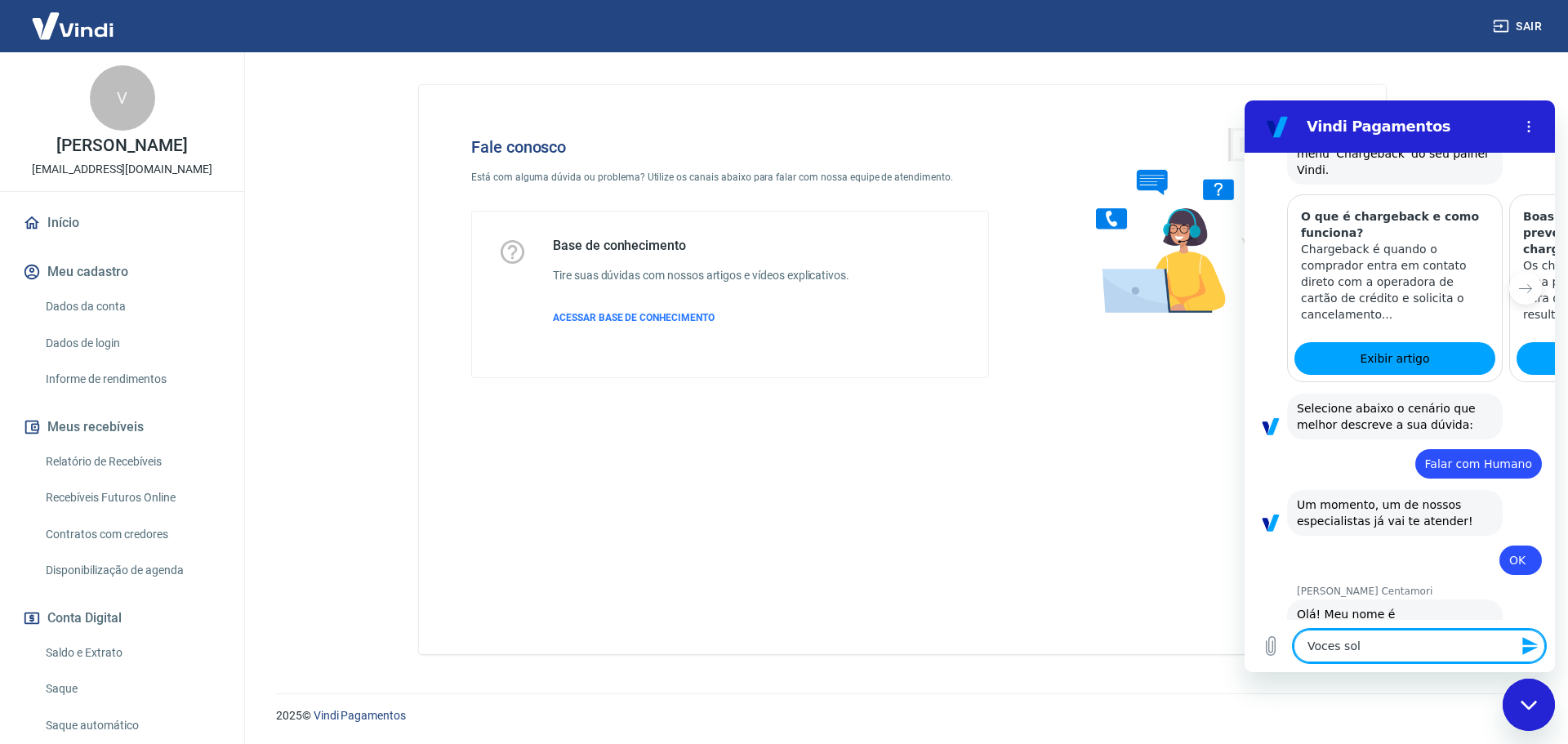
type textarea "x"
type textarea "Voces solic"
type textarea "x"
type textarea "Voces solici"
type textarea "x"
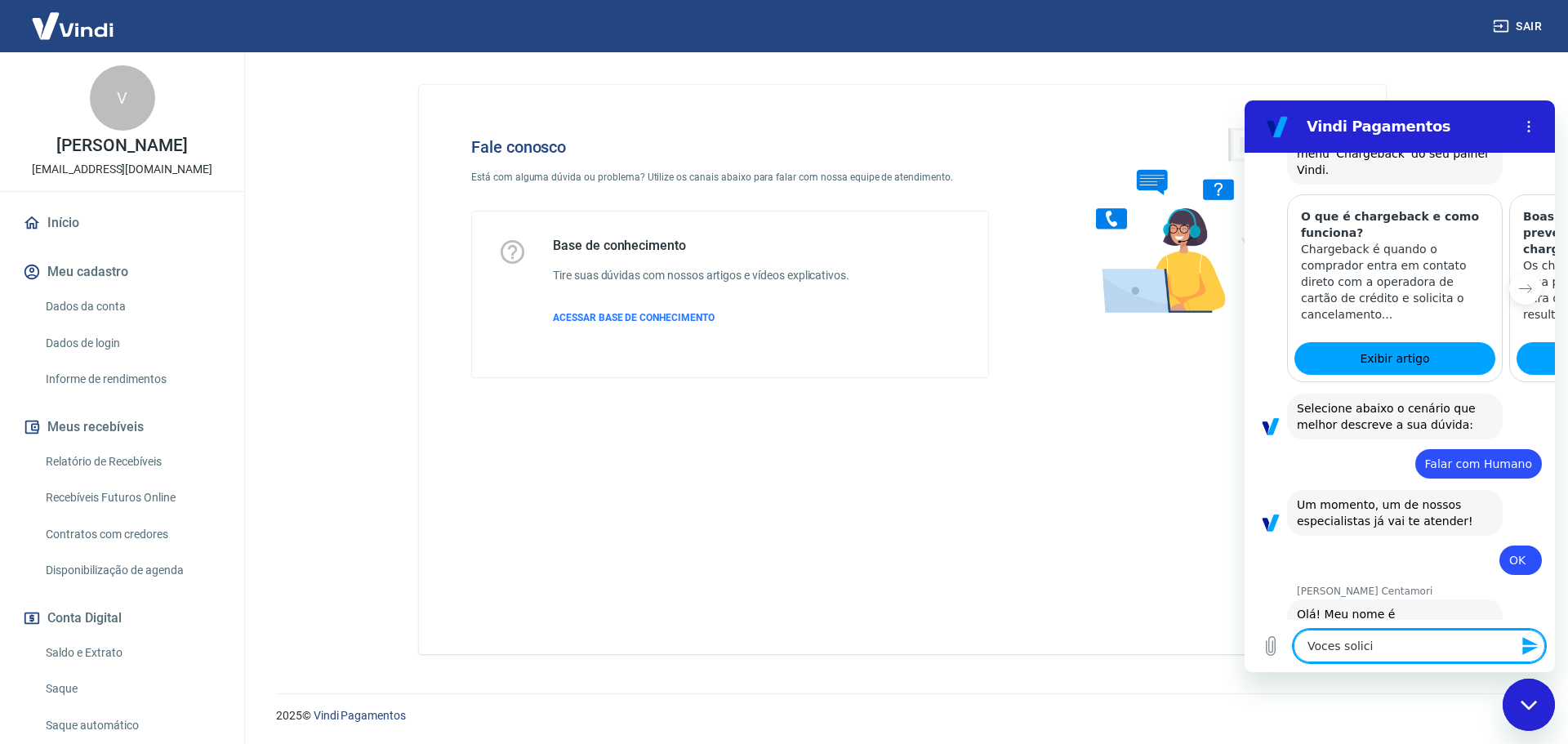
type textarea "Voces solicit"
type textarea "x"
type textarea "Voces solicita"
type textarea "x"
type textarea "Voces solicitar"
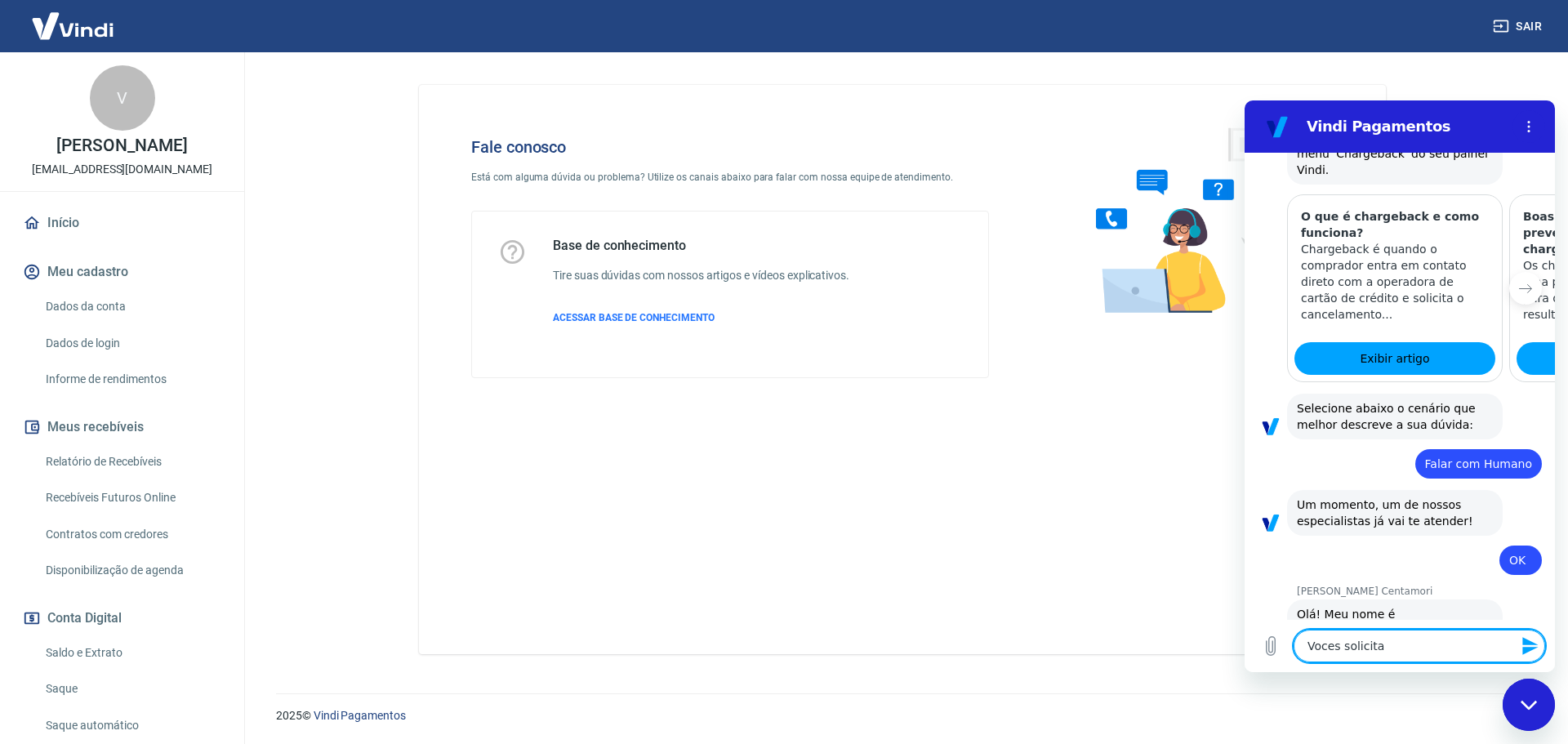
type textarea "x"
type textarea "Voces solicitara"
type textarea "x"
type textarea "Voces solicitaram"
type textarea "x"
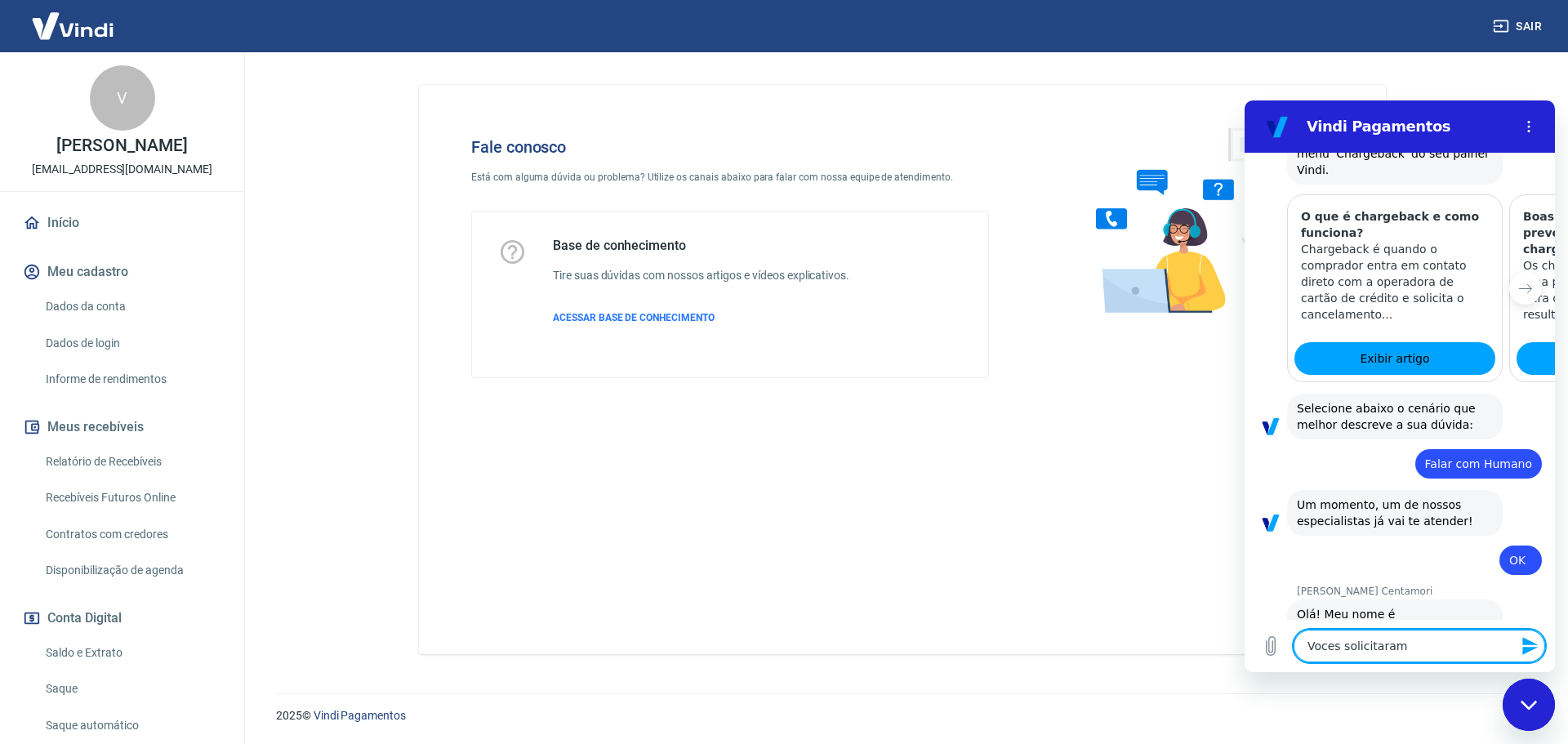
type textarea "Voces solicitaram"
type textarea "x"
type textarea "Voces solicitaram e"
type textarea "x"
type textarea "Voces solicitaram"
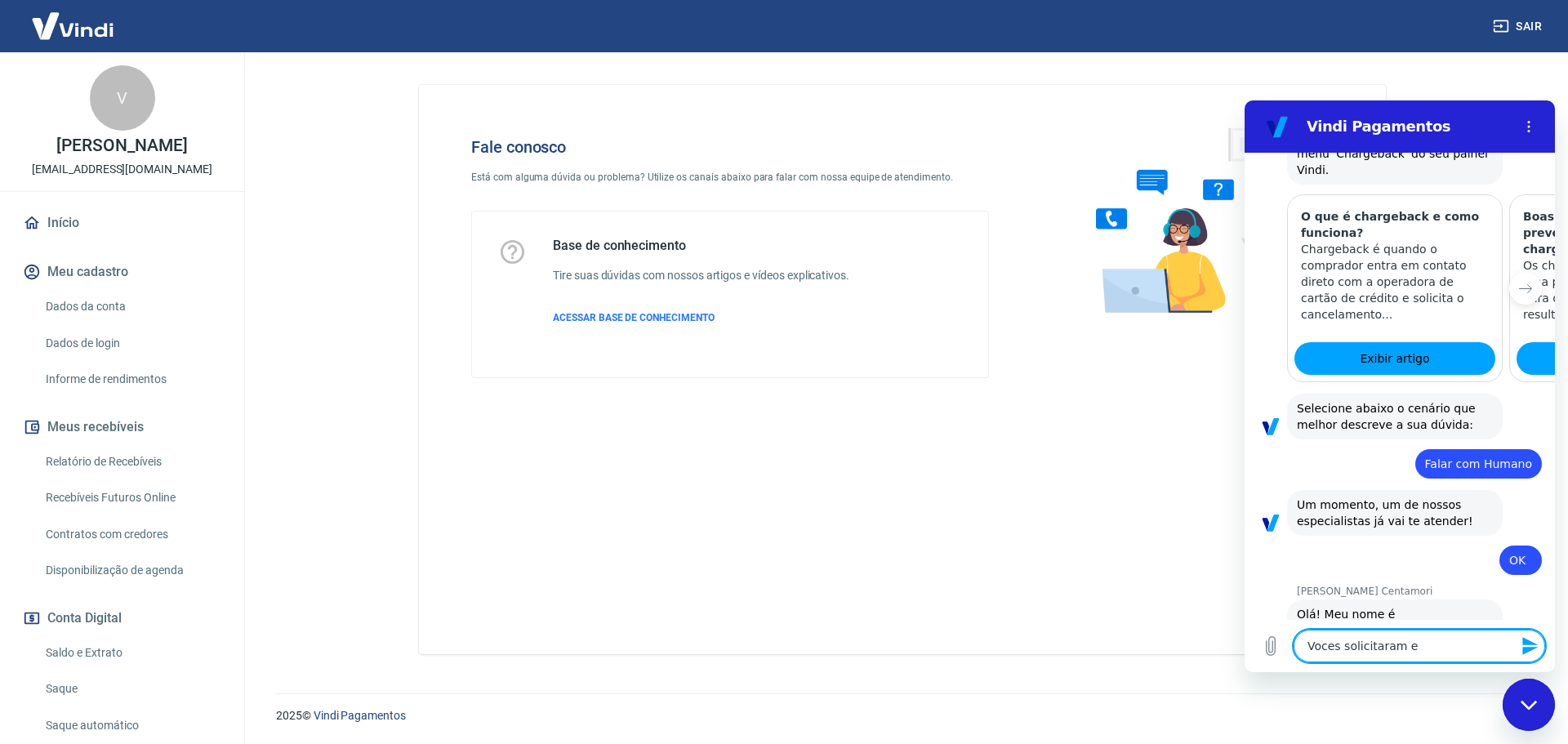
type textarea "x"
type textarea "Voces solicitaram p"
type textarea "x"
type textarea "Voces solicitaram pa"
type textarea "x"
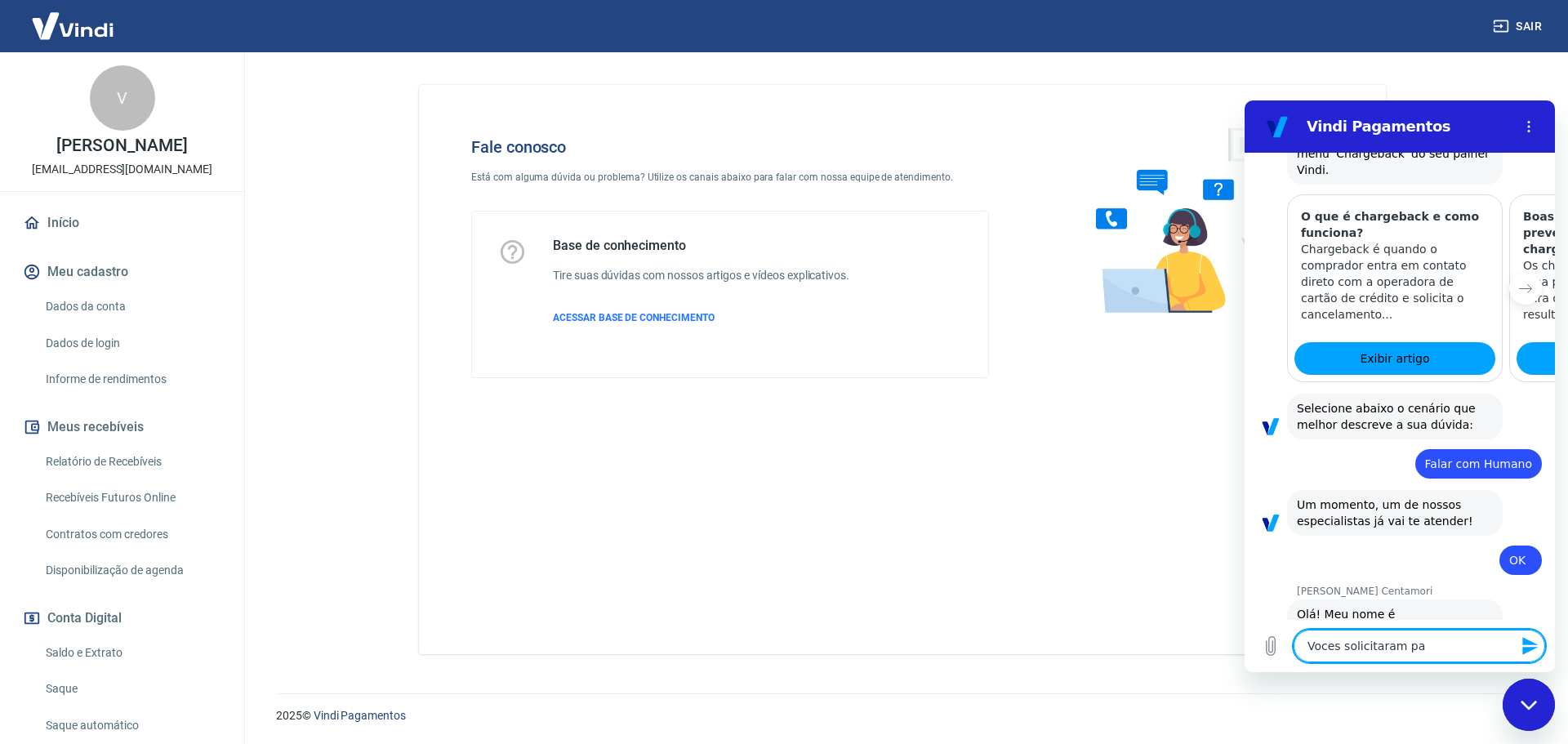
type textarea "Voces solicitaram par"
type textarea "x"
type textarea "Voces solicitaram para"
type textarea "x"
type textarea "Voces solicitaram para"
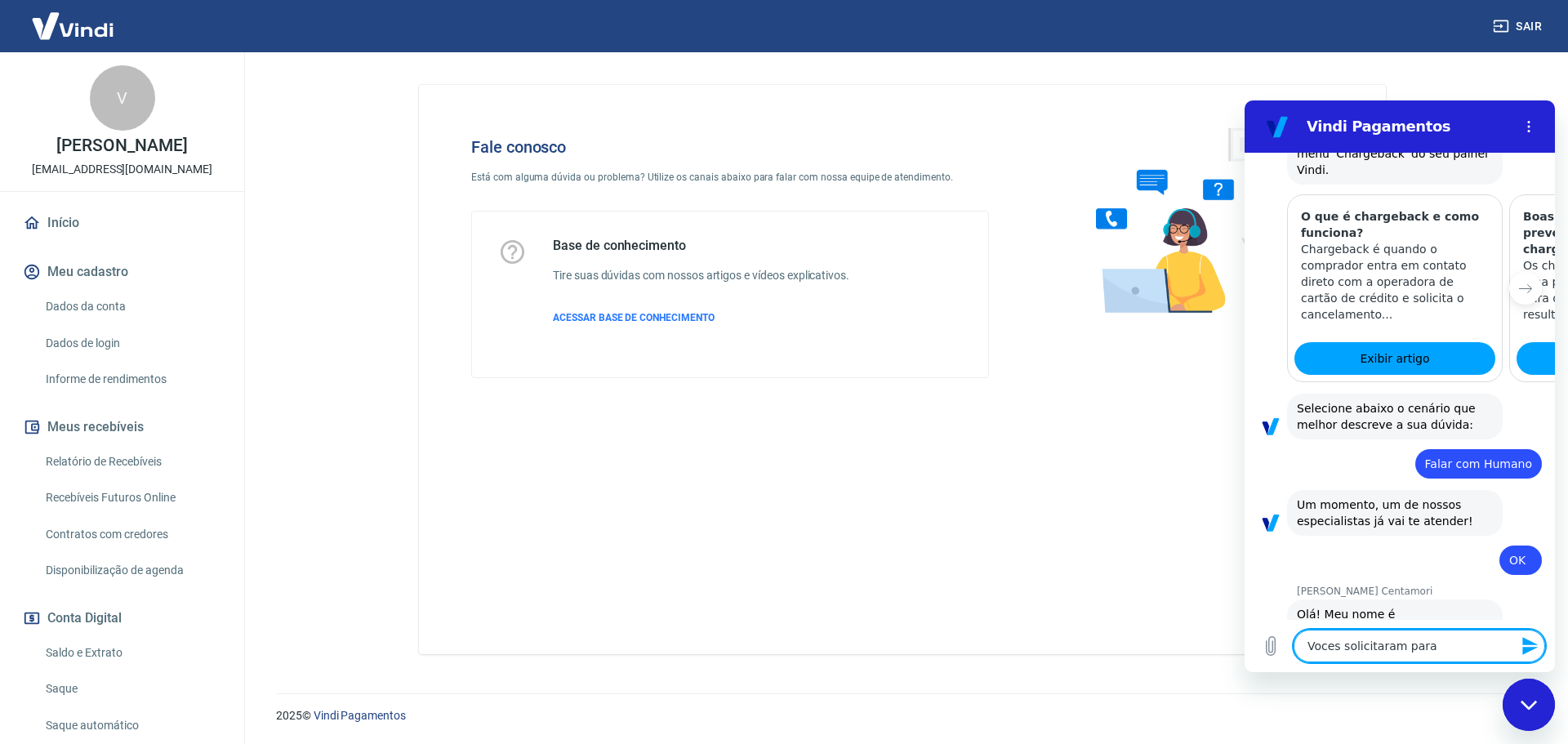
type textarea "x"
type textarea "Voces solicitaram para e"
type textarea "x"
type textarea "Voces solicitaram para eu"
type textarea "x"
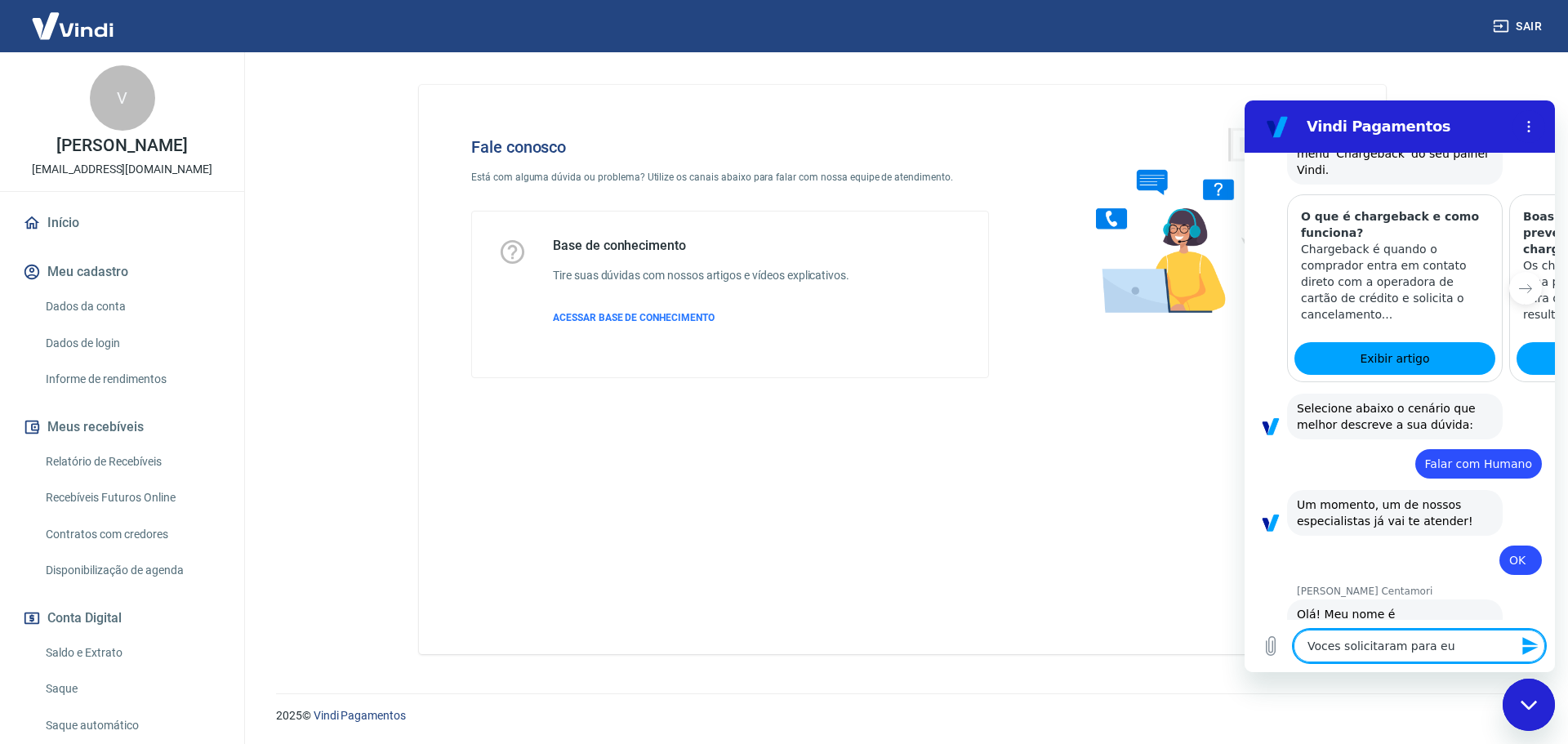
type textarea "Voces solicitaram para eu"
type textarea "x"
type textarea "Voces solicitaram para eu e"
type textarea "x"
type textarea "Voces solicitaram para eu en"
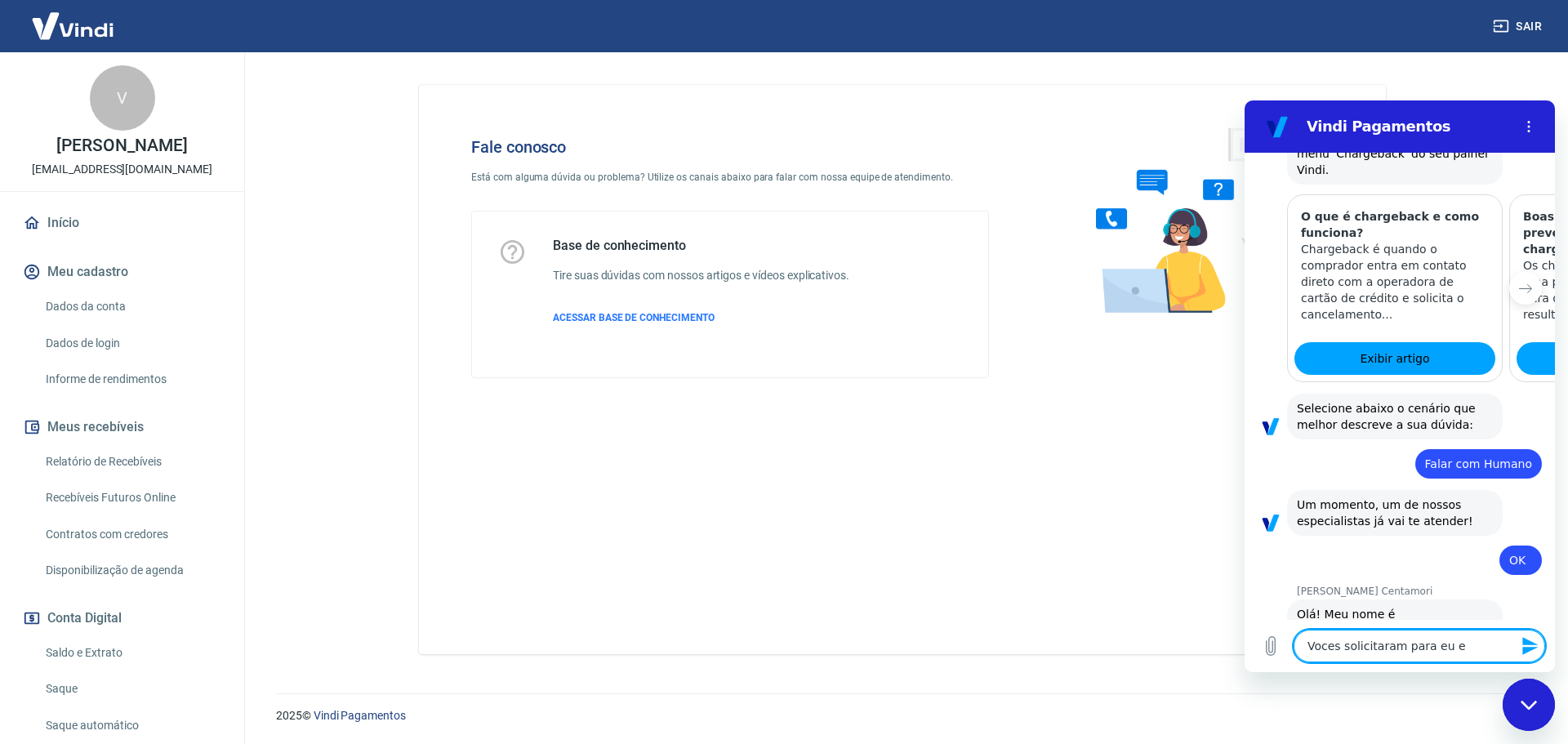
type textarea "x"
type textarea "Voces solicitaram para eu env"
type textarea "x"
type textarea "Voces solicitaram para eu envi"
type textarea "x"
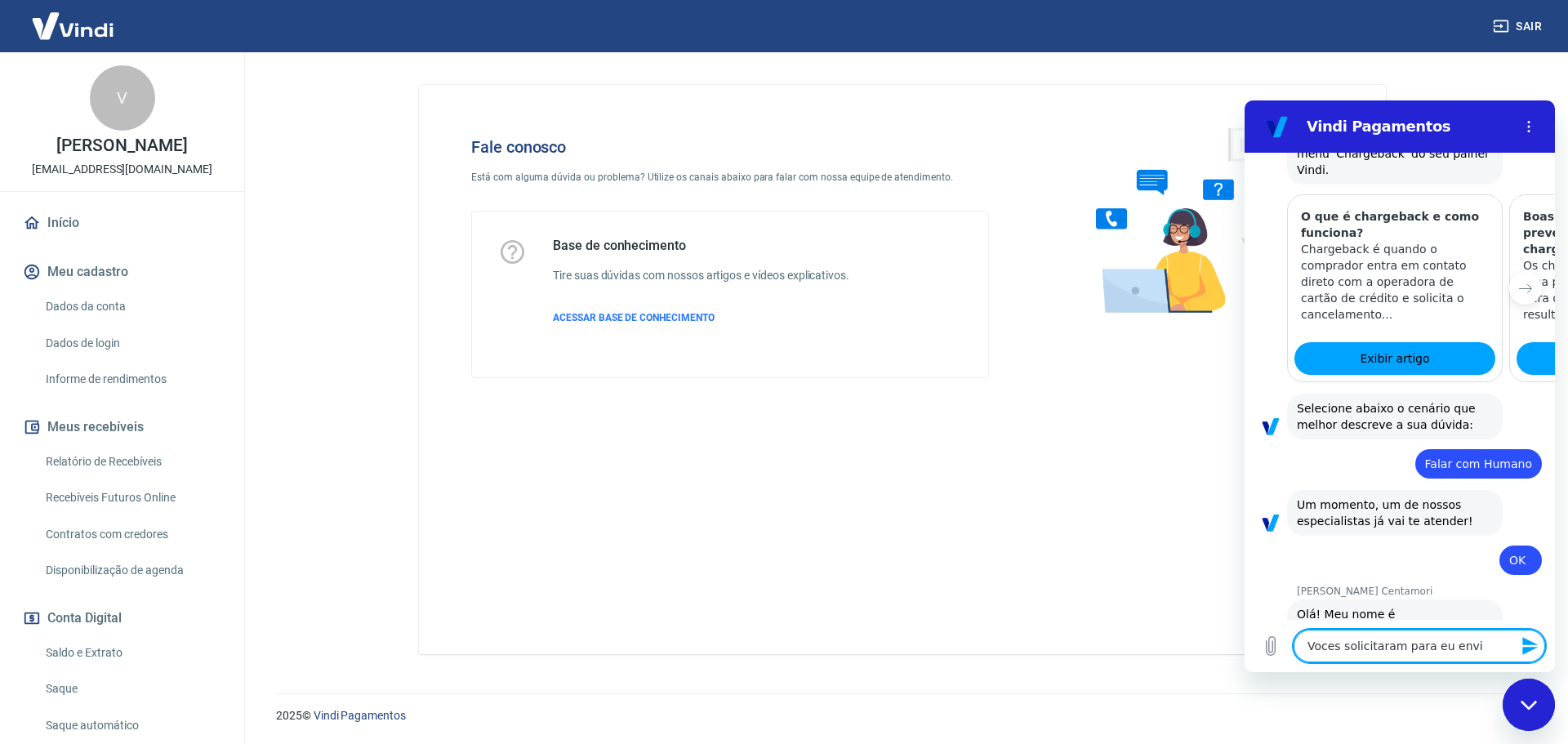
type textarea "Voces solicitaram para eu envia"
type textarea "x"
type textarea "Voces solicitaram para eu enviar"
type textarea "x"
type textarea "Voces solicitaram para eu enviar"
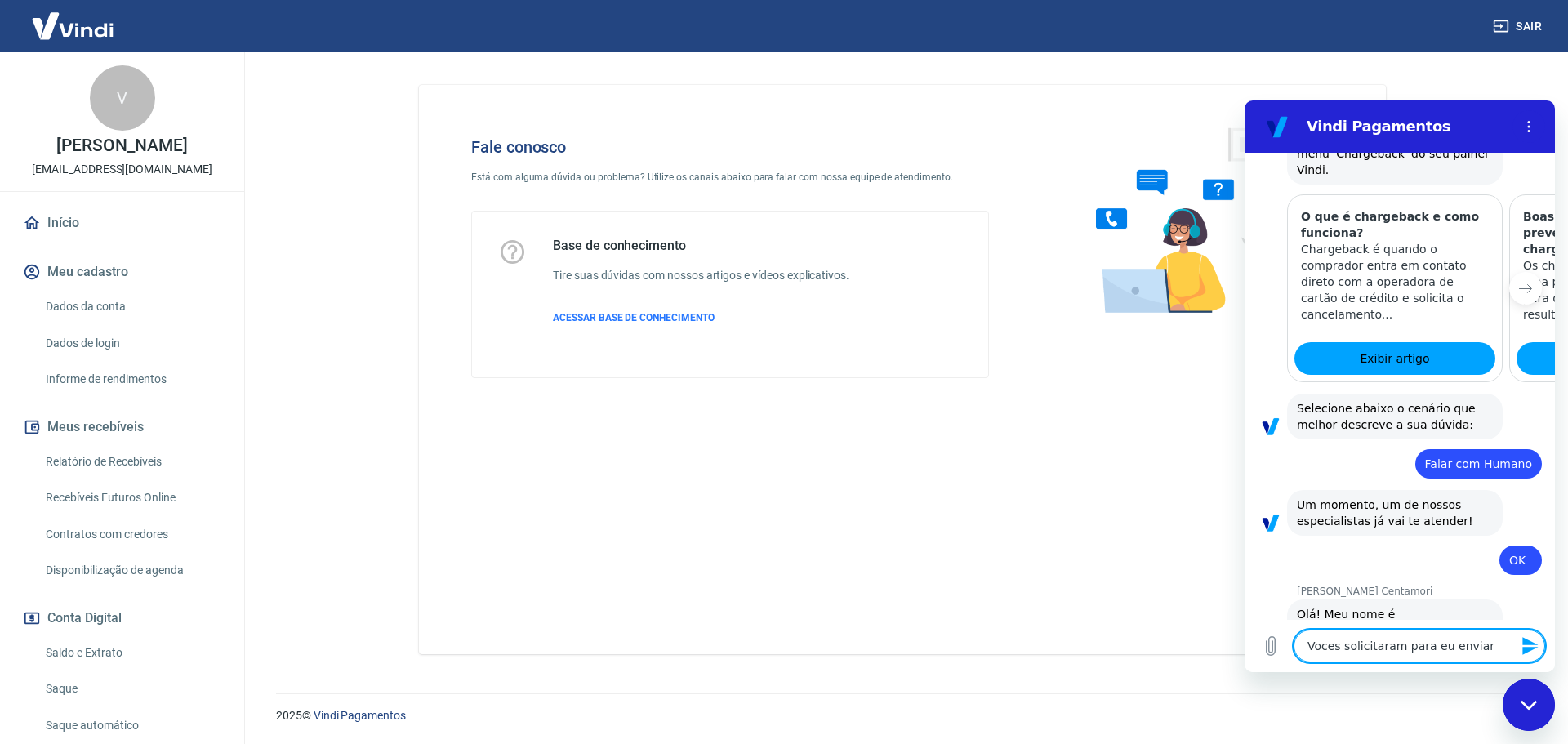
type textarea "x"
type textarea "Voces solicitaram para eu enviar u"
type textarea "x"
type textarea "Voces solicitaram para eu enviar um"
type textarea "x"
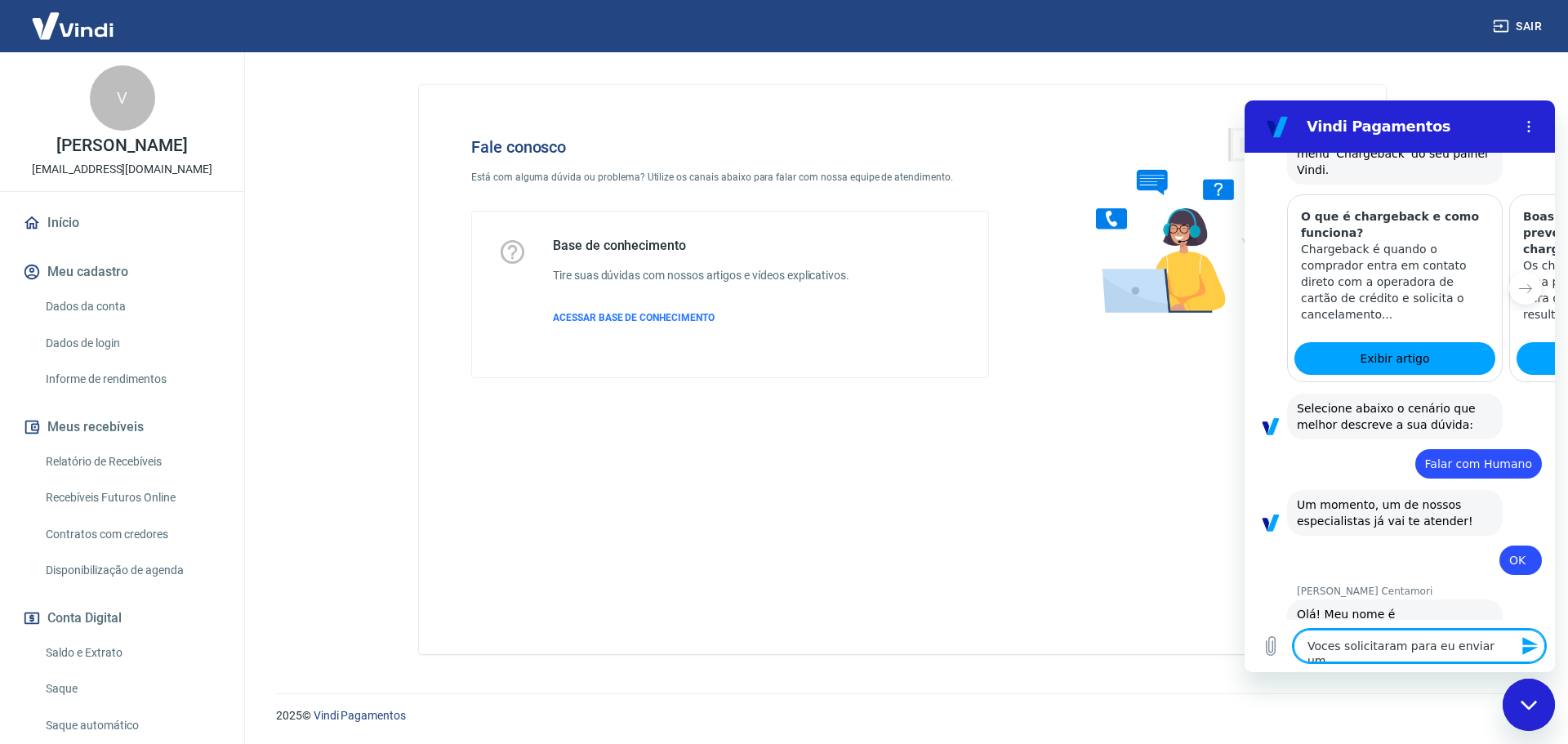
type textarea "Voces solicitaram para eu enviar um"
type textarea "x"
type textarea "Voces solicitaram para eu enviar um c"
type textarea "x"
type textarea "Voces solicitaram para eu enviar um co"
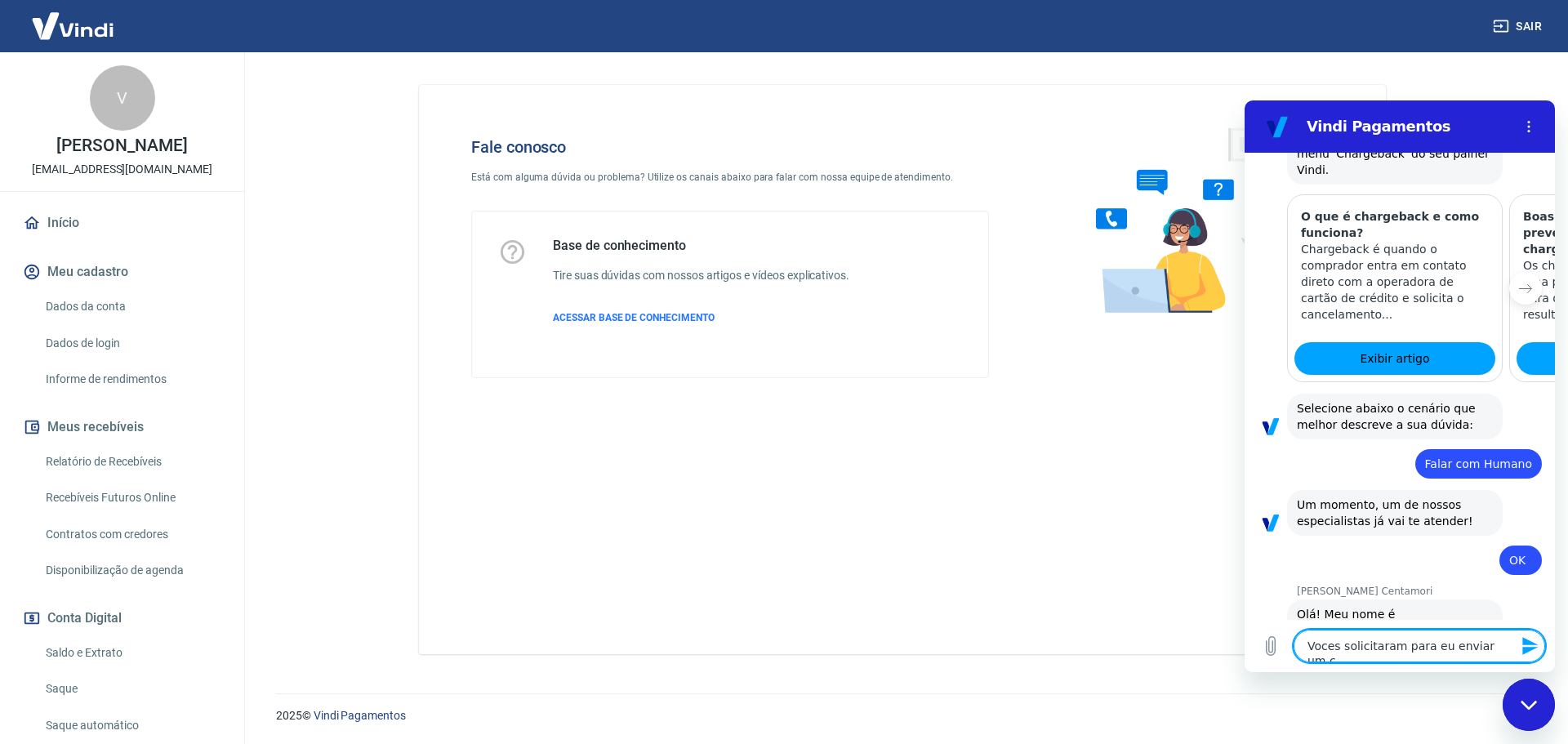
type textarea "x"
type textarea "Voces solicitaram para eu enviar um com"
type textarea "x"
type textarea "Voces solicitaram para eu enviar um comp"
type textarea "x"
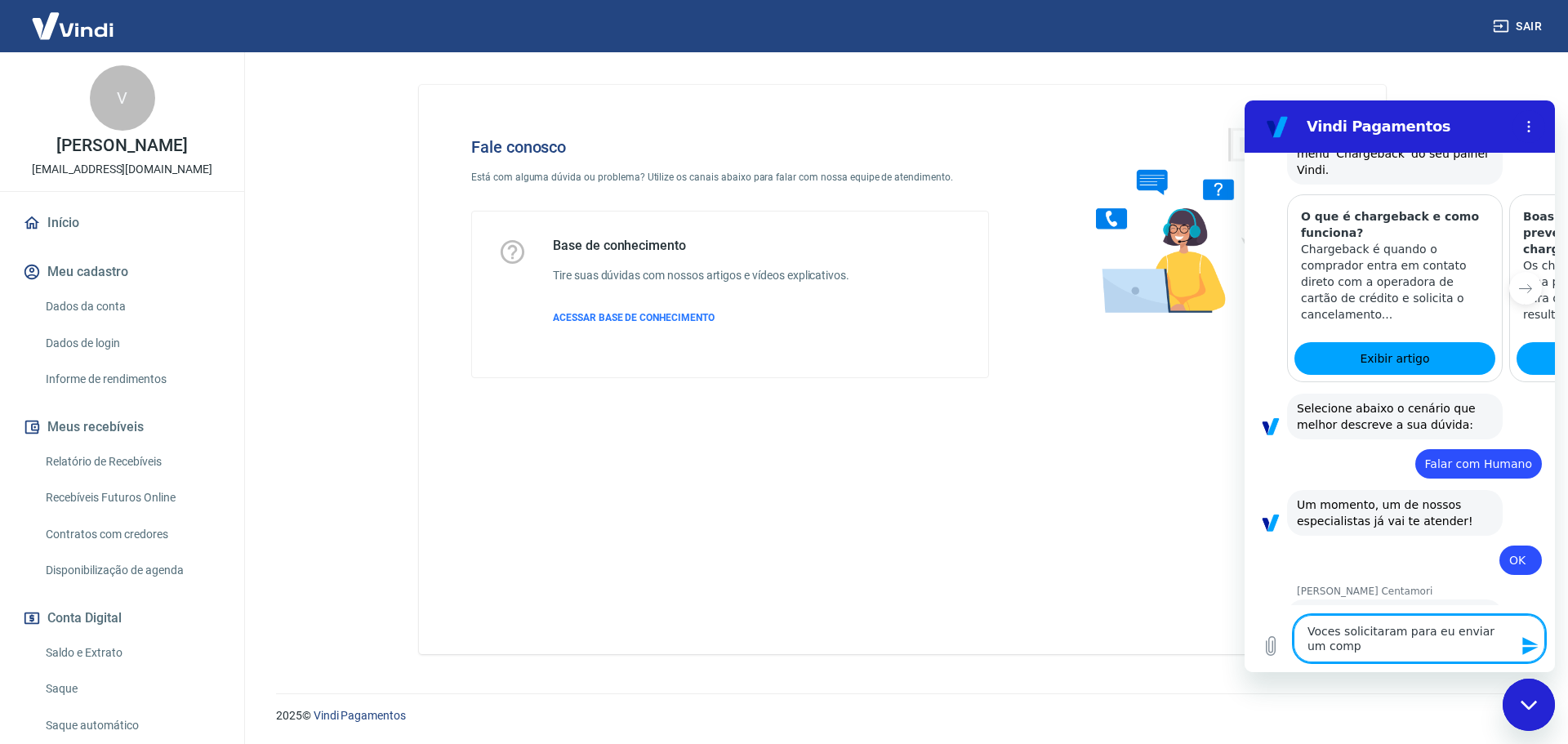
type textarea "Voces solicitaram para eu enviar um compr"
type textarea "x"
type textarea "Voces solicitaram para eu enviar um compro"
type textarea "x"
type textarea "Voces solicitaram para eu enviar um comprov"
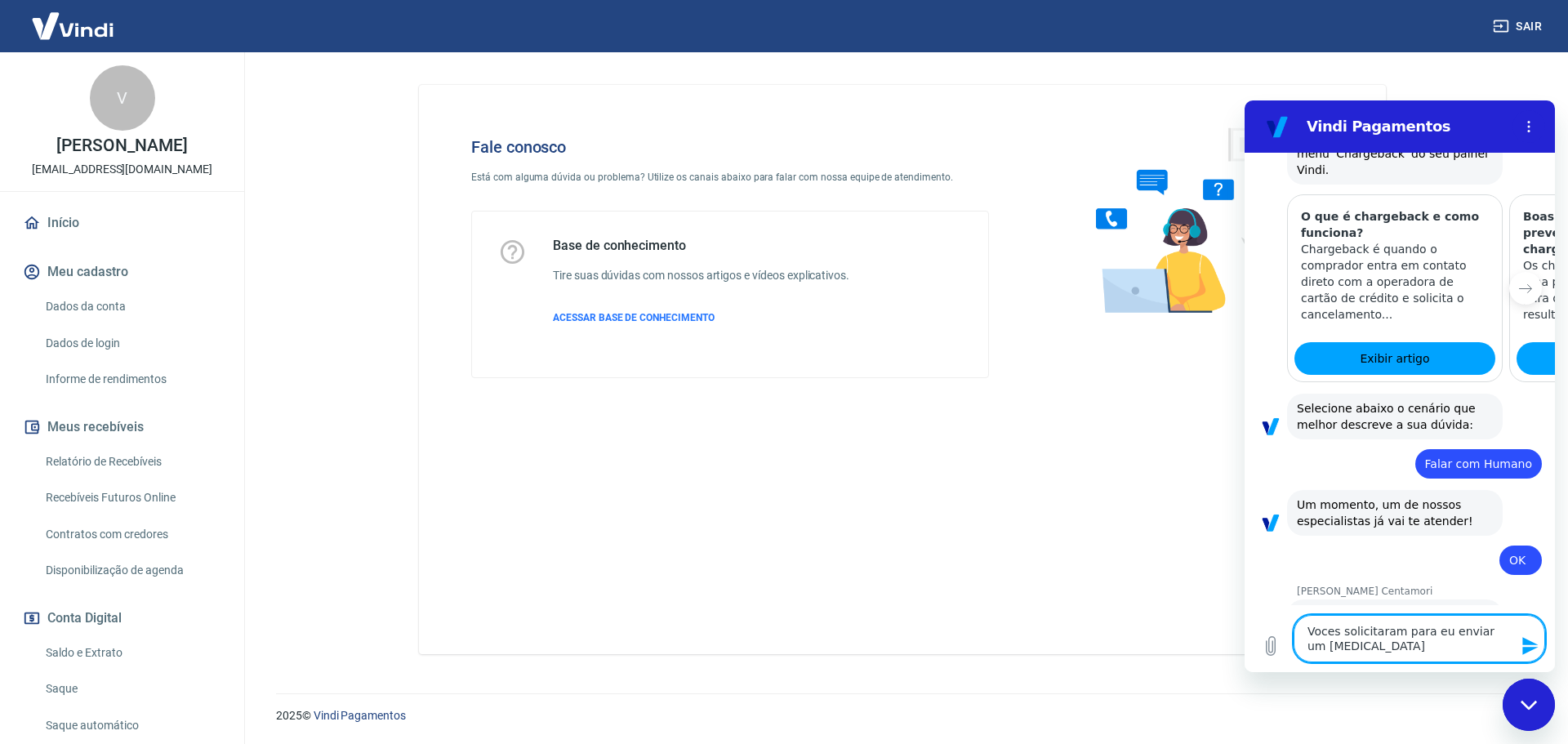
type textarea "x"
type textarea "Voces solicitaram para eu enviar um comprova"
type textarea "x"
type textarea "Voces solicitaram para eu enviar um comprovan"
type textarea "x"
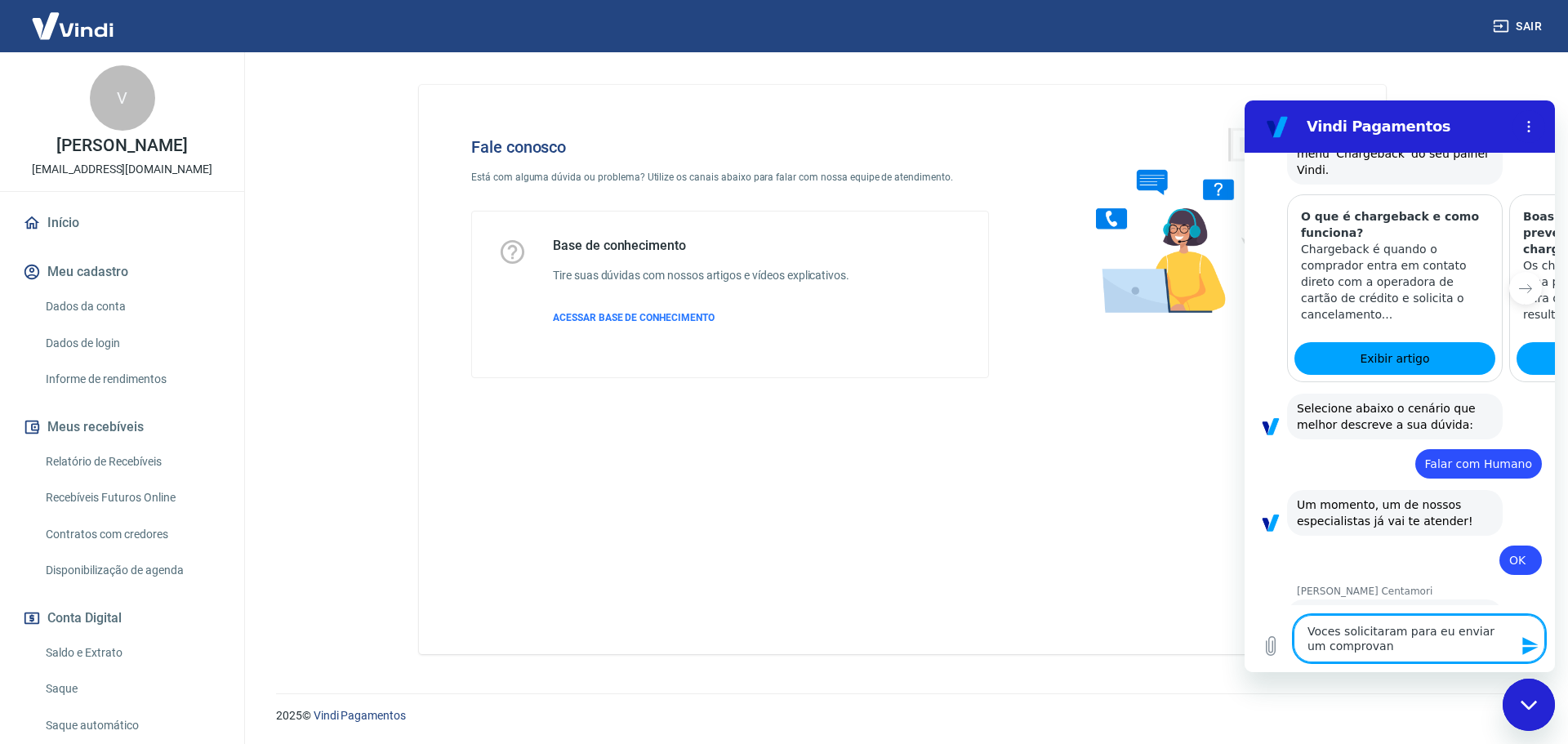
type textarea "Voces solicitaram para eu enviar um comprovant"
type textarea "x"
type textarea "Voces solicitaram para eu enviar um comprovante"
type textarea "x"
type textarea "Voces solicitaram para eu enviar um comprovante"
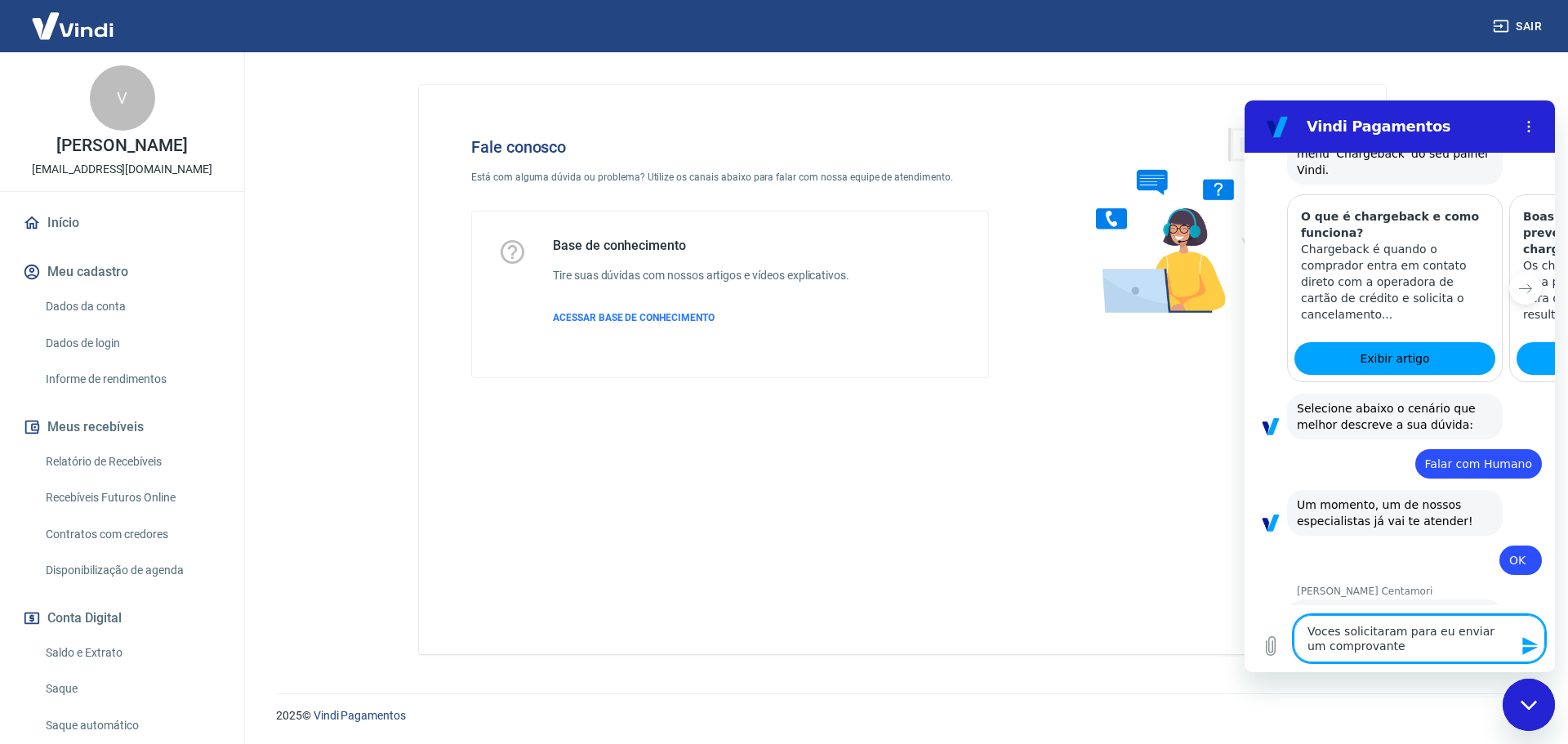
type textarea "x"
type textarea "Voces solicitaram para eu enviar um comprovante q"
type textarea "x"
type textarea "Voces solicitaram para eu enviar um comprovante qu"
type textarea "x"
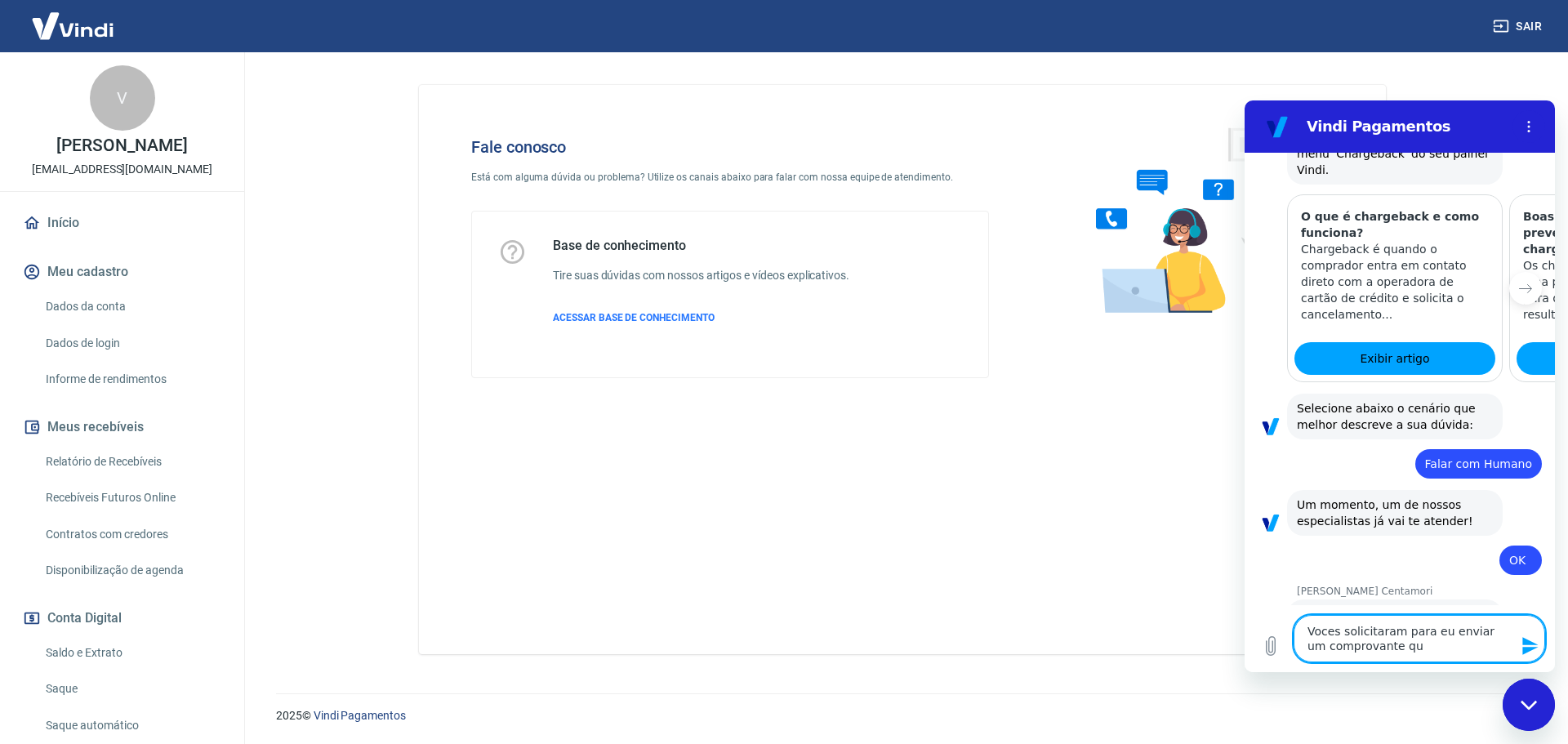
type textarea "Voces solicitaram para eu enviar um comprovante que"
type textarea "x"
type textarea "Voces solicitaram para eu enviar um comprovante que"
type textarea "x"
type textarea "Voces solicitaram para eu enviar um comprovante que f"
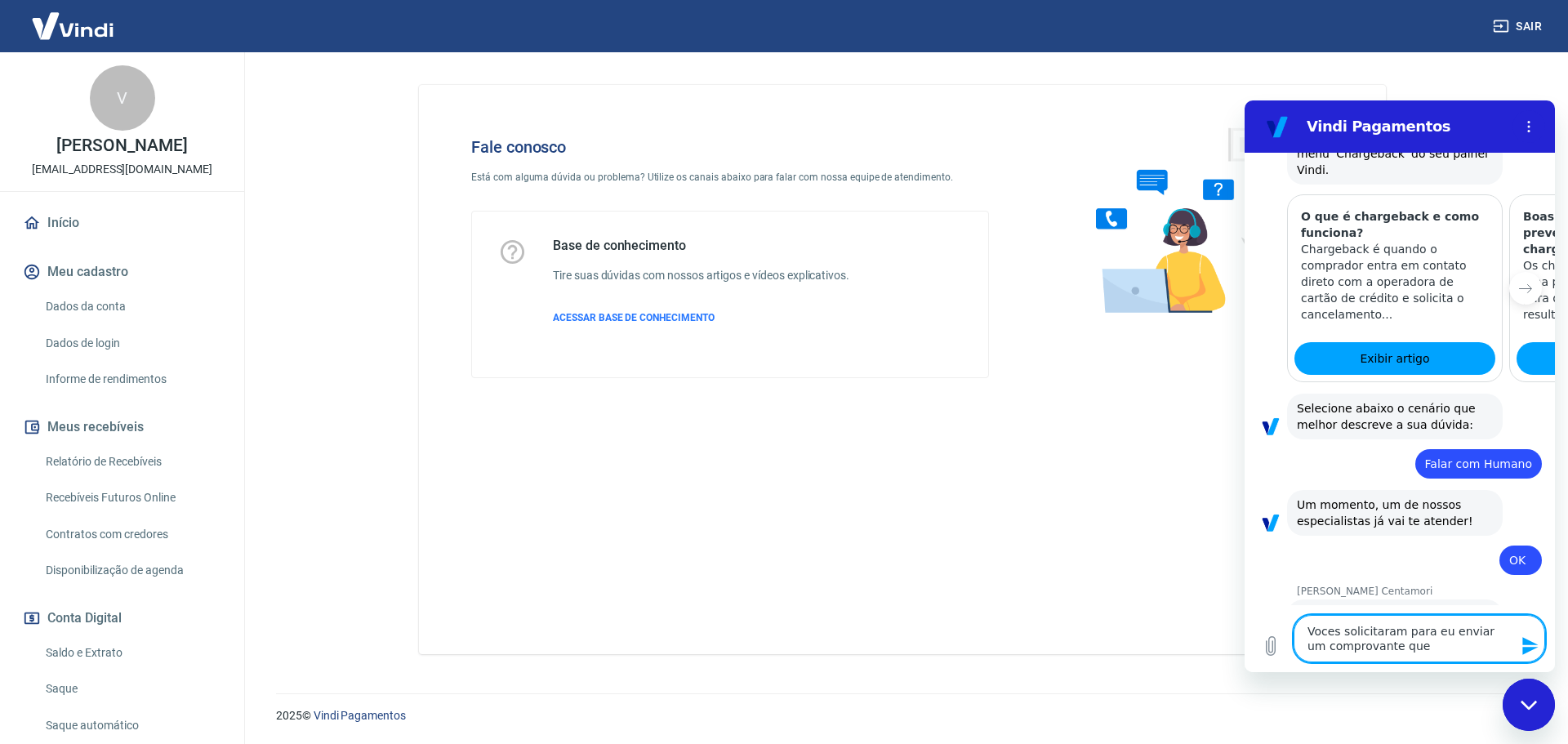
type textarea "x"
type textarea "Voces solicitaram para eu enviar um comprovante que fa"
type textarea "x"
type textarea "Voces solicitaram para eu enviar um comprovante que fal"
type textarea "x"
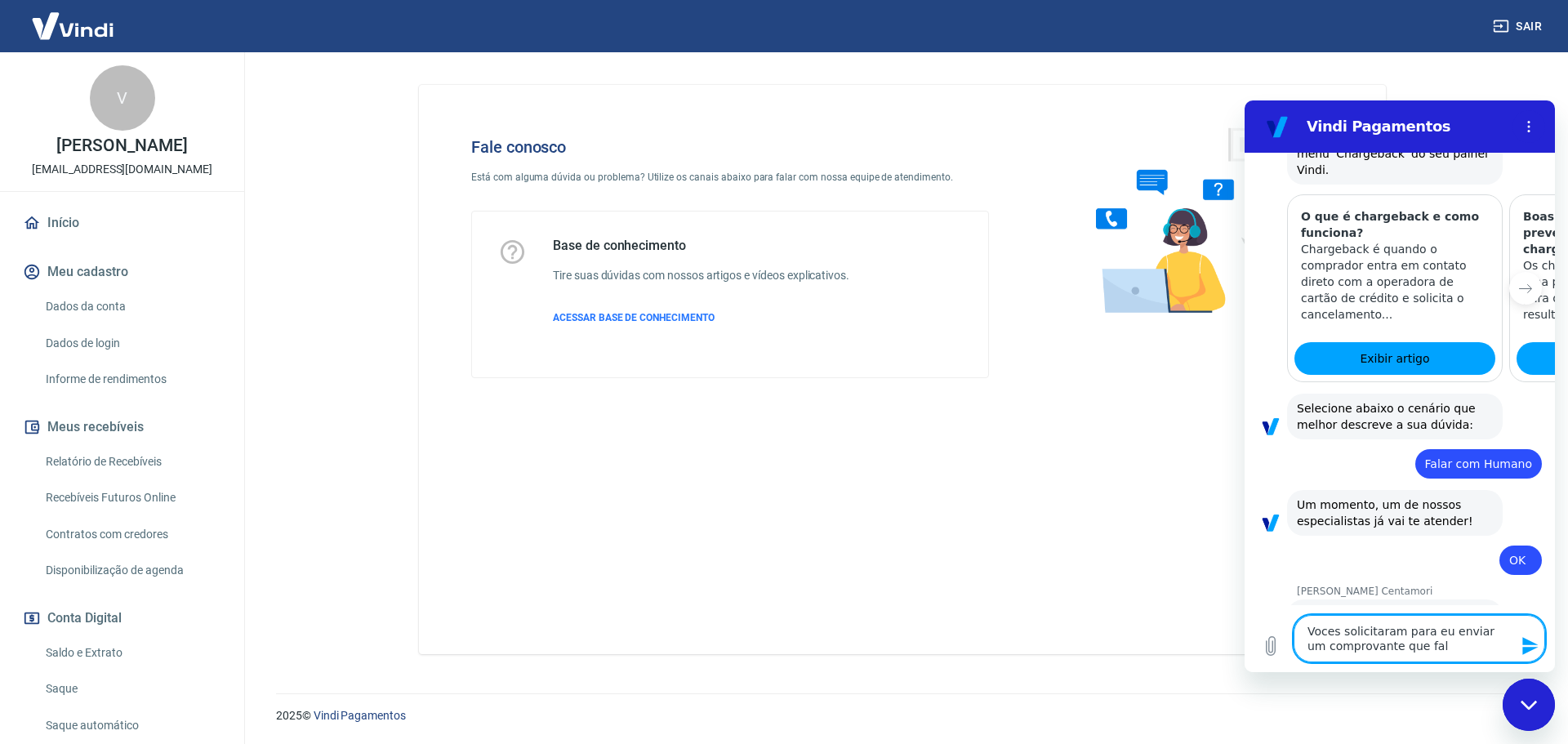
type textarea "Voces solicitaram para eu enviar um comprovante que falt"
type textarea "x"
type textarea "Voces solicitaram para eu enviar um comprovante que falto"
type textarea "x"
type textarea "Voces solicitaram para eu enviar um comprovante que faltou"
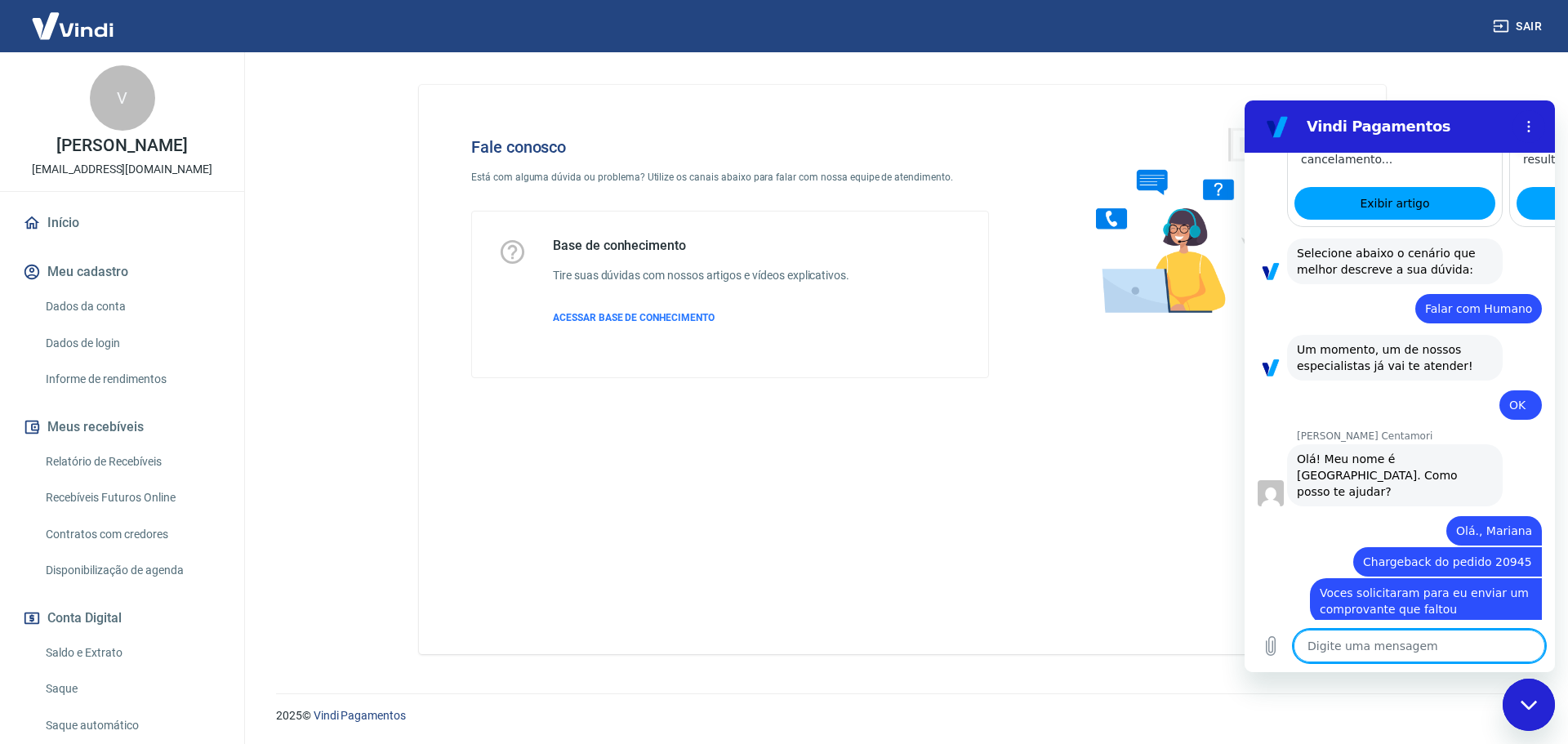
scroll to position [1120, 0]
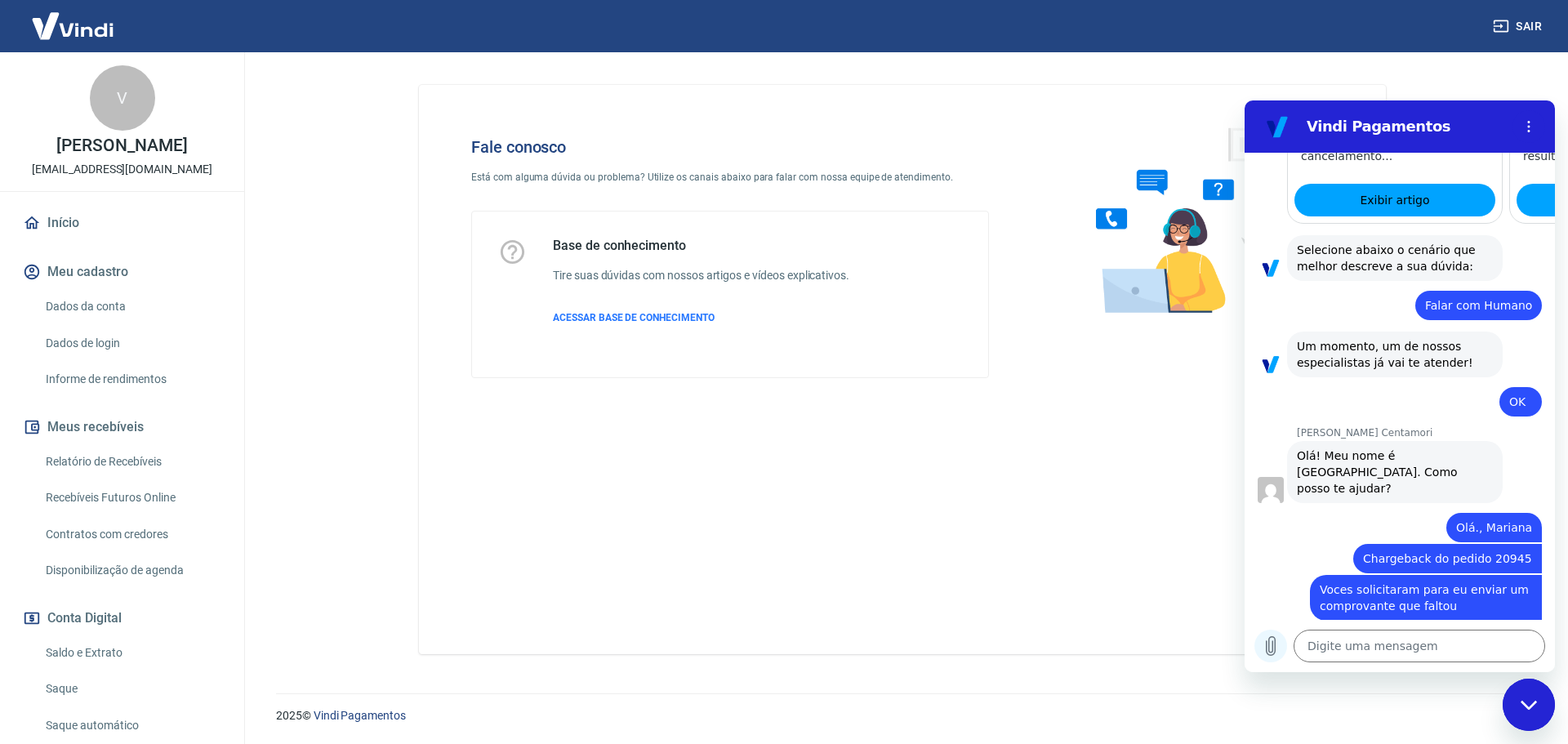
click at [1267, 640] on icon "Carregar arquivo" at bounding box center [1270, 645] width 19 height 19
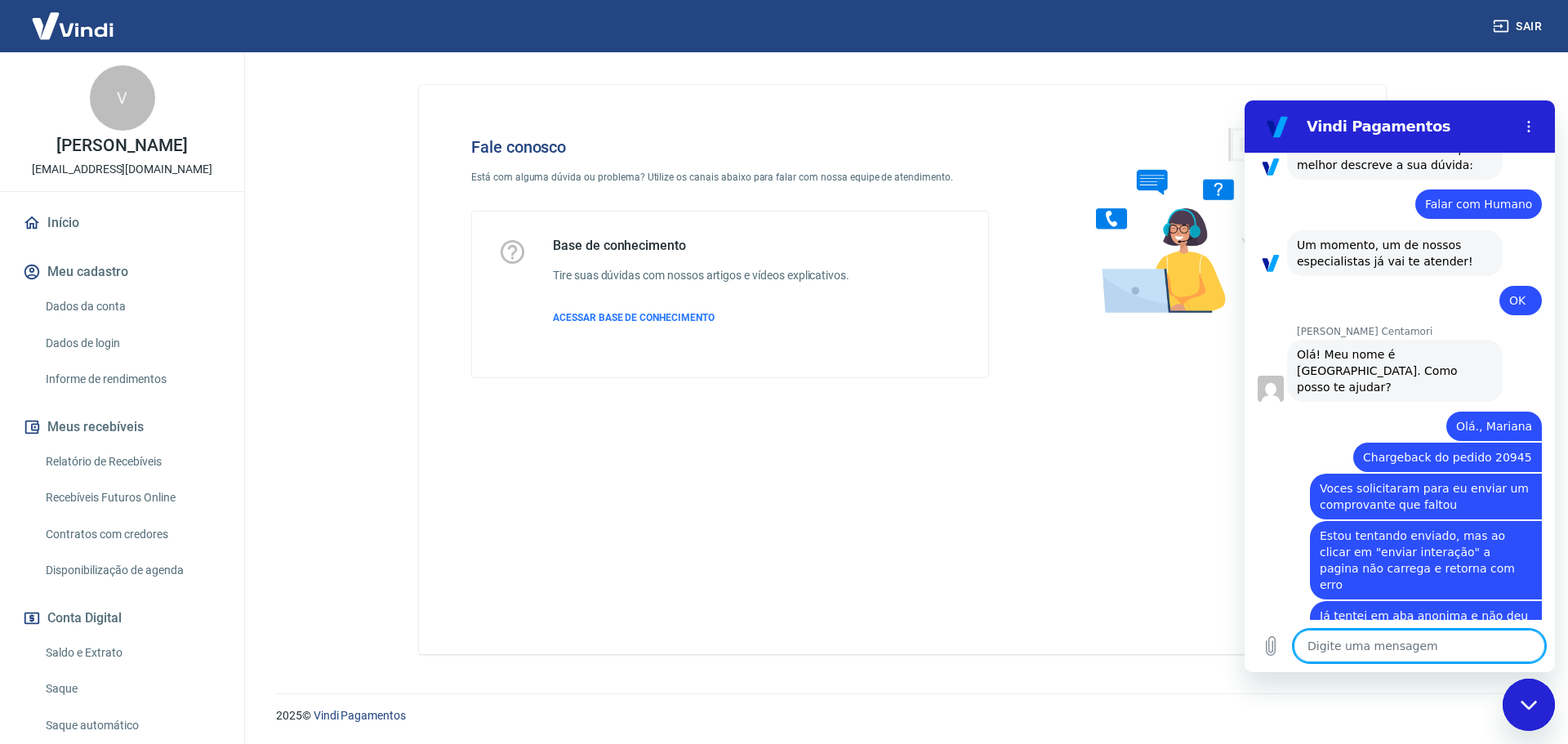
click at [1440, 647] on textarea at bounding box center [1419, 646] width 252 height 33
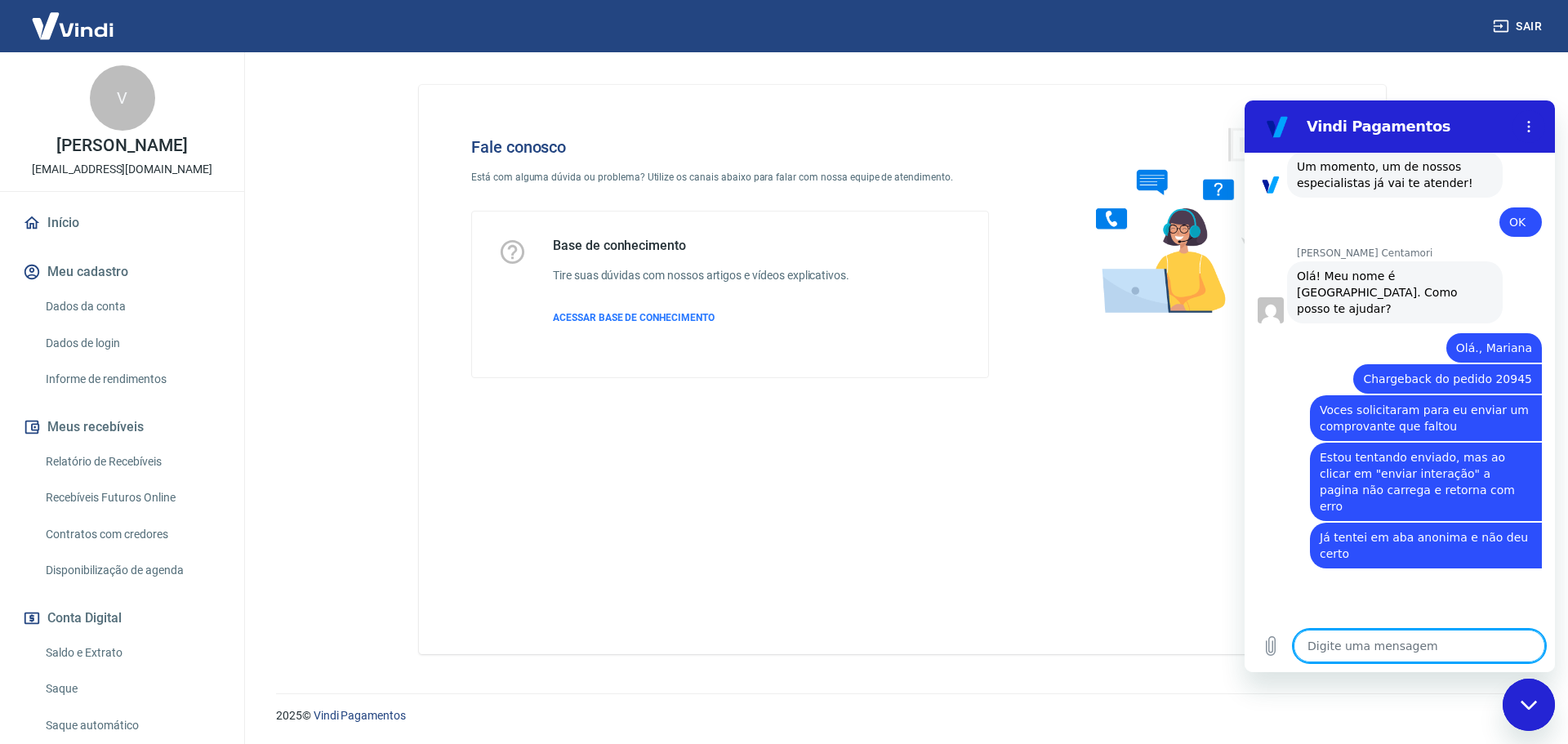
scroll to position [1303, 0]
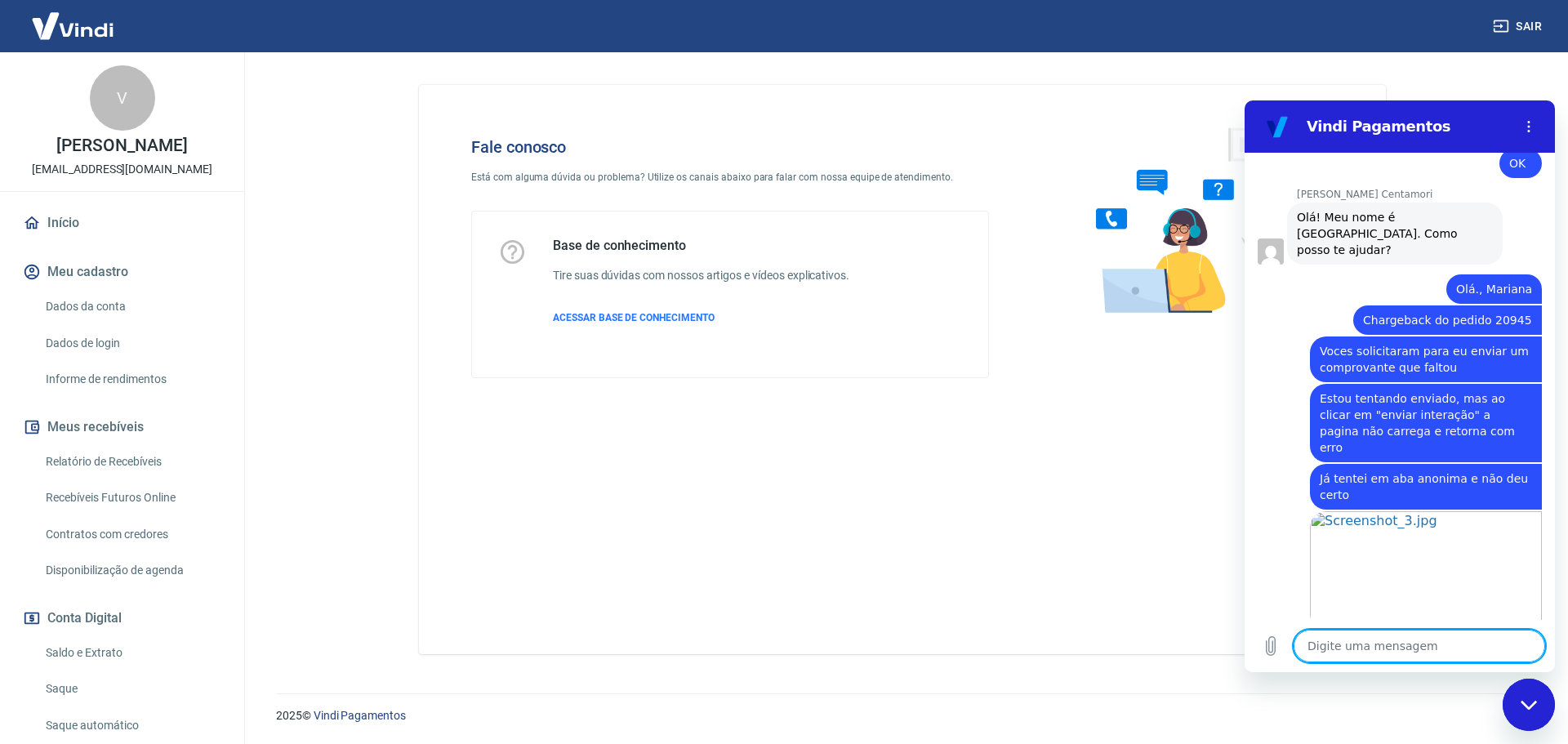
click at [1422, 643] on textarea at bounding box center [1419, 646] width 252 height 33
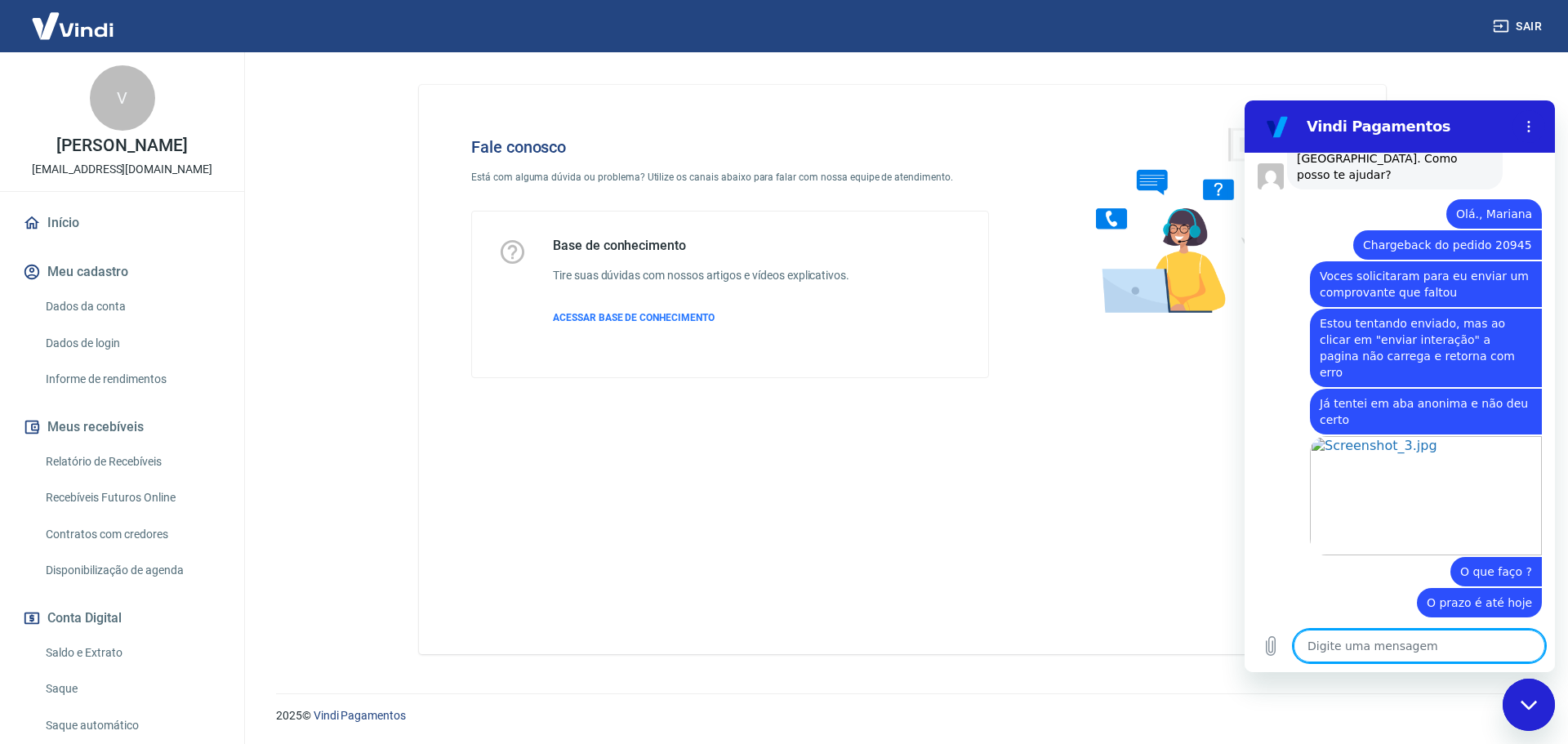
scroll to position [1436, 0]
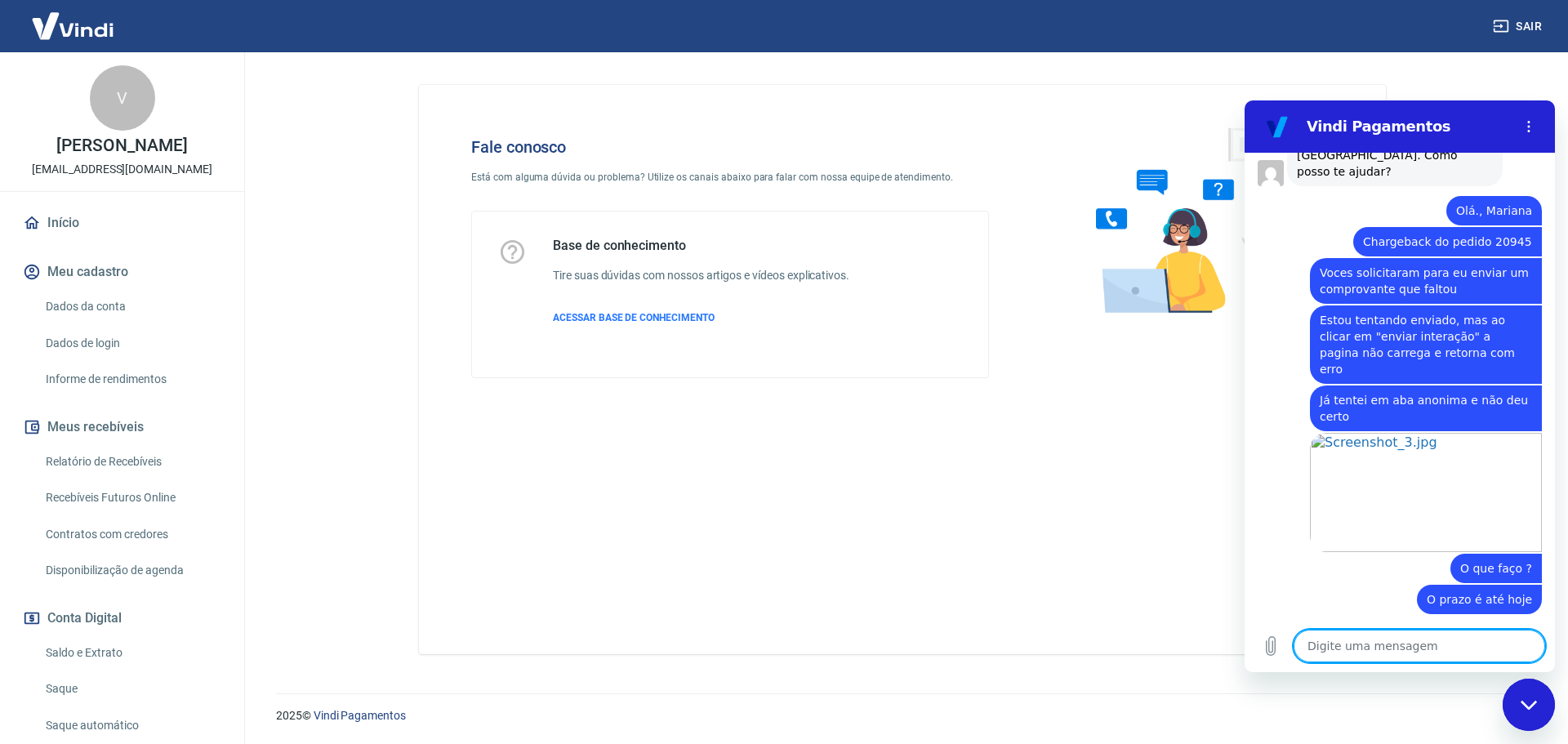
click at [1377, 644] on textarea at bounding box center [1419, 646] width 252 height 33
click at [1385, 649] on textarea at bounding box center [1419, 646] width 252 height 33
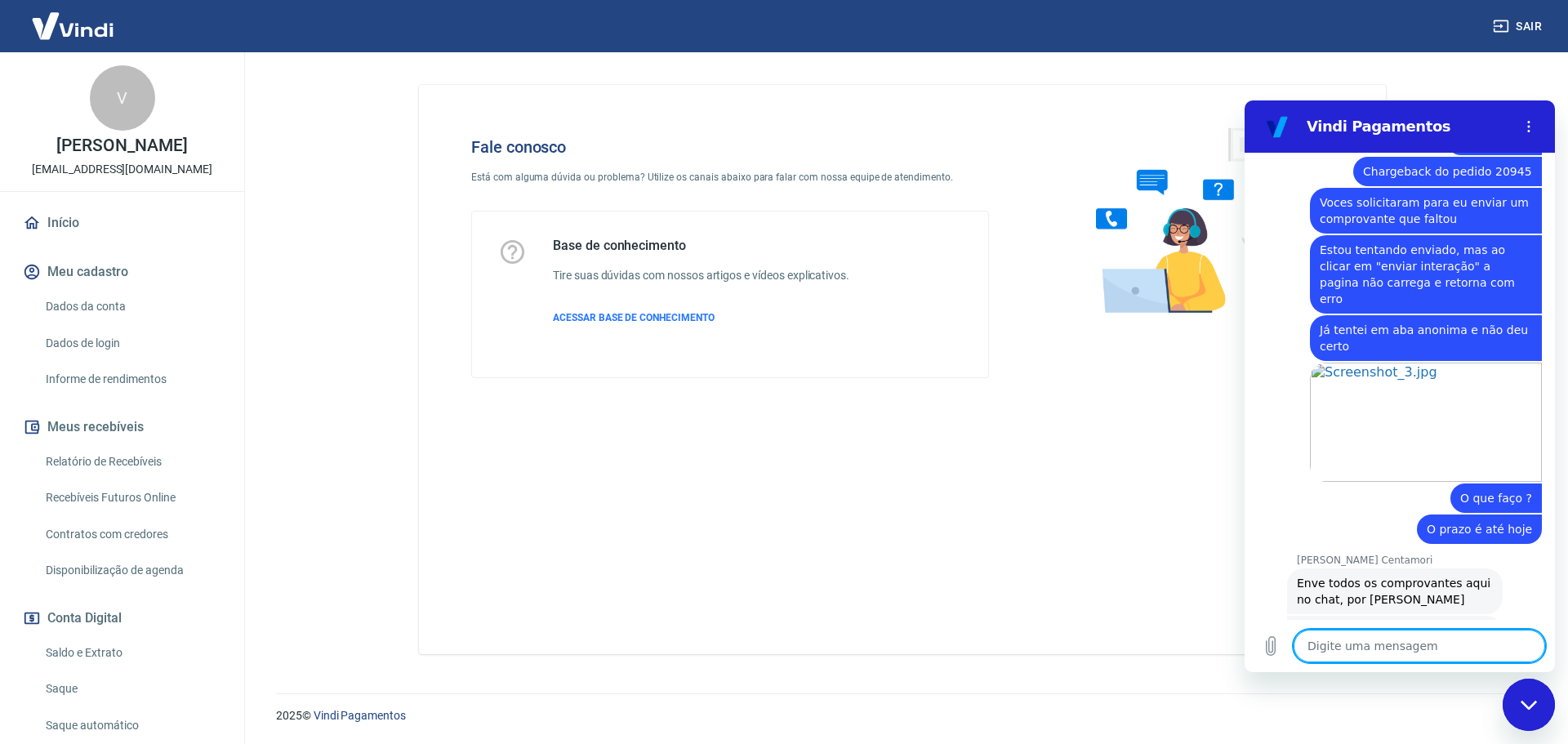
paste textarea "Conhecimento de transporte não possui dados vinculados ao pedido como NF, dados…"
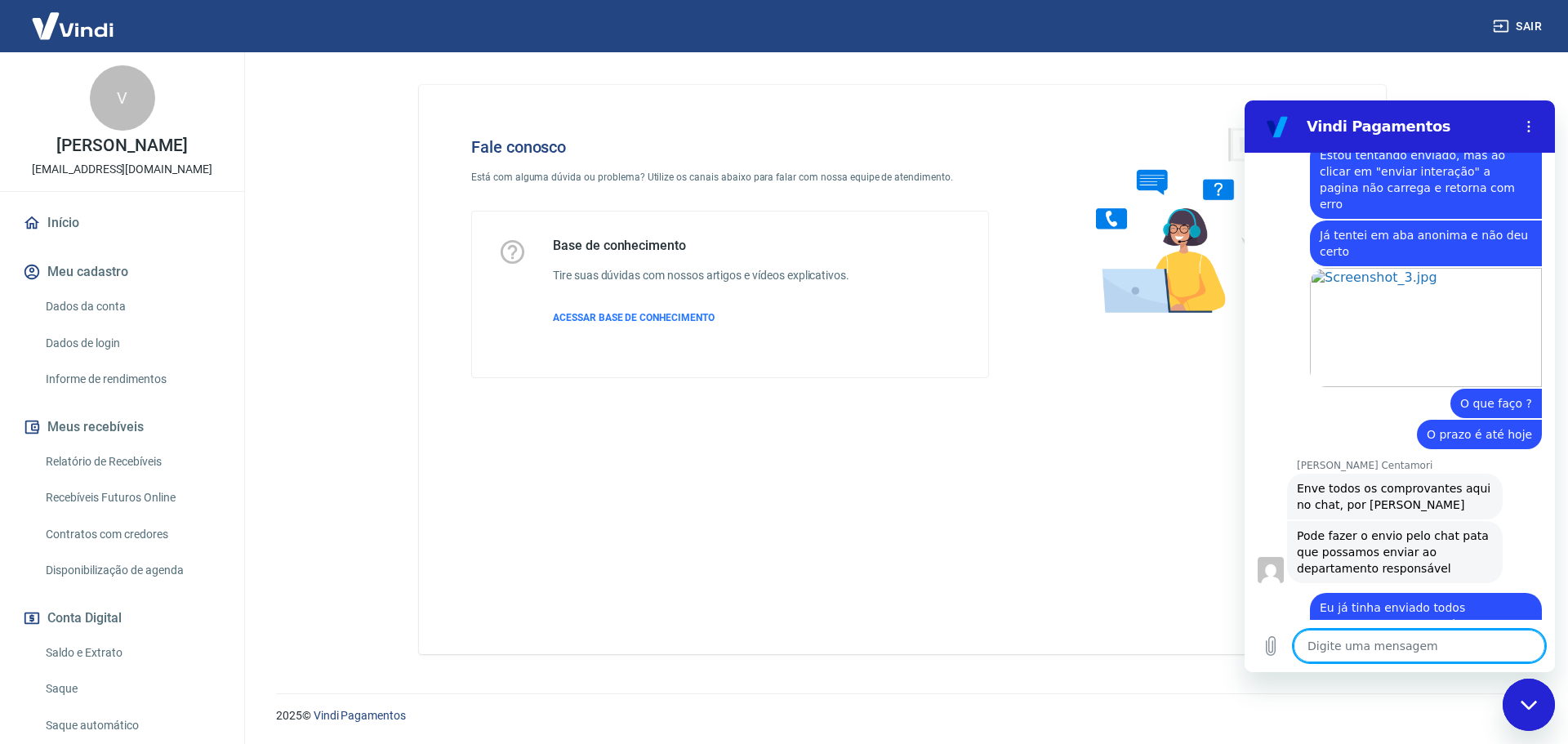
scroll to position [1605, 0]
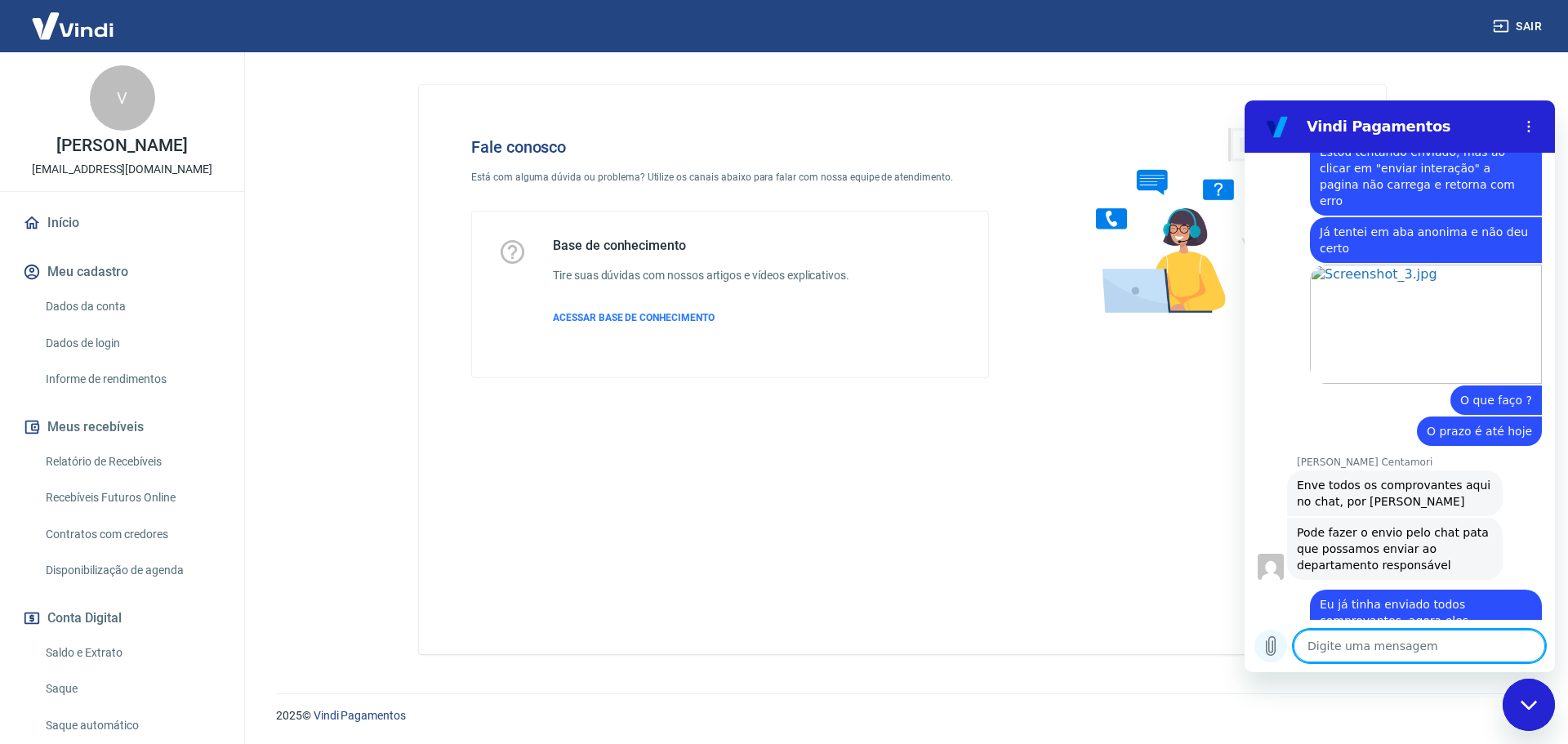
click at [1275, 640] on icon "Carregar arquivo" at bounding box center [1271, 646] width 9 height 19
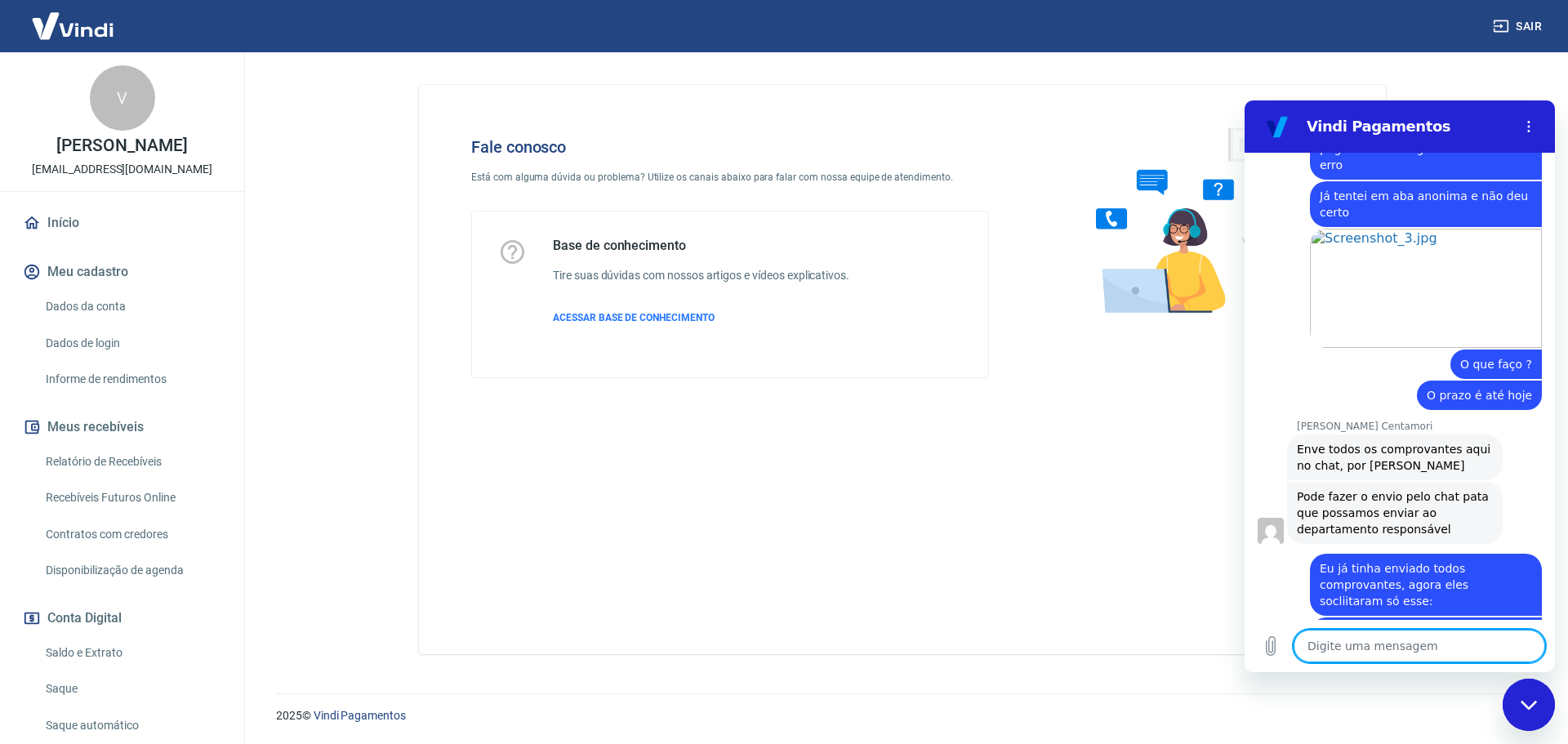
scroll to position [1639, 0]
click at [1390, 646] on textarea at bounding box center [1419, 646] width 252 height 33
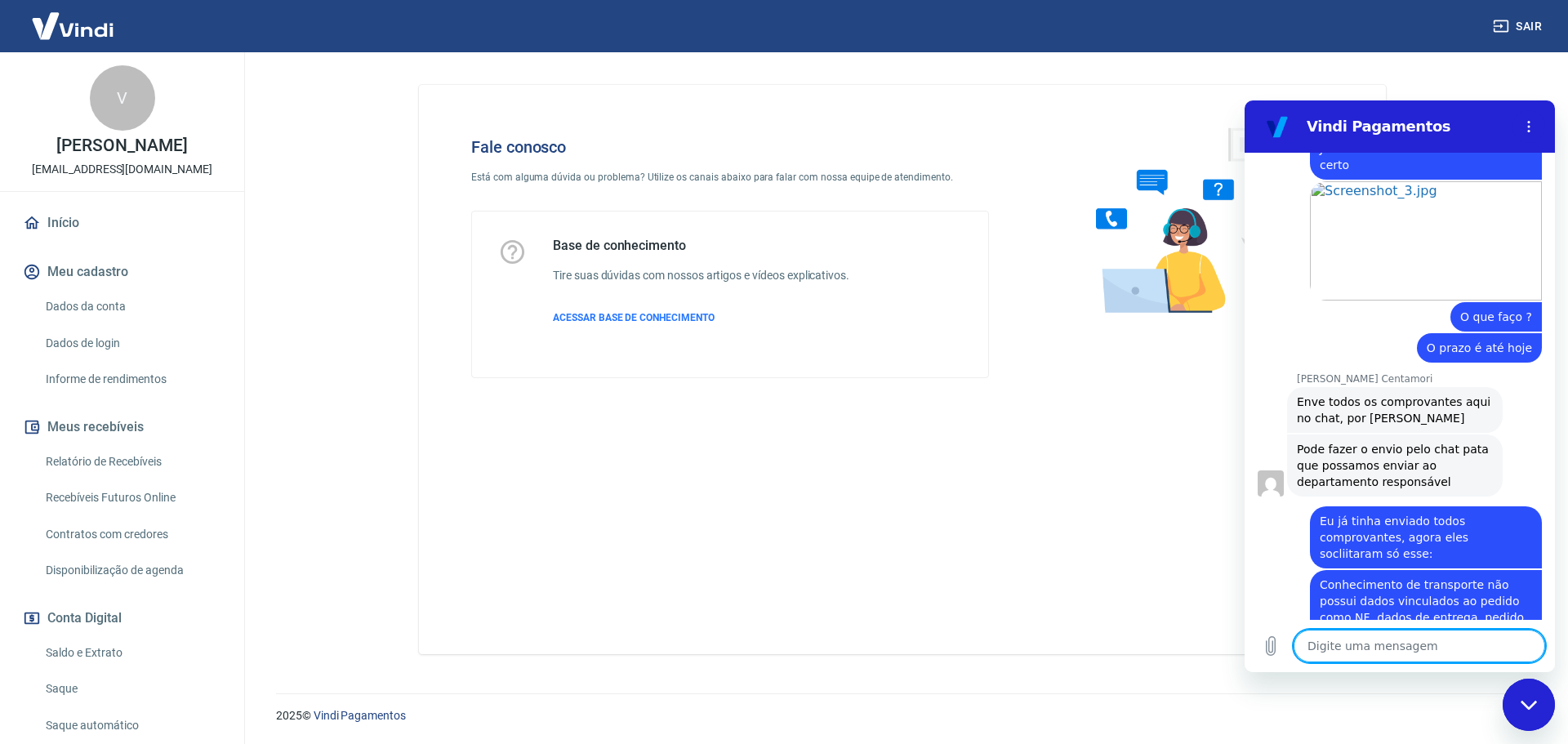
scroll to position [1677, 0]
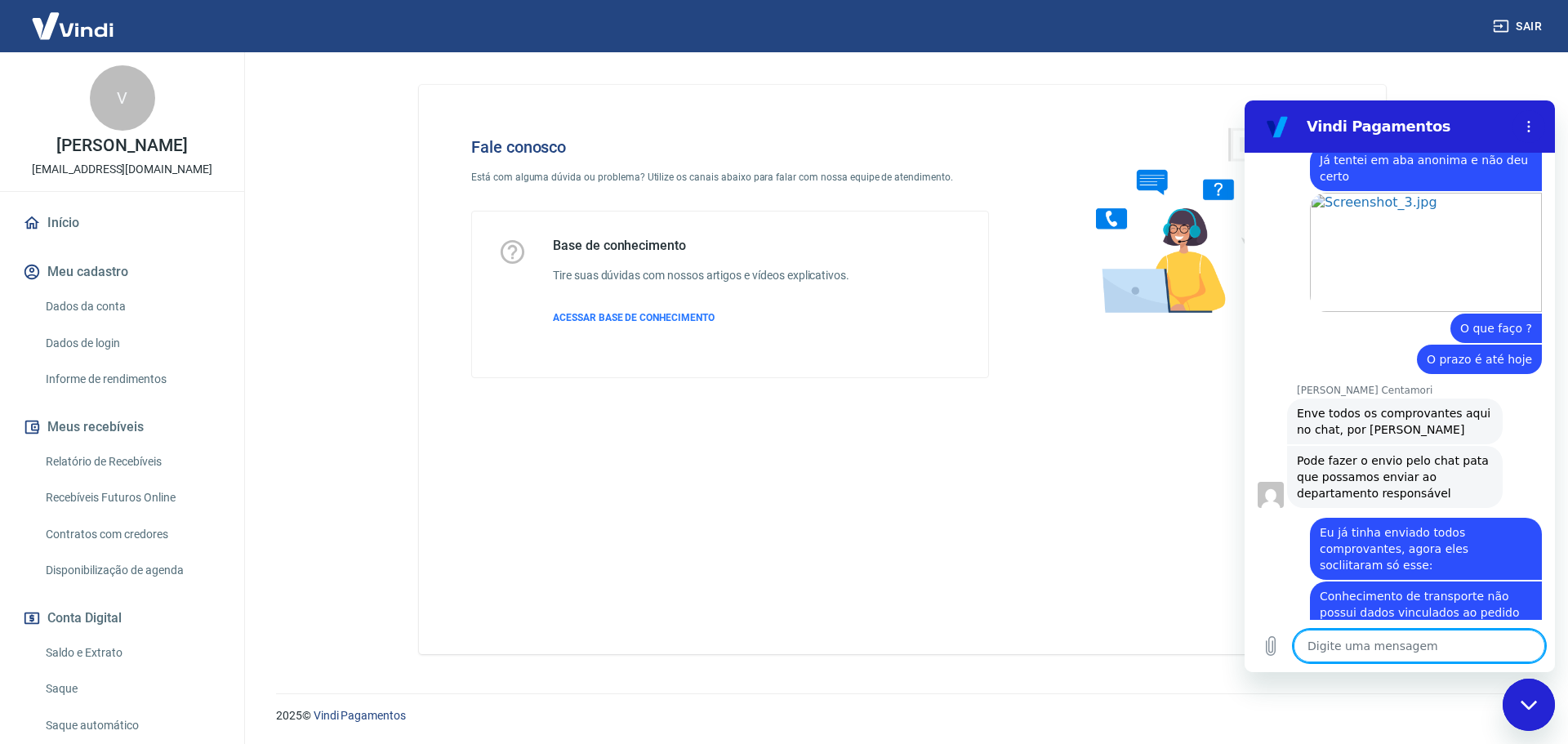
click at [1316, 658] on textarea at bounding box center [1419, 646] width 252 height 33
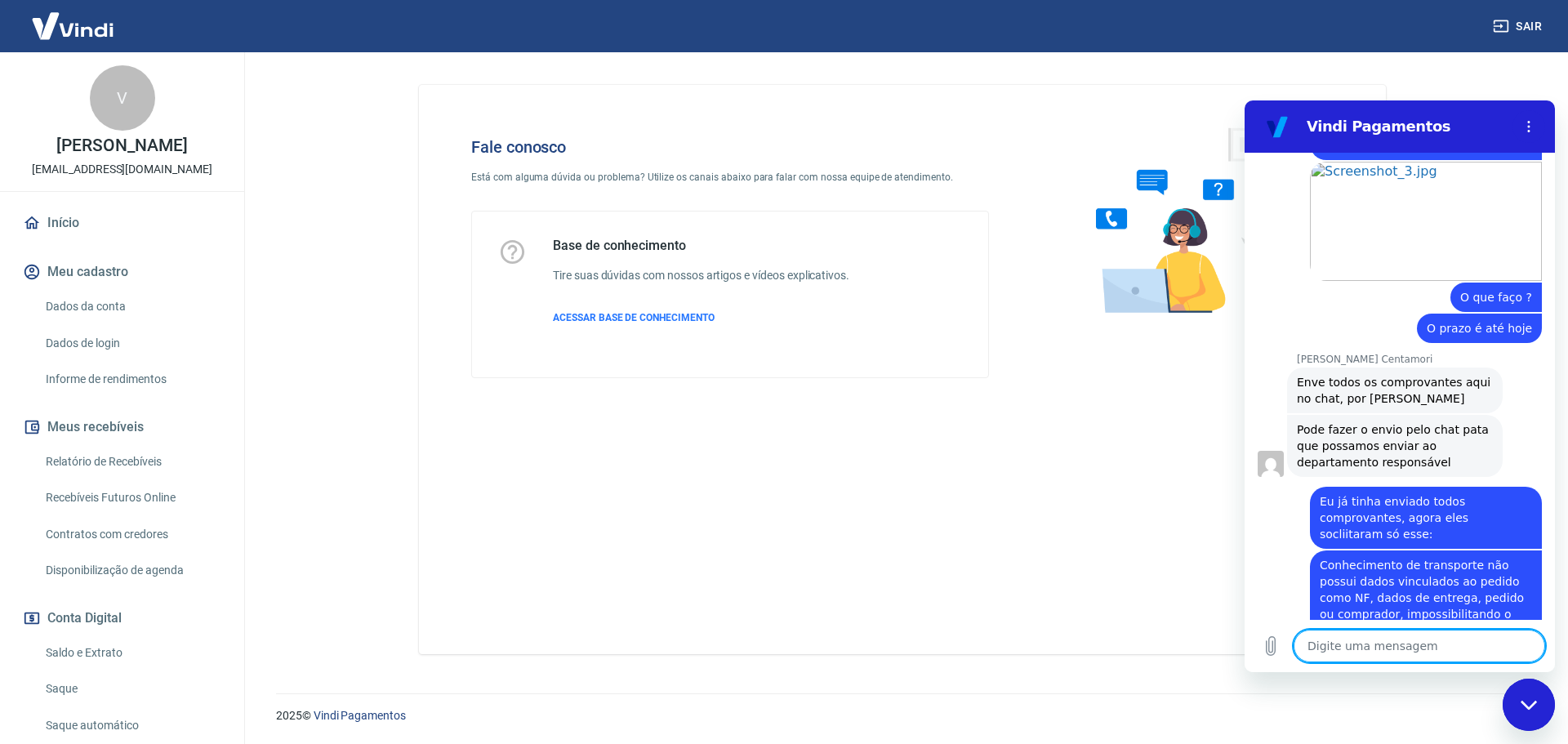
scroll to position [1811, 0]
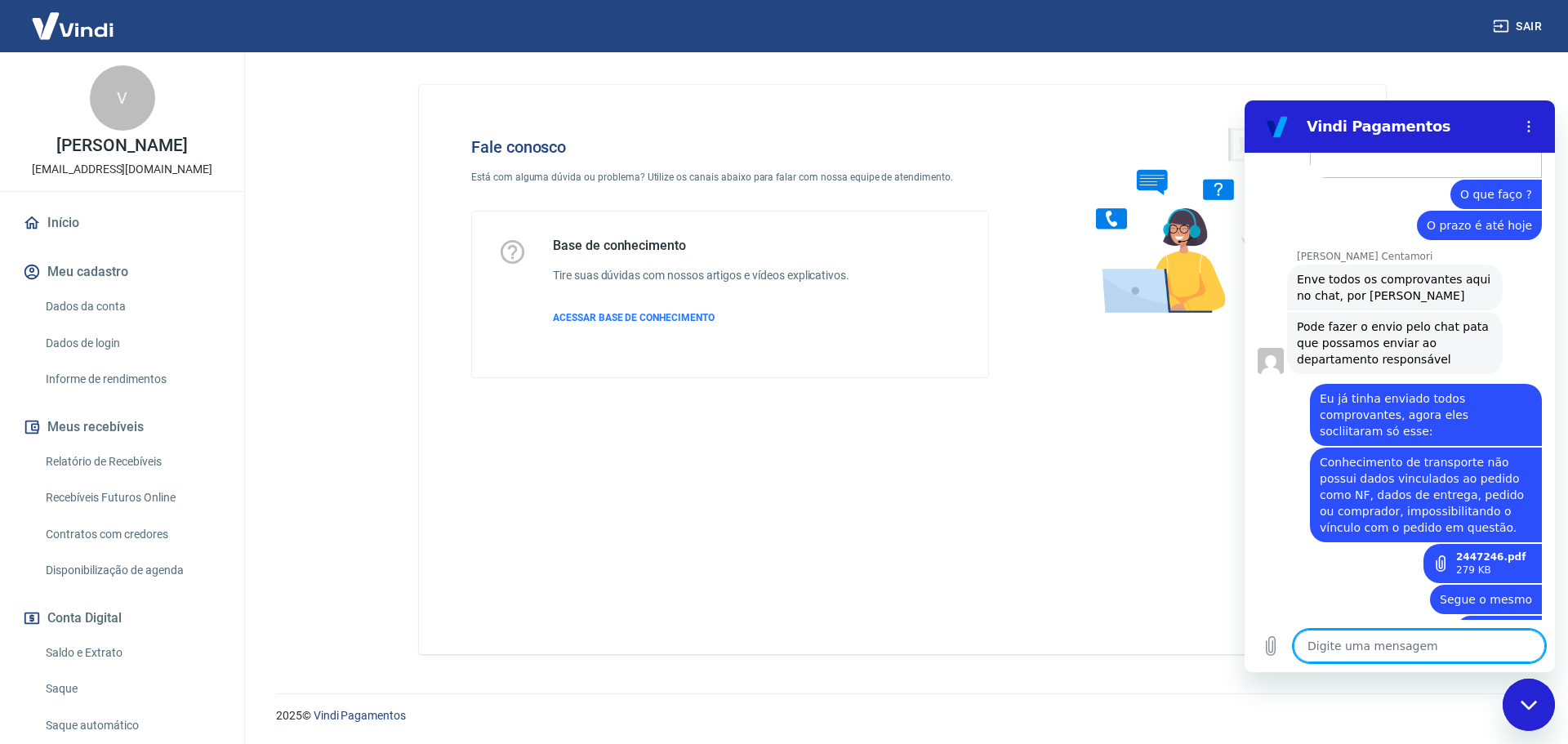
click at [1391, 655] on textarea at bounding box center [1419, 646] width 252 height 33
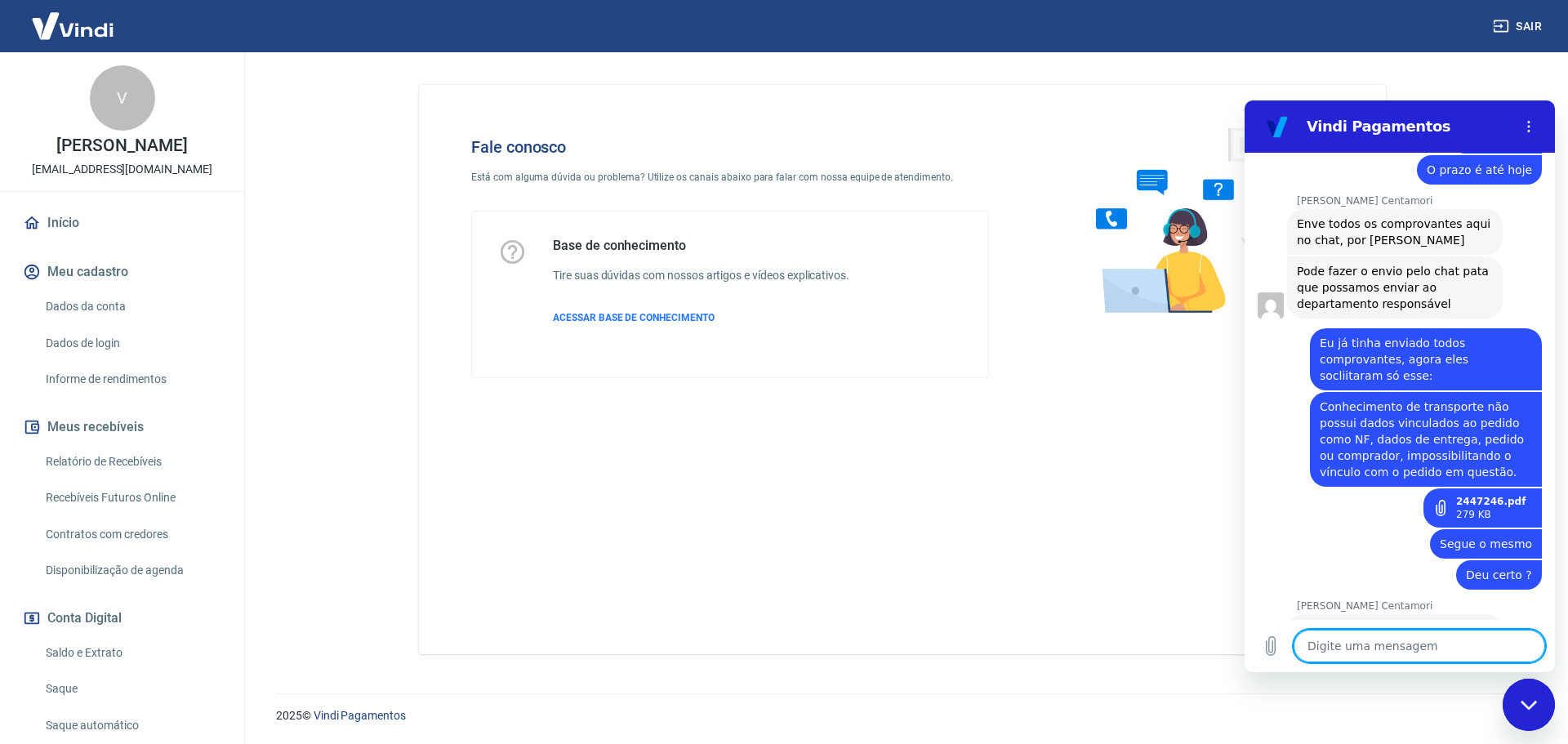
scroll to position [1920, 0]
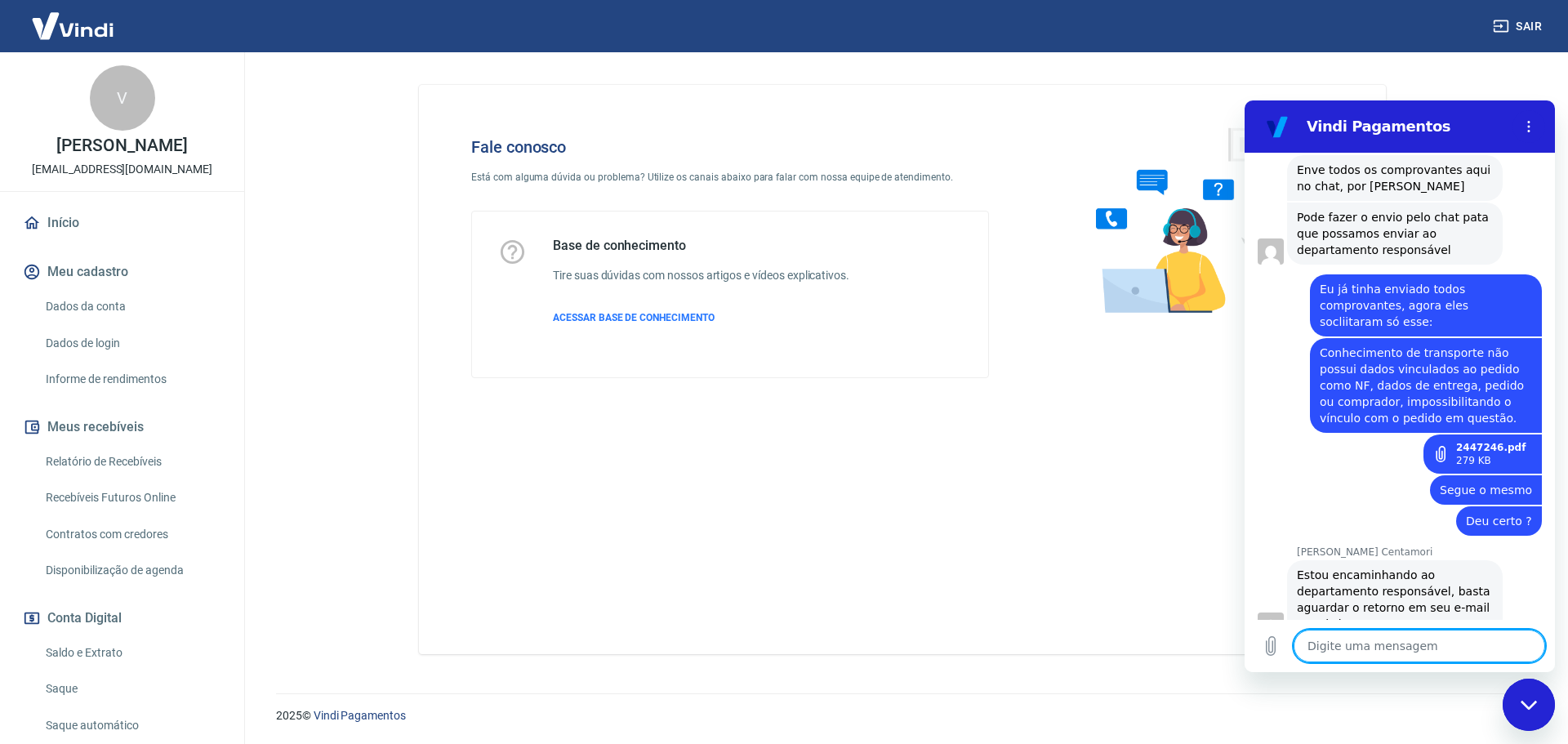
click at [1405, 652] on textarea at bounding box center [1419, 646] width 252 height 33
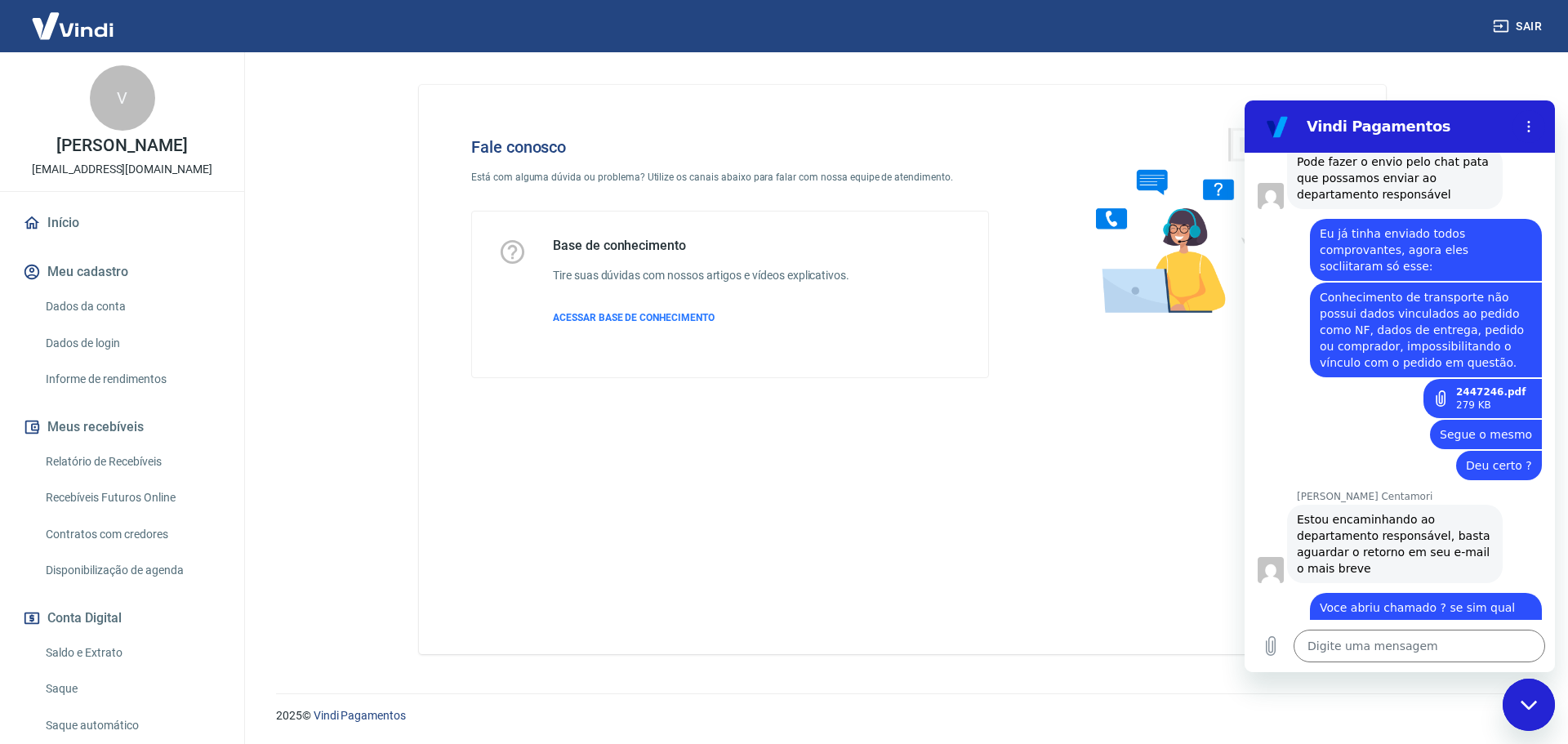
scroll to position [2062, 0]
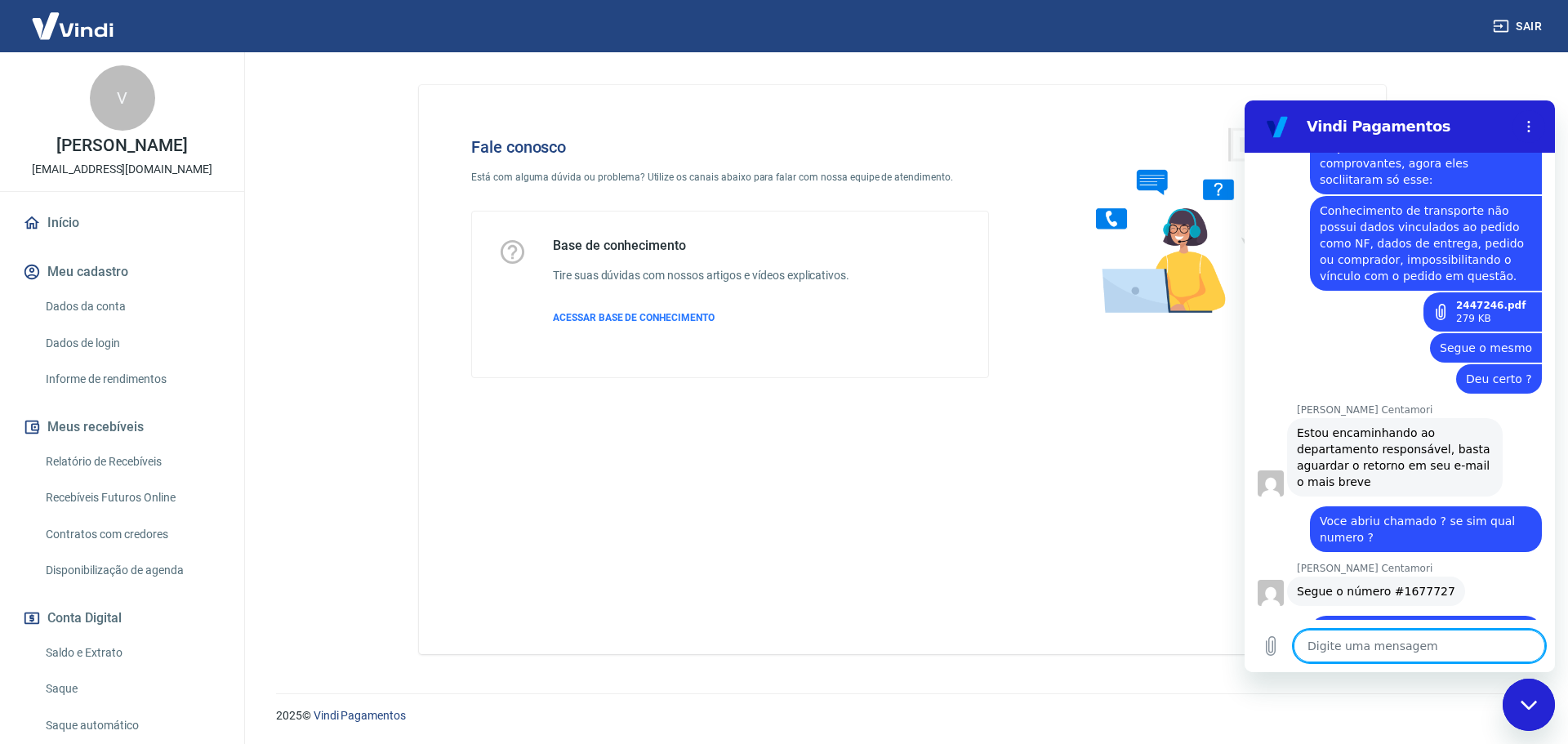
click at [1404, 654] on textarea at bounding box center [1419, 646] width 252 height 33
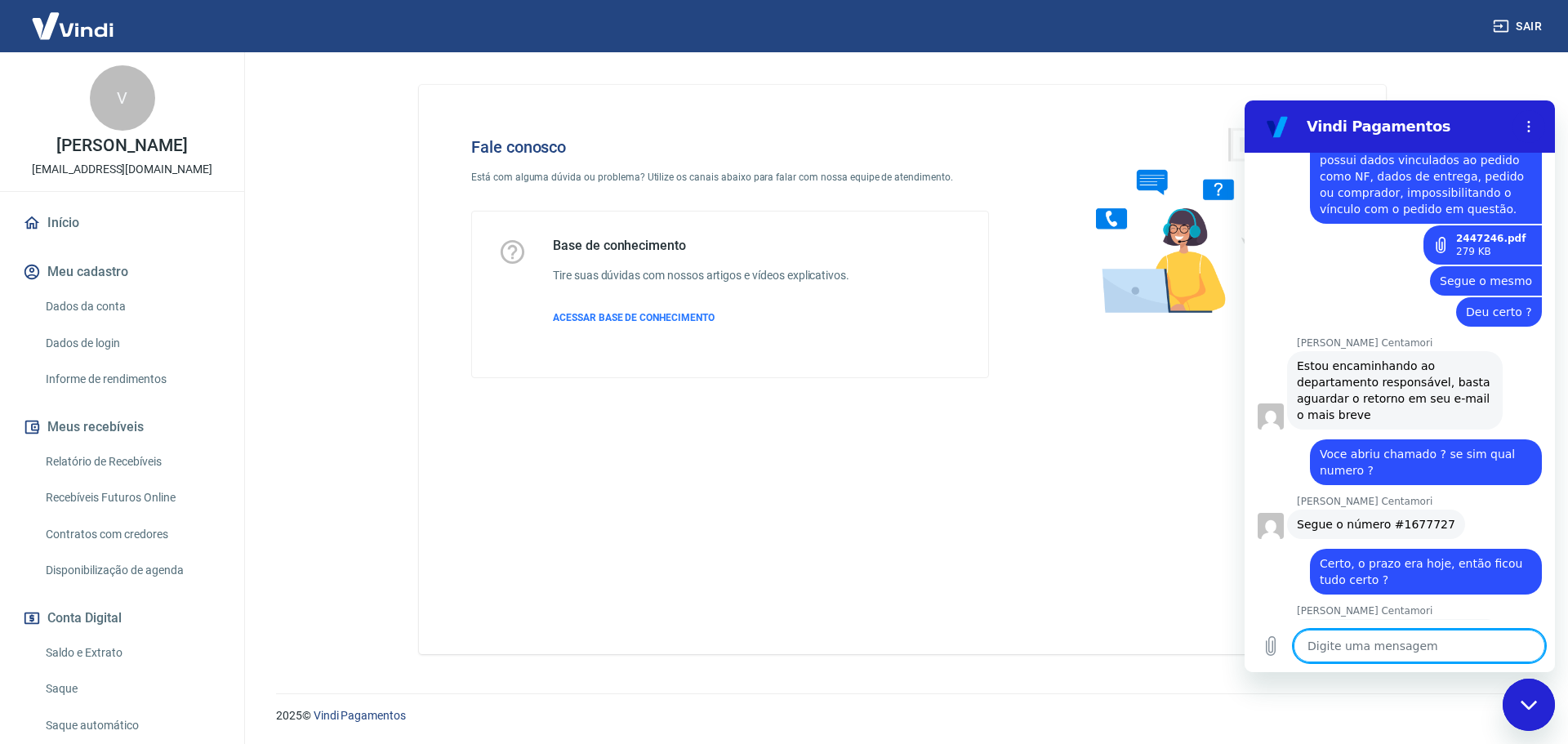
scroll to position [2133, 0]
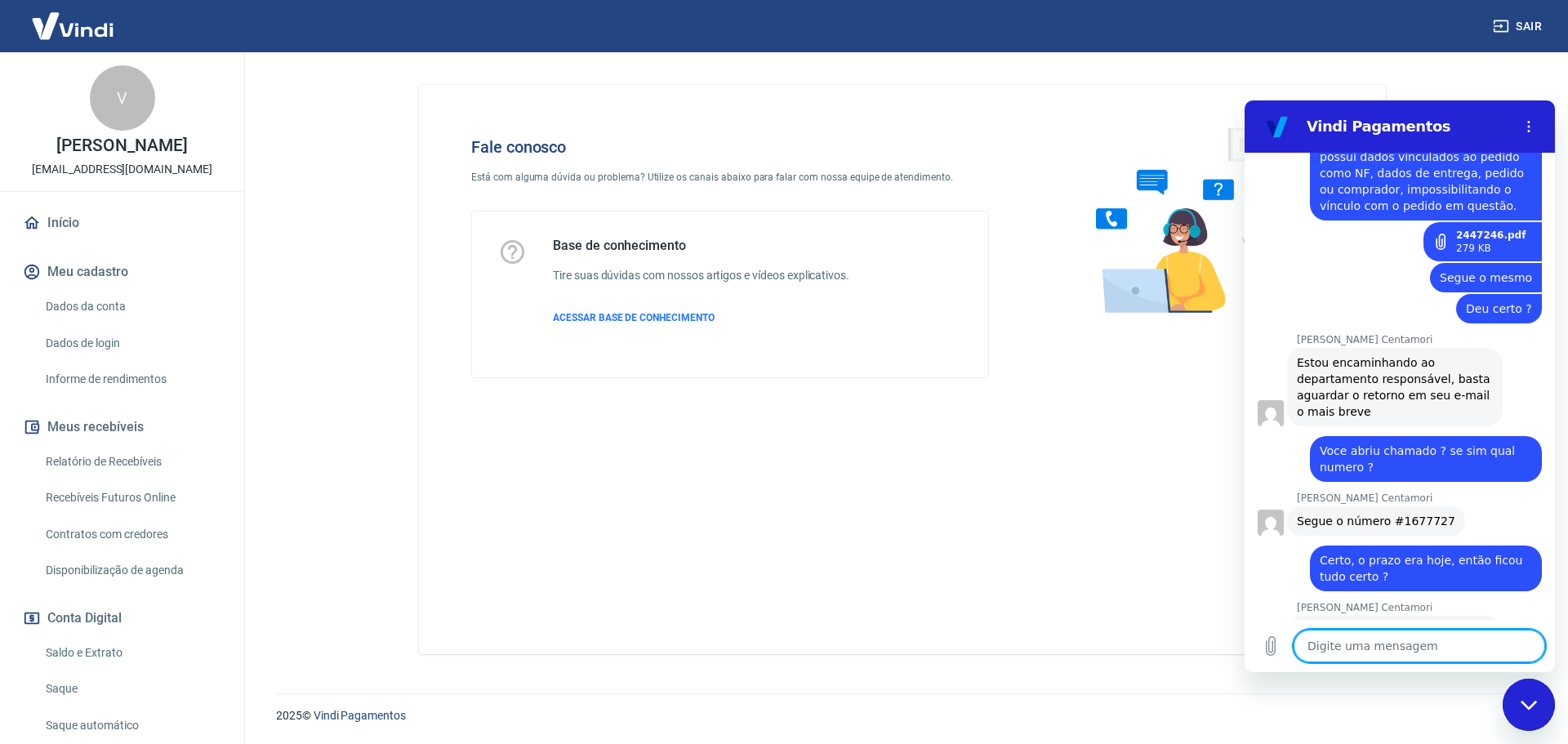
click at [1400, 514] on span "Segue o número #1677727" at bounding box center [1376, 520] width 159 height 13
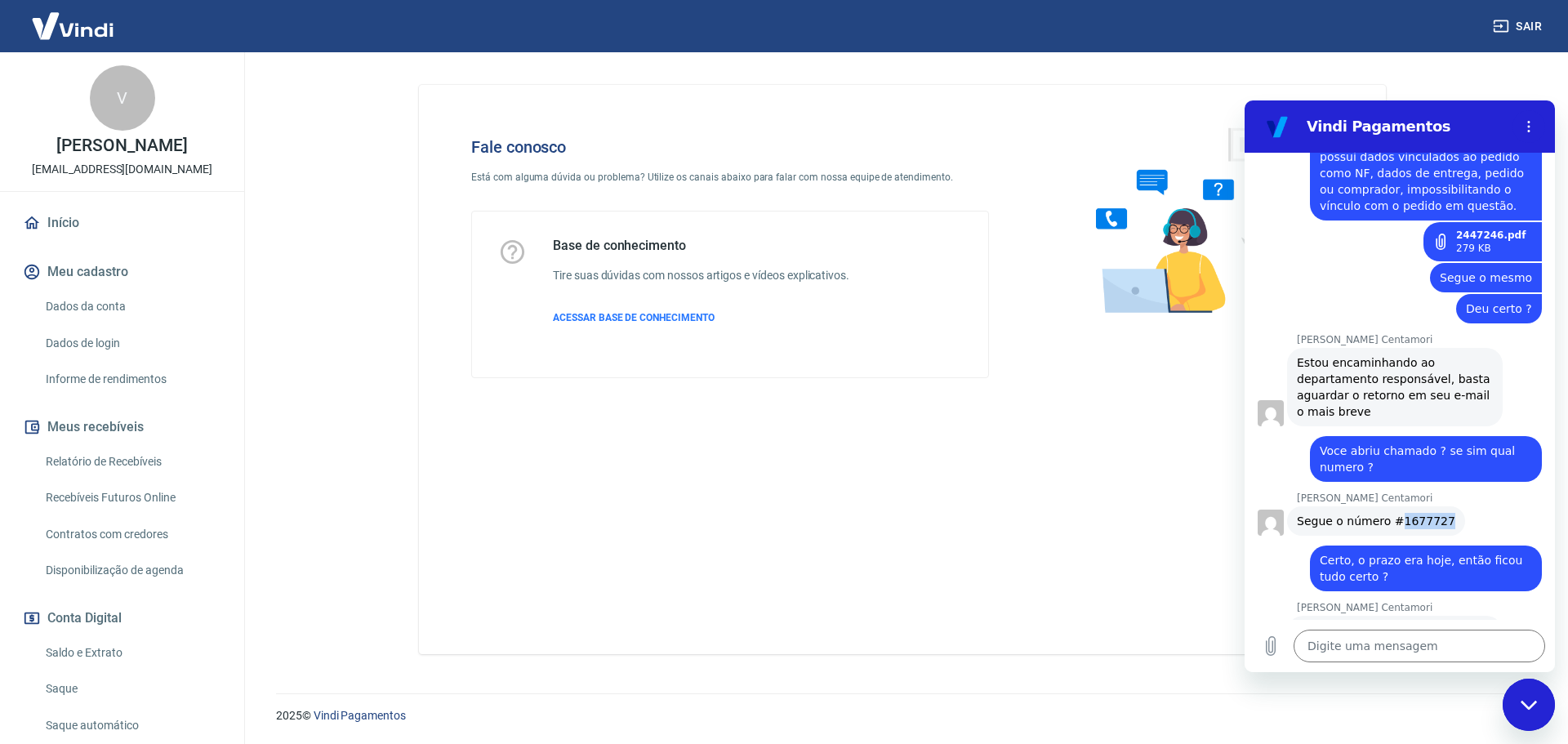
click at [1400, 514] on span "Segue o número #1677727" at bounding box center [1376, 520] width 159 height 13
click at [1345, 514] on span "Segue o número #1677727" at bounding box center [1376, 520] width 159 height 13
copy span "Segue o número #1677727"
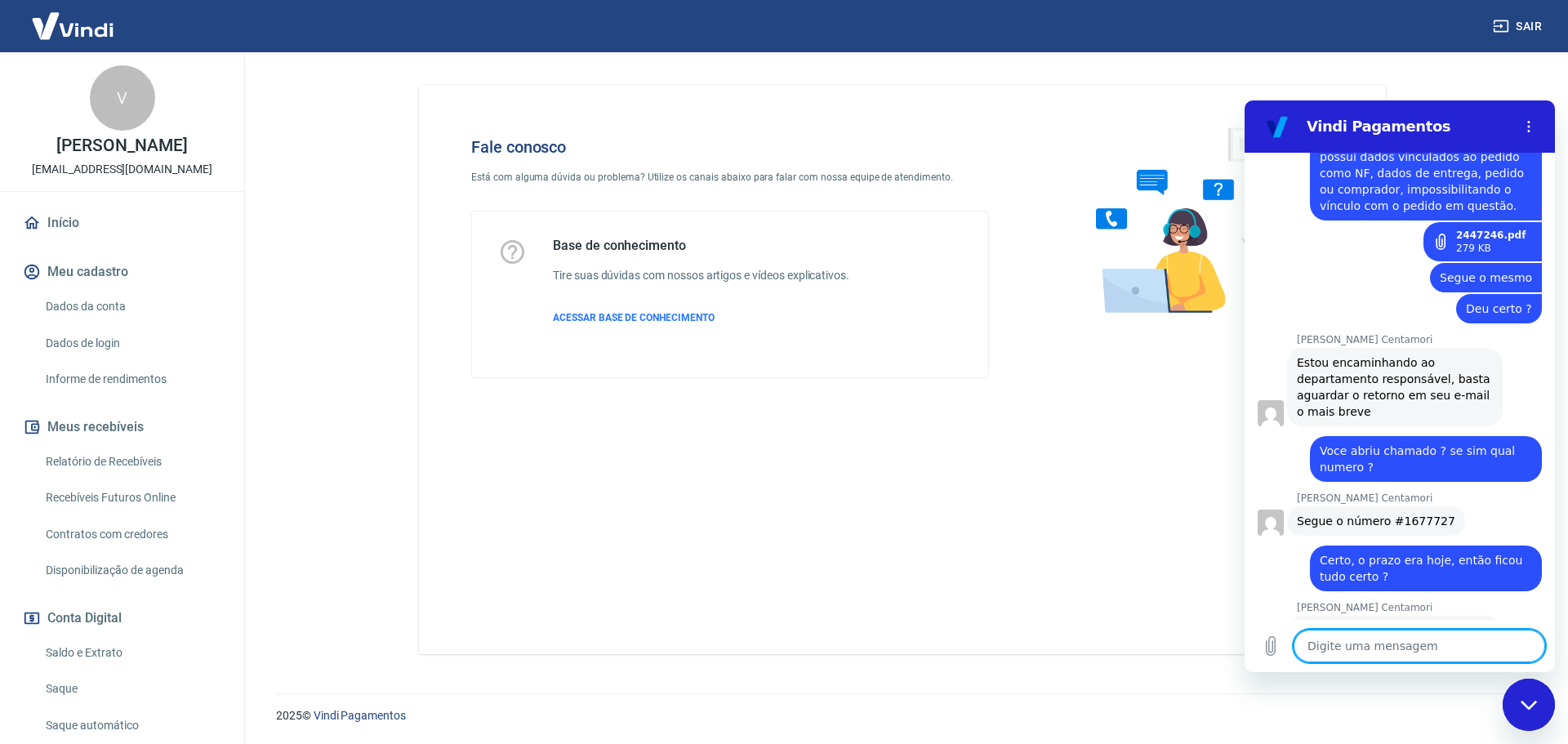
click at [1347, 649] on textarea at bounding box center [1419, 646] width 252 height 33
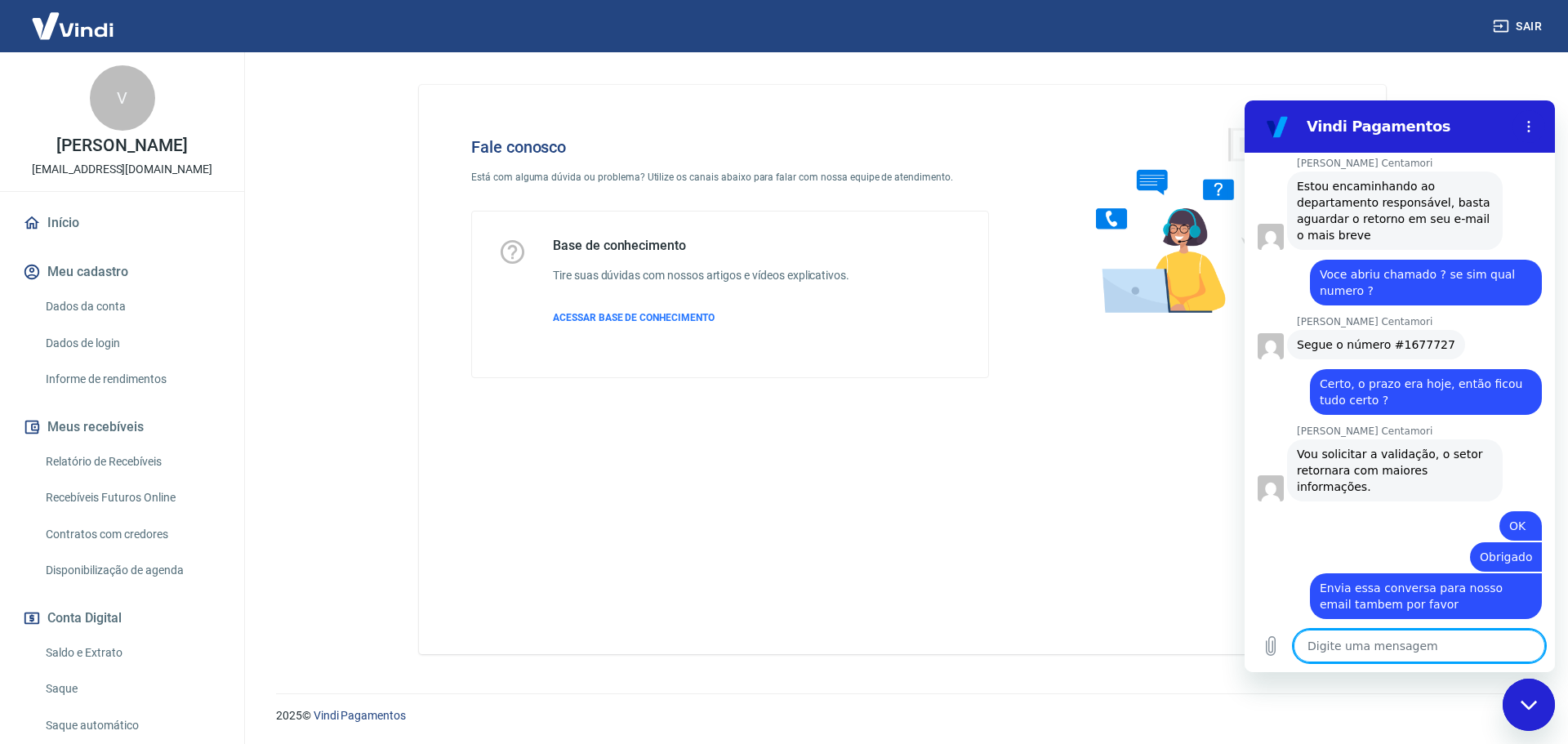
scroll to position [2312, 0]
